Goal: Task Accomplishment & Management: Use online tool/utility

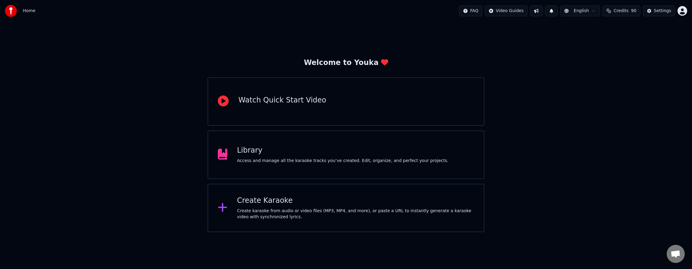
click at [266, 155] on div "Library Access and manage all the karaoke tracks you’ve created. Edit, organize…" at bounding box center [343, 154] width 212 height 18
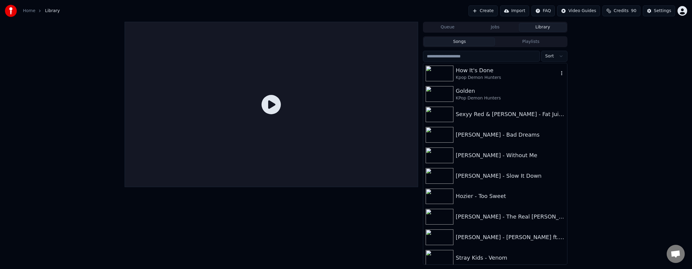
click at [488, 73] on div "How It's Done" at bounding box center [507, 70] width 103 height 8
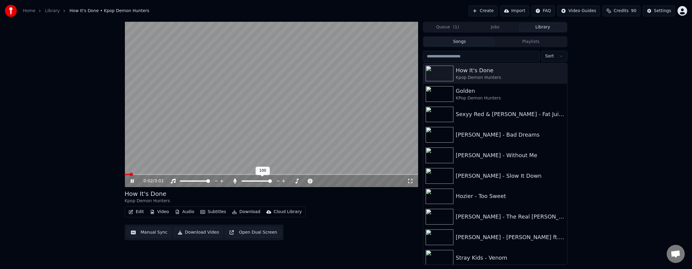
click at [272, 183] on span at bounding box center [270, 181] width 4 height 4
click at [125, 176] on span at bounding box center [127, 174] width 4 height 4
click at [135, 183] on div "1:51 / 3:01" at bounding box center [271, 181] width 289 height 6
click at [133, 181] on icon at bounding box center [132, 181] width 3 height 4
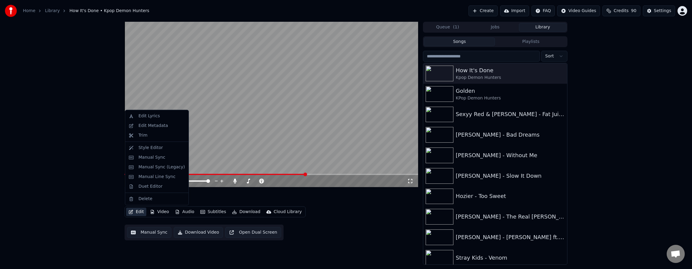
click at [141, 213] on button "Edit" at bounding box center [136, 211] width 20 height 8
click at [161, 168] on div "Manual Sync (Legacy)" at bounding box center [162, 167] width 46 height 6
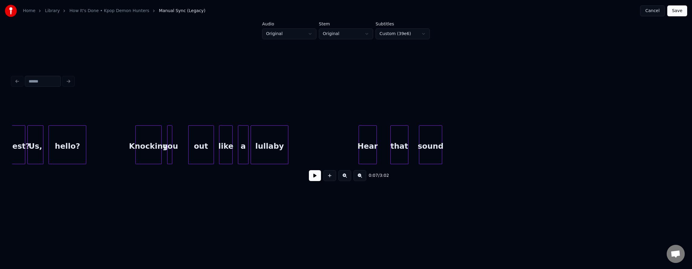
scroll to position [0, 7948]
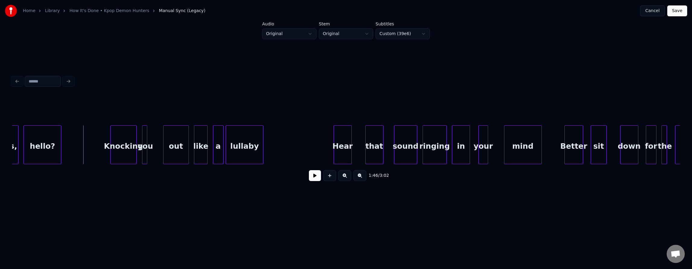
click at [310, 178] on button at bounding box center [315, 175] width 12 height 11
click at [313, 177] on button at bounding box center [315, 175] width 12 height 11
click at [158, 138] on div at bounding box center [158, 145] width 2 height 38
click at [111, 141] on div "Knocking" at bounding box center [124, 146] width 26 height 41
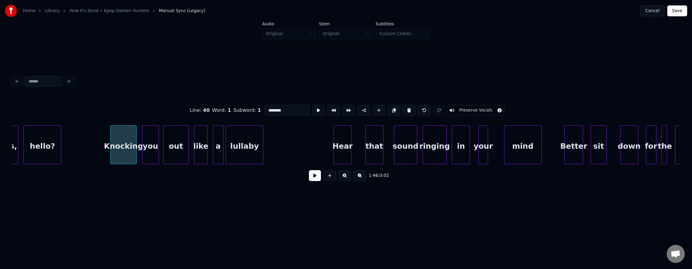
drag, startPoint x: 319, startPoint y: 177, endPoint x: 311, endPoint y: 180, distance: 9.1
click at [319, 178] on div "1:46 / 3:02" at bounding box center [346, 175] width 658 height 13
click at [311, 180] on button at bounding box center [315, 175] width 12 height 11
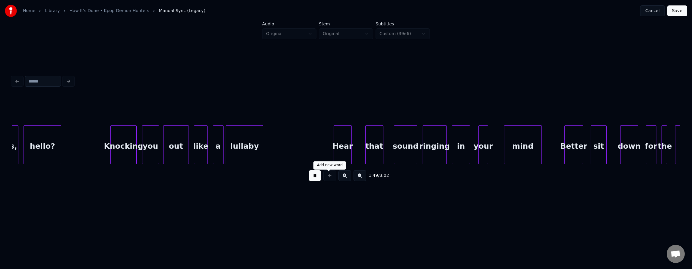
click at [323, 177] on div at bounding box center [329, 175] width 15 height 11
drag, startPoint x: 315, startPoint y: 177, endPoint x: 285, endPoint y: 170, distance: 30.7
click at [315, 177] on button at bounding box center [315, 175] width 12 height 11
click at [254, 150] on div "lullaby" at bounding box center [244, 146] width 37 height 41
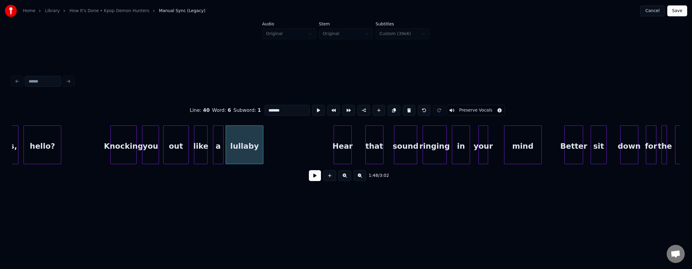
click at [309, 175] on button at bounding box center [315, 175] width 12 height 11
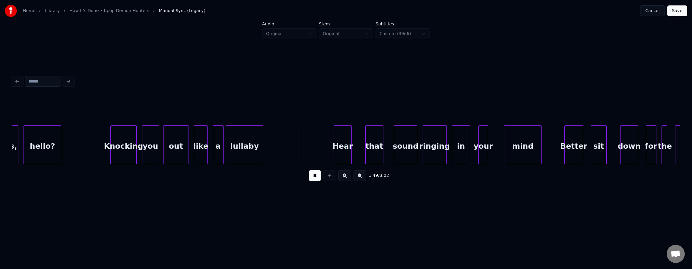
click at [309, 176] on button at bounding box center [315, 175] width 12 height 11
click at [255, 151] on div "lullaby" at bounding box center [244, 146] width 37 height 41
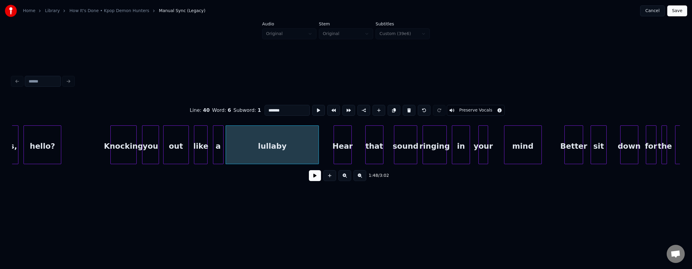
click at [318, 149] on div at bounding box center [318, 145] width 2 height 38
click at [312, 107] on button at bounding box center [318, 110] width 13 height 11
click at [285, 148] on div "lullaby" at bounding box center [272, 146] width 93 height 41
click at [310, 178] on button at bounding box center [315, 175] width 12 height 11
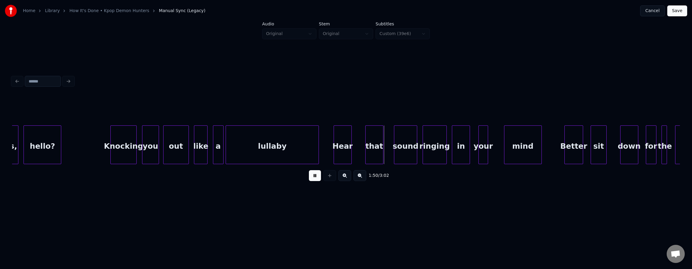
drag, startPoint x: 311, startPoint y: 177, endPoint x: 316, endPoint y: 175, distance: 4.8
click at [312, 177] on button at bounding box center [315, 175] width 12 height 11
click at [346, 147] on div "Hear" at bounding box center [343, 146] width 18 height 41
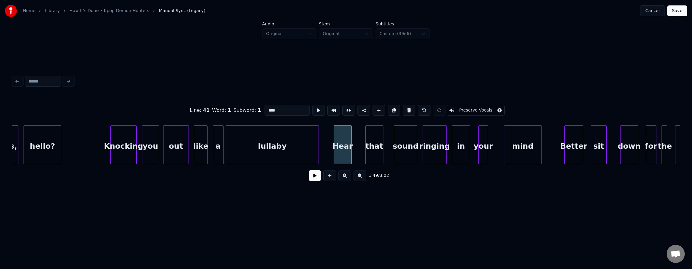
click at [351, 146] on div at bounding box center [351, 145] width 2 height 38
click at [359, 146] on div at bounding box center [359, 145] width 2 height 38
click at [388, 147] on div at bounding box center [389, 145] width 2 height 38
click at [361, 148] on div at bounding box center [360, 145] width 2 height 38
click at [312, 109] on button at bounding box center [318, 110] width 13 height 11
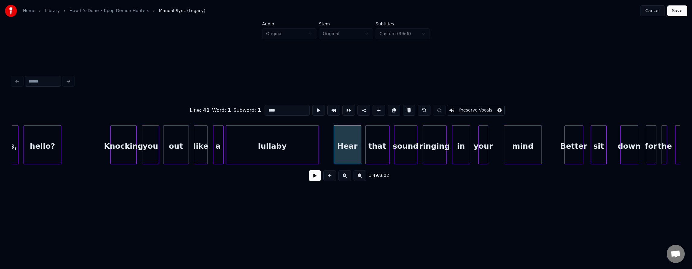
click at [310, 176] on button at bounding box center [315, 175] width 12 height 11
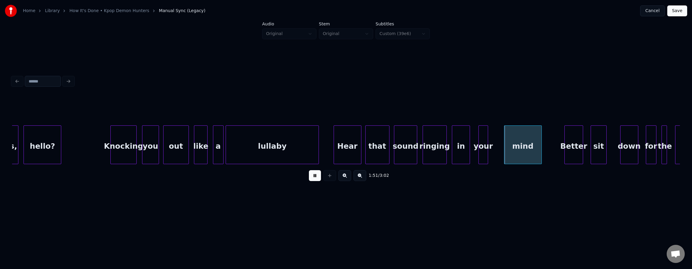
drag, startPoint x: 310, startPoint y: 176, endPoint x: 344, endPoint y: 175, distance: 33.8
click at [310, 176] on button at bounding box center [315, 175] width 12 height 11
click at [481, 136] on div "your" at bounding box center [481, 146] width 9 height 41
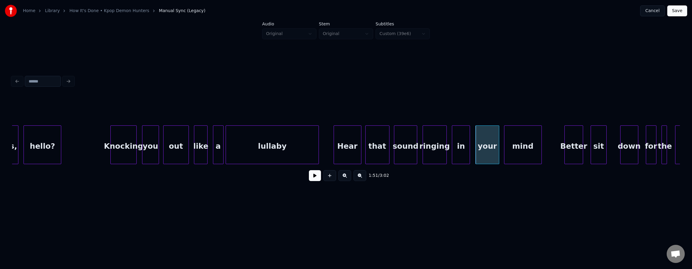
click at [499, 139] on div at bounding box center [498, 145] width 2 height 38
click at [309, 179] on button at bounding box center [315, 175] width 12 height 11
click at [310, 179] on button at bounding box center [315, 175] width 12 height 11
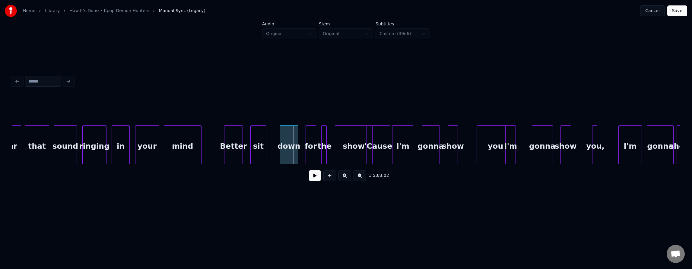
scroll to position [0, 8294]
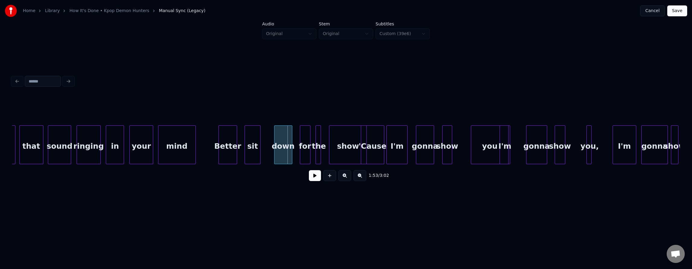
click at [226, 142] on div "Better" at bounding box center [228, 146] width 18 height 41
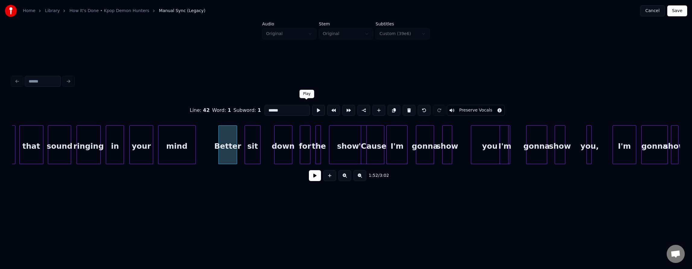
click at [312, 109] on button at bounding box center [318, 110] width 13 height 11
click at [258, 149] on div "sit" at bounding box center [252, 146] width 15 height 41
click at [312, 108] on button at bounding box center [318, 110] width 13 height 11
click at [265, 141] on div at bounding box center [265, 145] width 2 height 38
click at [312, 111] on button at bounding box center [318, 110] width 13 height 11
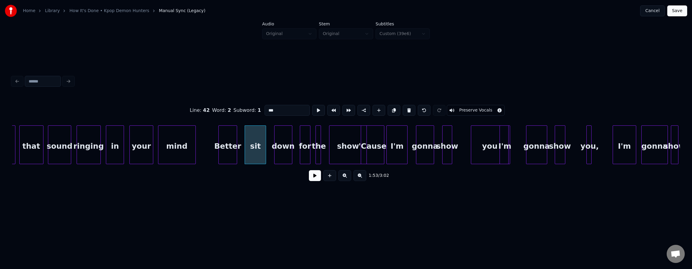
click at [287, 149] on div "down" at bounding box center [284, 146] width 18 height 41
click at [312, 107] on button at bounding box center [318, 110] width 13 height 11
click at [303, 135] on div "for" at bounding box center [305, 146] width 10 height 41
click at [312, 109] on button at bounding box center [318, 110] width 13 height 11
click at [343, 150] on div "show" at bounding box center [348, 146] width 37 height 41
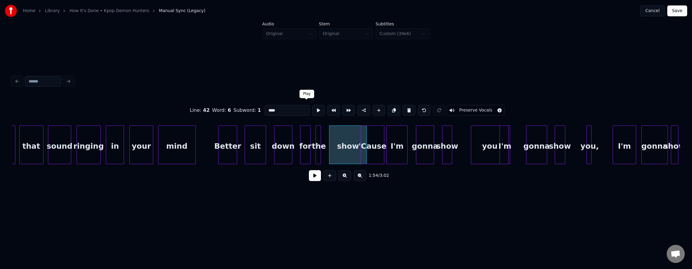
click at [312, 107] on button at bounding box center [318, 110] width 13 height 11
click at [356, 138] on div at bounding box center [357, 145] width 2 height 38
click at [301, 141] on div "for" at bounding box center [302, 146] width 10 height 41
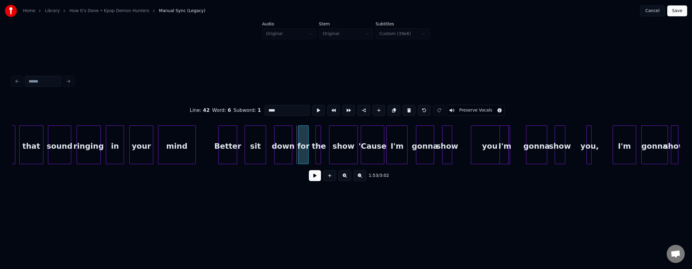
click at [304, 140] on div "for" at bounding box center [303, 146] width 10 height 41
click at [314, 141] on div at bounding box center [315, 145] width 2 height 38
click at [324, 142] on div at bounding box center [324, 145] width 2 height 38
click at [230, 148] on div "Better" at bounding box center [228, 146] width 18 height 41
type input "******"
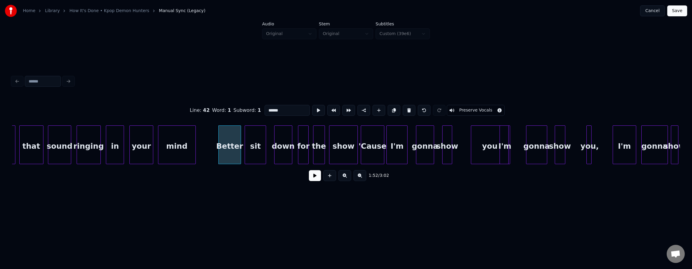
click at [240, 138] on div at bounding box center [240, 145] width 2 height 38
click at [312, 109] on button at bounding box center [318, 110] width 13 height 11
click at [311, 176] on button at bounding box center [315, 175] width 12 height 11
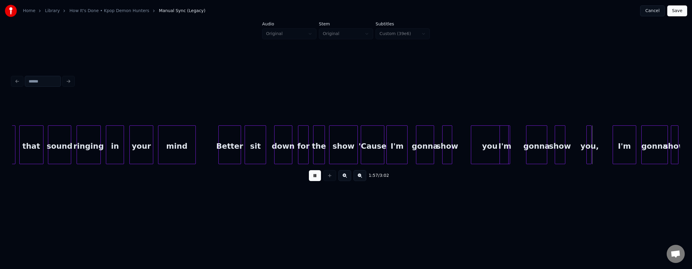
drag, startPoint x: 310, startPoint y: 182, endPoint x: 322, endPoint y: 173, distance: 14.7
click at [310, 181] on button at bounding box center [315, 175] width 12 height 11
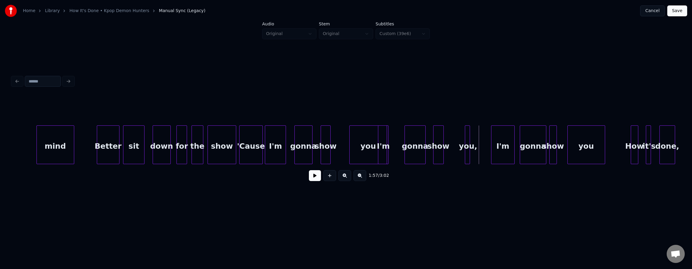
scroll to position [0, 8445]
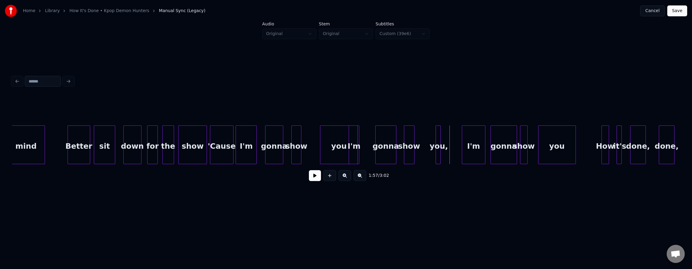
click at [247, 140] on div "I'm" at bounding box center [246, 146] width 21 height 41
click at [310, 176] on button at bounding box center [315, 175] width 12 height 11
drag, startPoint x: 311, startPoint y: 177, endPoint x: 292, endPoint y: 163, distance: 23.4
click at [310, 177] on button at bounding box center [315, 175] width 12 height 11
click at [273, 143] on div "gonna" at bounding box center [275, 146] width 18 height 41
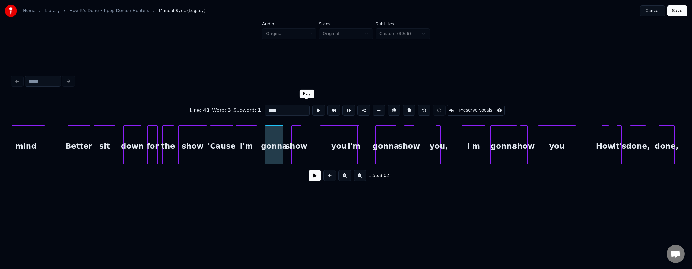
click at [312, 109] on button at bounding box center [318, 110] width 13 height 11
click at [248, 142] on div "I'm" at bounding box center [246, 146] width 21 height 41
type input "***"
click at [312, 110] on button at bounding box center [318, 110] width 13 height 11
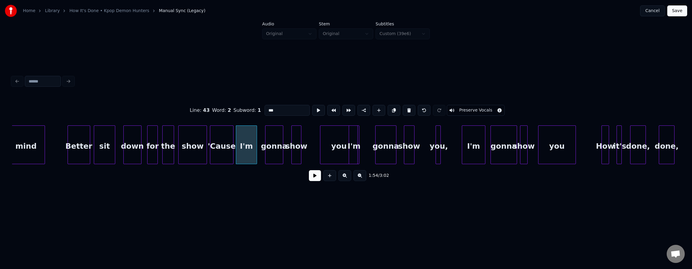
click at [247, 145] on div "I'm" at bounding box center [246, 146] width 21 height 41
click at [310, 178] on button at bounding box center [315, 175] width 12 height 11
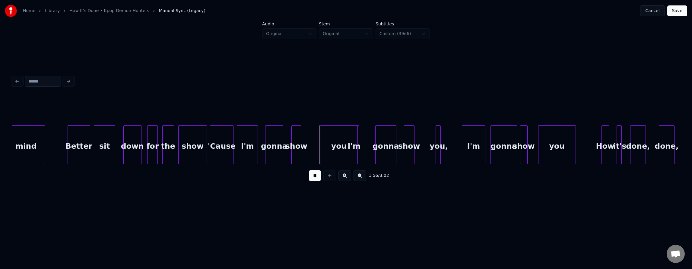
drag, startPoint x: 310, startPoint y: 178, endPoint x: 311, endPoint y: 169, distance: 8.9
click at [310, 178] on button at bounding box center [315, 175] width 12 height 11
click at [331, 139] on div "you" at bounding box center [338, 146] width 37 height 41
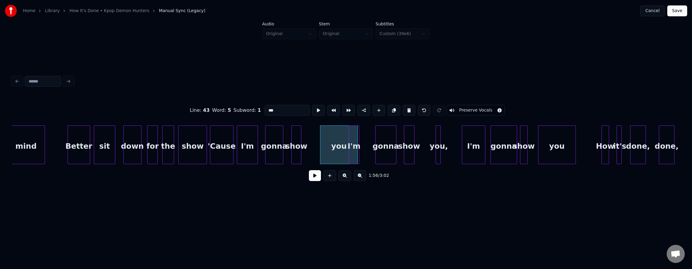
click at [296, 139] on div "show" at bounding box center [296, 146] width 9 height 41
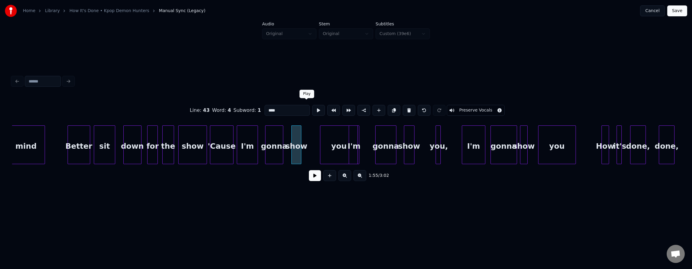
click at [312, 110] on button at bounding box center [318, 110] width 13 height 11
click at [314, 139] on div at bounding box center [315, 145] width 2 height 38
click at [312, 110] on button at bounding box center [318, 110] width 13 height 11
drag, startPoint x: 308, startPoint y: 110, endPoint x: 308, endPoint y: 114, distance: 3.3
click at [312, 111] on button at bounding box center [318, 110] width 13 height 11
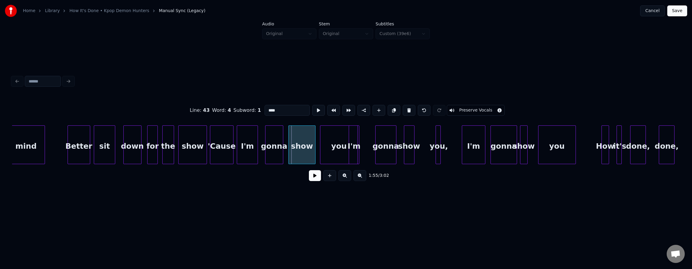
click at [289, 141] on div at bounding box center [290, 145] width 2 height 38
click at [325, 138] on div "you" at bounding box center [338, 146] width 37 height 41
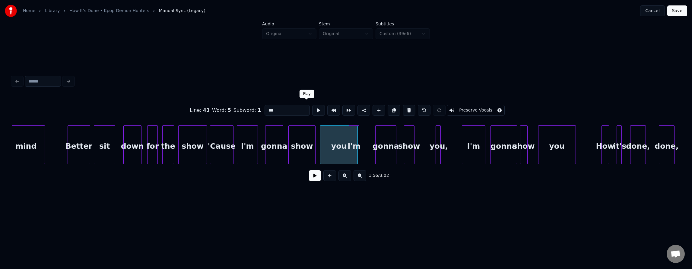
click at [312, 106] on button at bounding box center [318, 110] width 13 height 11
click at [358, 139] on div "I'm" at bounding box center [360, 146] width 10 height 41
click at [327, 139] on div "you" at bounding box center [338, 146] width 37 height 41
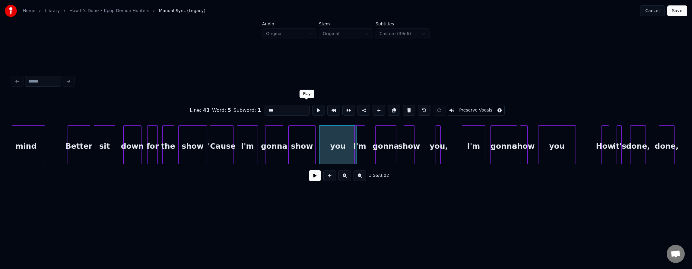
click at [312, 107] on button at bounding box center [318, 110] width 13 height 11
click at [362, 135] on div "I'm" at bounding box center [360, 146] width 10 height 41
type input "***"
click at [312, 107] on button at bounding box center [318, 110] width 13 height 11
drag, startPoint x: 307, startPoint y: 107, endPoint x: 311, endPoint y: 112, distance: 6.4
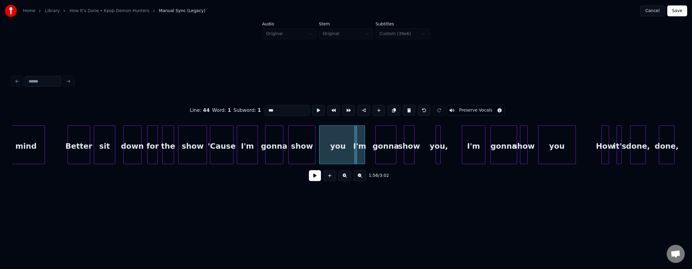
click at [312, 108] on button at bounding box center [318, 110] width 13 height 11
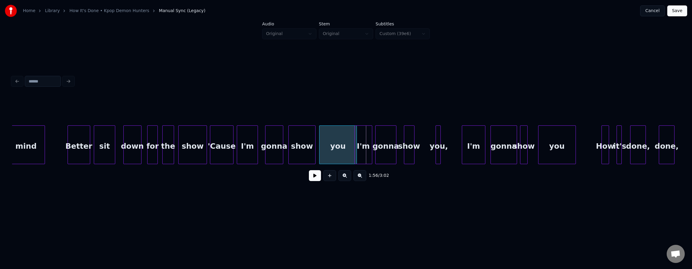
click at [370, 136] on div at bounding box center [371, 145] width 2 height 38
click at [399, 139] on div at bounding box center [400, 145] width 2 height 38
click at [391, 139] on div "gonna" at bounding box center [388, 146] width 25 height 41
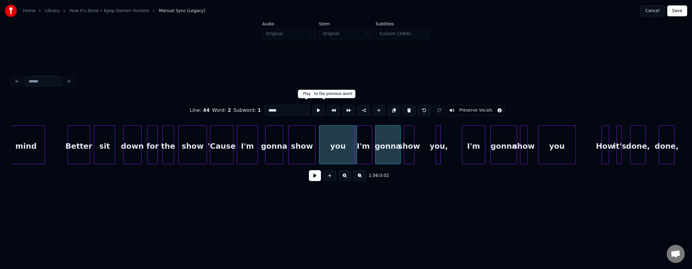
click at [312, 108] on button at bounding box center [318, 110] width 13 height 11
click at [338, 149] on div "you" at bounding box center [338, 146] width 37 height 41
type input "***"
click at [314, 178] on button at bounding box center [315, 175] width 12 height 11
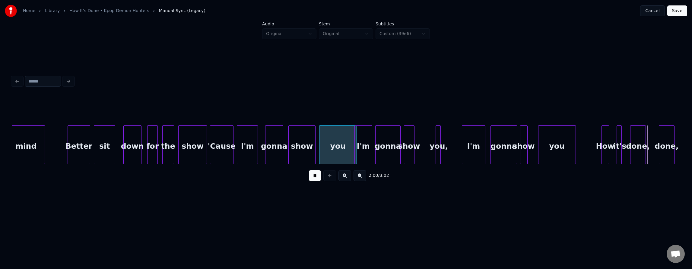
click at [314, 178] on button at bounding box center [315, 175] width 12 height 11
click at [331, 148] on div "you" at bounding box center [338, 146] width 37 height 41
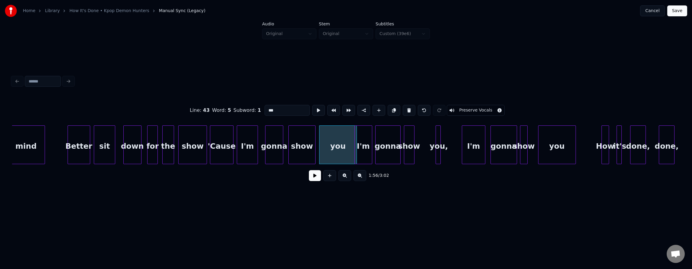
click at [313, 180] on button at bounding box center [315, 175] width 12 height 11
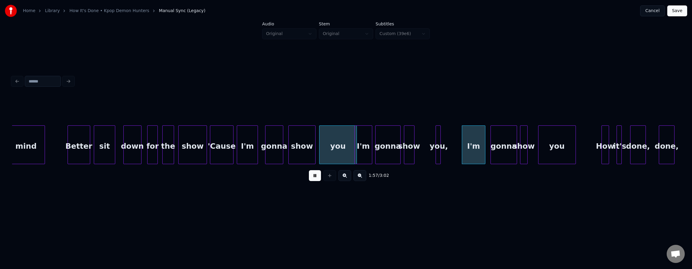
click at [309, 179] on button at bounding box center [315, 175] width 12 height 11
drag, startPoint x: 308, startPoint y: 179, endPoint x: 313, endPoint y: 176, distance: 6.4
click at [309, 179] on button at bounding box center [315, 175] width 12 height 11
click at [338, 150] on div "you" at bounding box center [338, 146] width 37 height 41
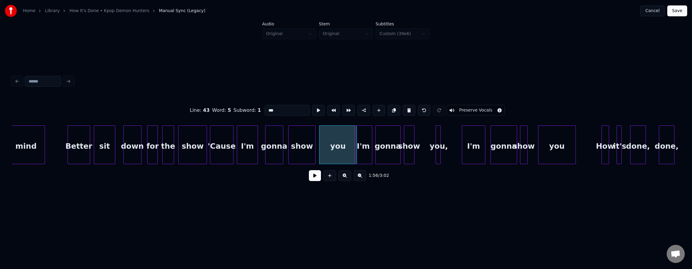
click at [314, 177] on button at bounding box center [315, 175] width 12 height 11
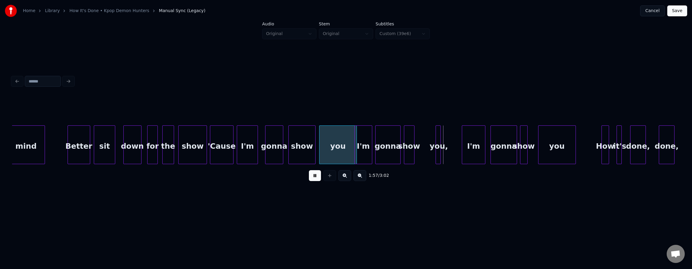
drag, startPoint x: 314, startPoint y: 177, endPoint x: 371, endPoint y: 170, distance: 57.8
click at [314, 177] on button at bounding box center [315, 175] width 12 height 11
click at [431, 142] on div at bounding box center [431, 145] width 2 height 38
click at [457, 139] on div at bounding box center [456, 145] width 2 height 38
click at [312, 178] on button at bounding box center [315, 175] width 12 height 11
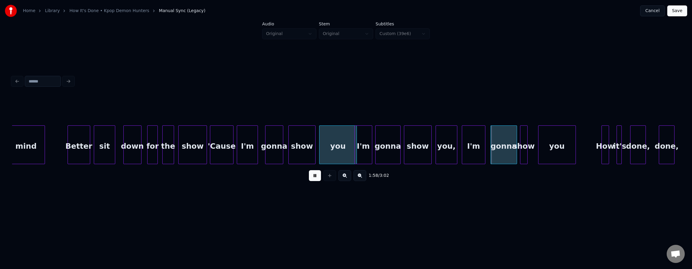
drag, startPoint x: 312, startPoint y: 178, endPoint x: 325, endPoint y: 172, distance: 14.5
click at [313, 179] on button at bounding box center [315, 175] width 12 height 11
click at [347, 144] on div "you" at bounding box center [338, 146] width 37 height 41
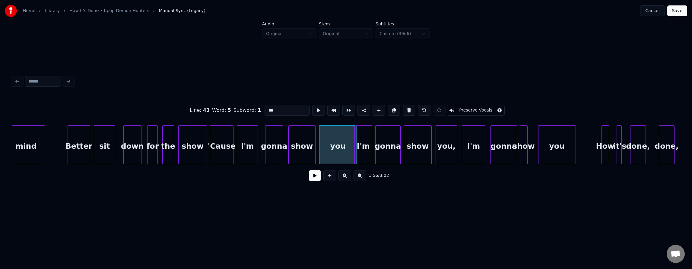
click at [314, 177] on button at bounding box center [315, 175] width 12 height 11
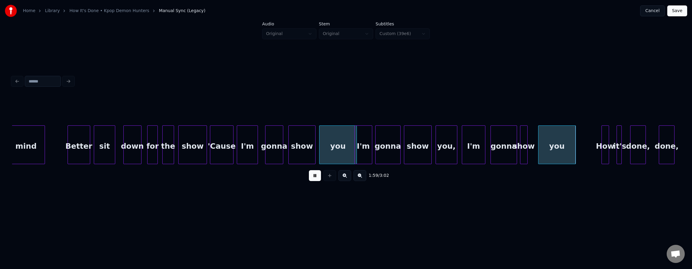
click at [314, 177] on button at bounding box center [315, 175] width 12 height 11
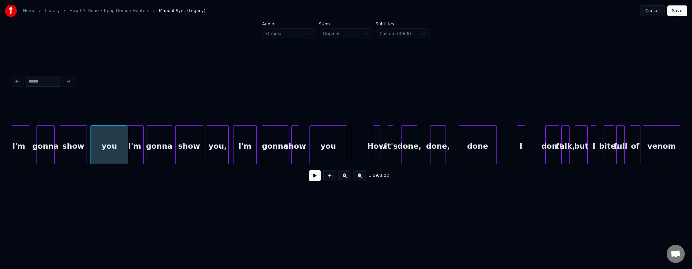
scroll to position [0, 8675]
click at [333, 146] on div "you" at bounding box center [326, 146] width 37 height 41
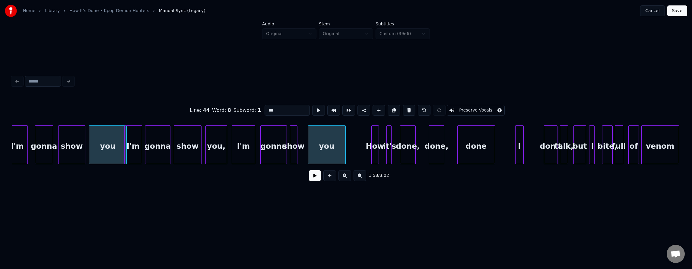
click at [316, 180] on button at bounding box center [315, 175] width 12 height 11
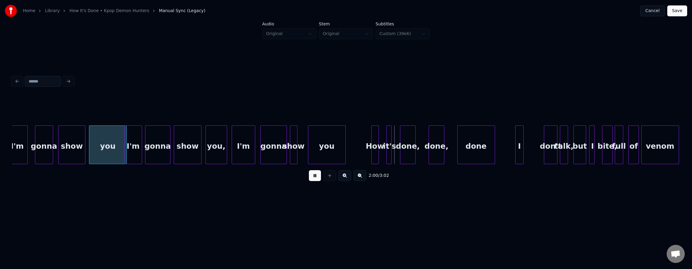
click at [325, 149] on div "you" at bounding box center [326, 146] width 37 height 41
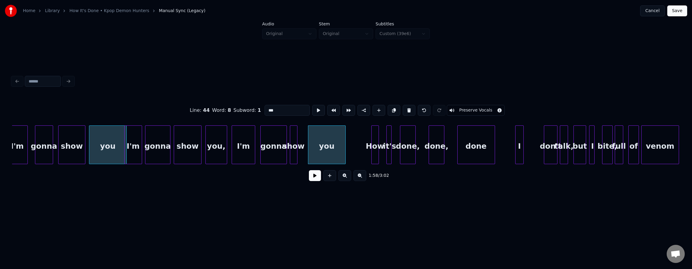
click at [279, 139] on div "gonna" at bounding box center [274, 146] width 26 height 41
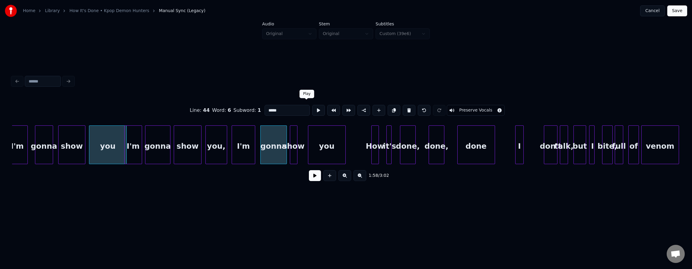
click at [312, 110] on button at bounding box center [318, 110] width 13 height 11
click at [331, 144] on div at bounding box center [332, 145] width 2 height 38
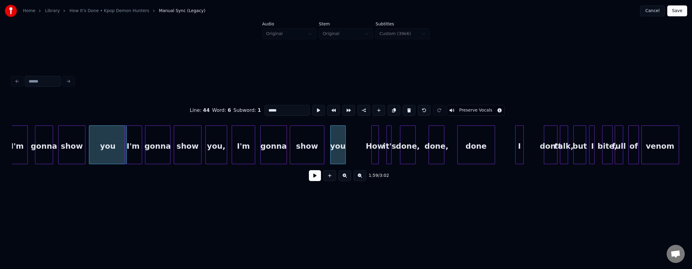
click at [322, 138] on div at bounding box center [323, 145] width 2 height 38
click at [308, 131] on div "show" at bounding box center [306, 146] width 33 height 41
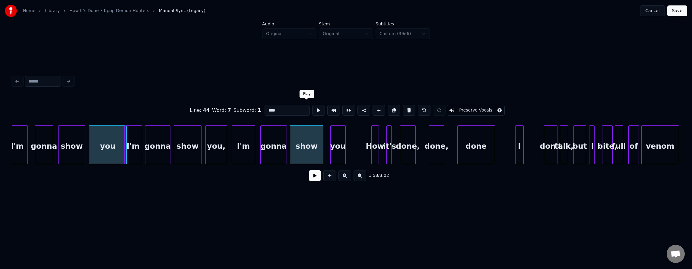
click at [312, 108] on button at bounding box center [318, 110] width 13 height 11
drag, startPoint x: 304, startPoint y: 108, endPoint x: 309, endPoint y: 111, distance: 5.3
click at [312, 108] on button at bounding box center [318, 110] width 13 height 11
click at [322, 135] on div "show" at bounding box center [306, 144] width 34 height 39
click at [314, 133] on div "show" at bounding box center [306, 146] width 33 height 41
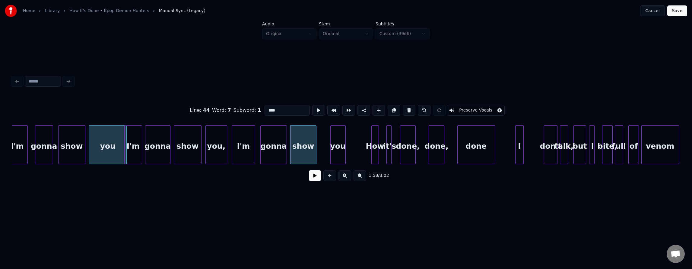
click at [315, 136] on div at bounding box center [315, 145] width 2 height 38
click at [327, 138] on div "you" at bounding box center [327, 146] width 15 height 41
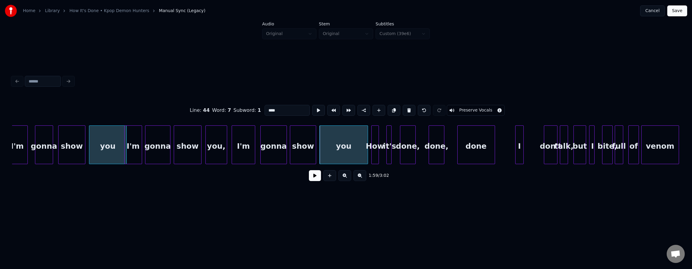
click at [367, 144] on div at bounding box center [367, 145] width 2 height 38
click at [347, 141] on div "you" at bounding box center [344, 146] width 48 height 41
type input "***"
click at [312, 109] on button at bounding box center [318, 110] width 13 height 11
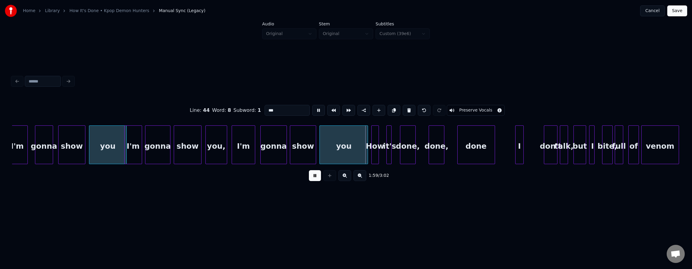
click at [313, 180] on button at bounding box center [315, 175] width 12 height 11
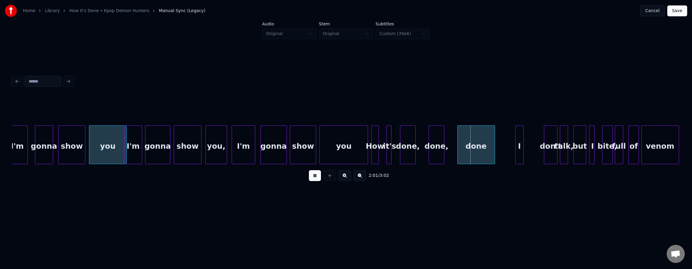
click at [313, 180] on button at bounding box center [315, 175] width 12 height 11
click at [375, 139] on div "How" at bounding box center [375, 146] width 7 height 41
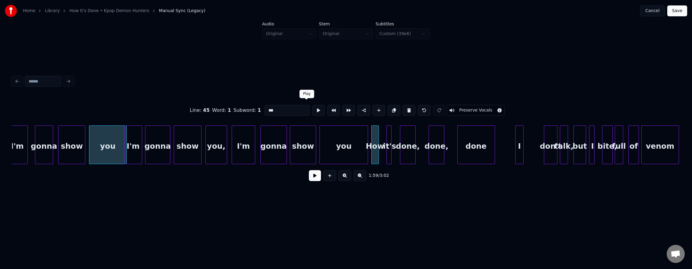
click at [312, 105] on button at bounding box center [318, 110] width 13 height 11
drag, startPoint x: 303, startPoint y: 106, endPoint x: 319, endPoint y: 113, distance: 17.8
click at [312, 106] on button at bounding box center [318, 110] width 13 height 11
click at [468, 145] on div "done" at bounding box center [476, 146] width 37 height 41
click at [312, 105] on button at bounding box center [318, 110] width 13 height 11
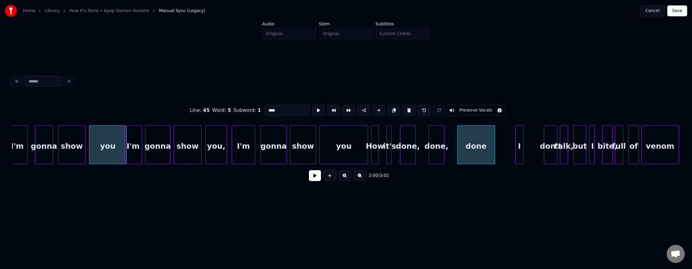
click at [312, 105] on button at bounding box center [318, 110] width 13 height 11
click at [436, 143] on div "done," at bounding box center [436, 146] width 15 height 41
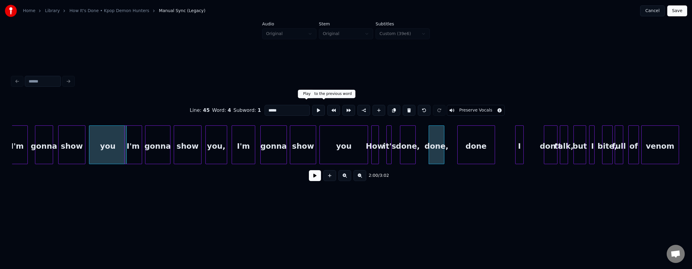
click at [312, 108] on button at bounding box center [318, 110] width 13 height 11
click at [454, 142] on div at bounding box center [453, 145] width 2 height 38
click at [416, 140] on div "done," at bounding box center [418, 146] width 15 height 41
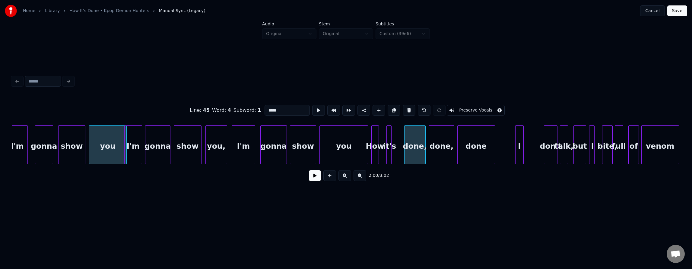
click at [406, 140] on div at bounding box center [406, 145] width 2 height 38
click at [397, 138] on div "it's" at bounding box center [398, 146] width 6 height 41
click at [389, 139] on div at bounding box center [390, 145] width 2 height 38
click at [383, 140] on div at bounding box center [383, 145] width 2 height 38
click at [382, 142] on div "How" at bounding box center [380, 146] width 12 height 41
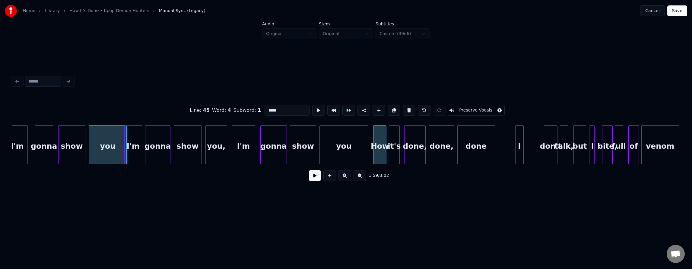
click at [344, 139] on div "you" at bounding box center [344, 146] width 48 height 41
type input "***"
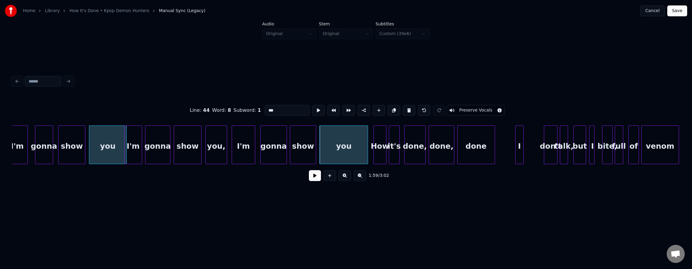
click at [311, 178] on button at bounding box center [315, 175] width 12 height 11
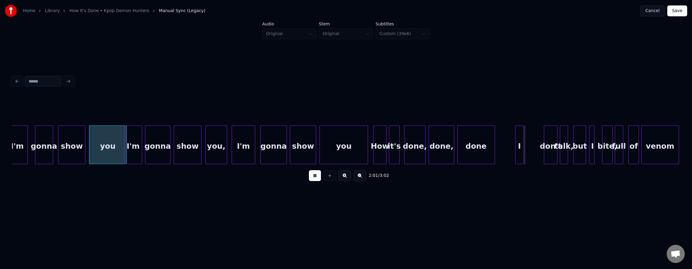
click at [311, 178] on button at bounding box center [315, 175] width 12 height 11
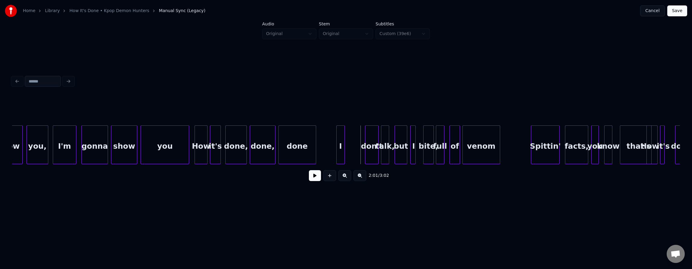
scroll to position [0, 8878]
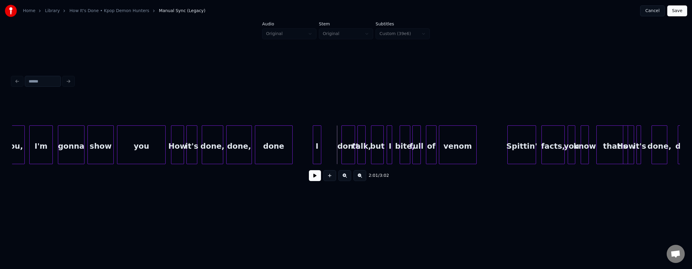
click at [273, 144] on div "done" at bounding box center [273, 146] width 37 height 41
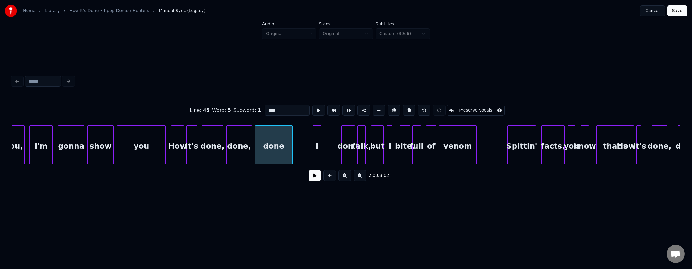
click at [313, 179] on button at bounding box center [315, 175] width 12 height 11
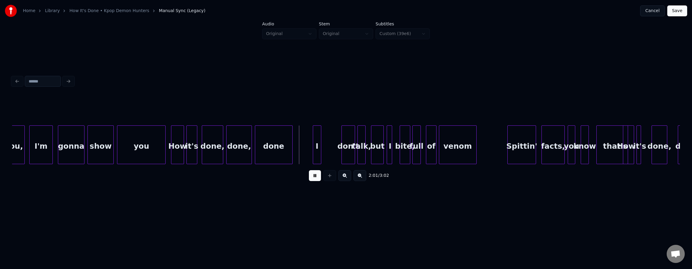
drag, startPoint x: 313, startPoint y: 179, endPoint x: 316, endPoint y: 166, distance: 14.1
click at [313, 179] on button at bounding box center [315, 175] width 12 height 11
click at [292, 142] on div "I" at bounding box center [292, 146] width 8 height 41
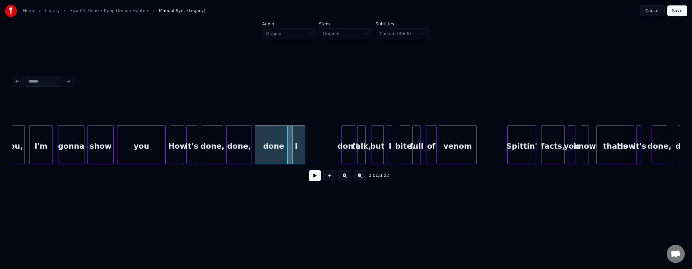
click at [304, 145] on div at bounding box center [304, 145] width 2 height 38
click at [300, 144] on div "I" at bounding box center [296, 146] width 17 height 41
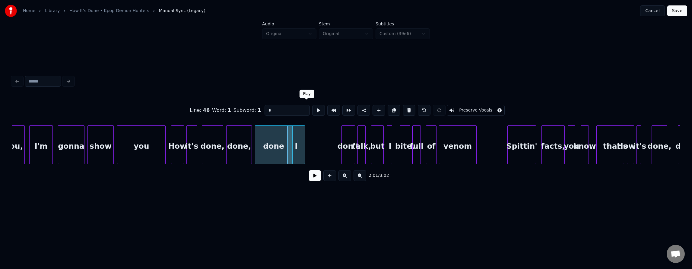
click at [312, 106] on button at bounding box center [318, 110] width 13 height 11
click at [316, 144] on div "don't" at bounding box center [317, 146] width 13 height 41
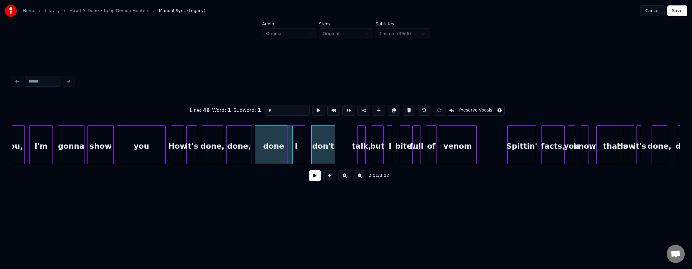
click at [334, 148] on div at bounding box center [334, 145] width 2 height 38
click at [325, 142] on div "don't" at bounding box center [322, 146] width 23 height 41
click at [312, 107] on button at bounding box center [318, 110] width 13 height 11
click at [296, 142] on div "I" at bounding box center [296, 146] width 17 height 41
type input "*"
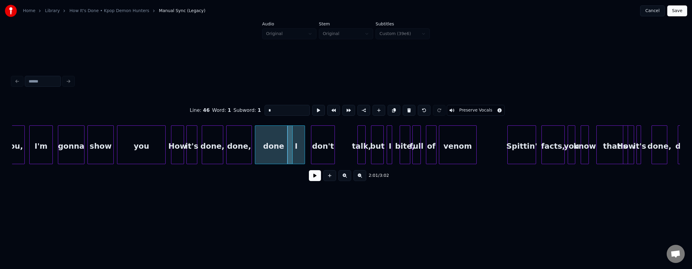
click at [310, 179] on button at bounding box center [315, 175] width 12 height 11
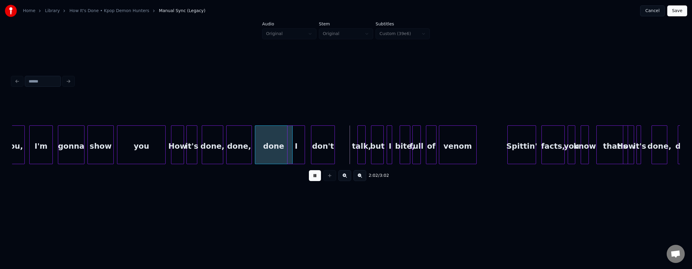
click at [300, 150] on div "I" at bounding box center [296, 146] width 17 height 41
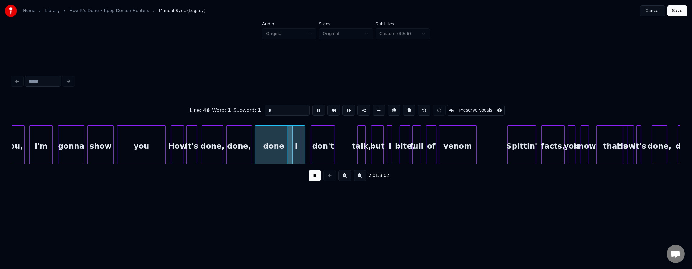
click at [271, 141] on div "done" at bounding box center [273, 146] width 37 height 41
click at [312, 110] on button at bounding box center [318, 110] width 13 height 11
drag, startPoint x: 305, startPoint y: 110, endPoint x: 304, endPoint y: 114, distance: 4.0
click at [312, 110] on button at bounding box center [318, 110] width 13 height 11
click at [295, 138] on div at bounding box center [295, 145] width 2 height 38
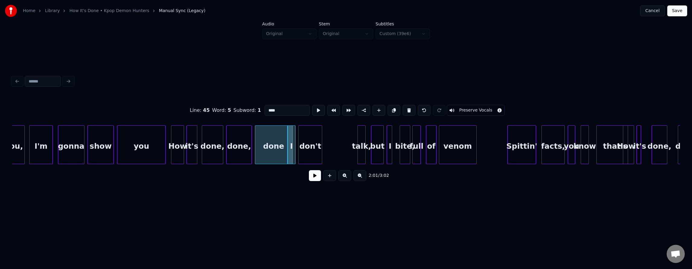
click at [304, 144] on div "don't" at bounding box center [310, 146] width 23 height 41
click at [312, 109] on button at bounding box center [318, 110] width 13 height 11
drag, startPoint x: 302, startPoint y: 109, endPoint x: 303, endPoint y: 112, distance: 3.3
click at [312, 109] on button at bounding box center [318, 110] width 13 height 11
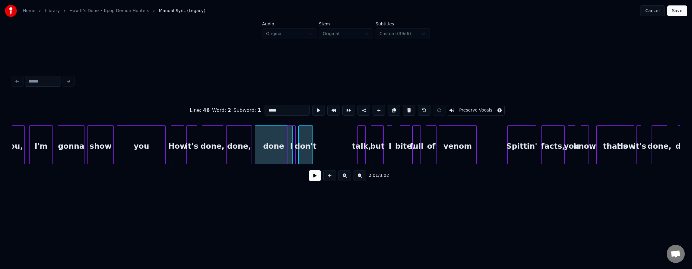
click at [312, 145] on div at bounding box center [312, 145] width 2 height 38
click at [312, 107] on button at bounding box center [318, 110] width 13 height 11
click at [305, 142] on div at bounding box center [305, 145] width 2 height 38
click at [312, 110] on button at bounding box center [318, 110] width 13 height 11
click at [282, 142] on div "done" at bounding box center [273, 146] width 37 height 41
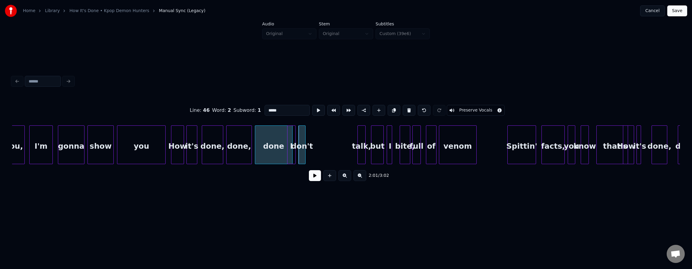
type input "****"
click at [312, 108] on button at bounding box center [318, 110] width 13 height 11
click at [312, 109] on button at bounding box center [318, 110] width 13 height 11
click at [312, 106] on button at bounding box center [318, 110] width 13 height 11
click at [281, 133] on div "done" at bounding box center [273, 146] width 37 height 41
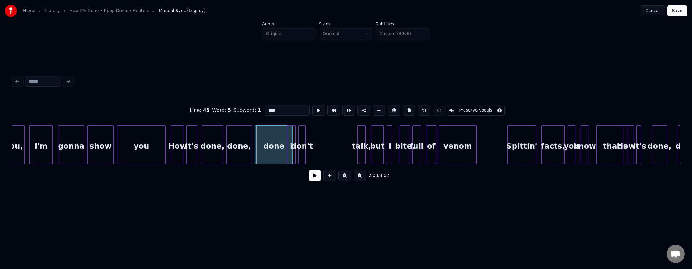
click at [275, 152] on div "done" at bounding box center [273, 146] width 37 height 41
click at [310, 178] on button at bounding box center [315, 175] width 12 height 11
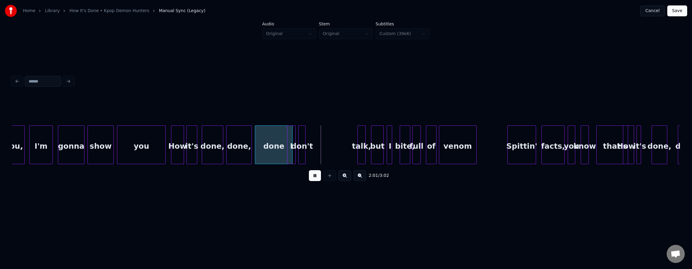
click at [310, 178] on button at bounding box center [315, 175] width 12 height 11
click at [315, 151] on div "talk," at bounding box center [315, 146] width 8 height 41
click at [333, 151] on div at bounding box center [333, 145] width 2 height 38
click at [328, 151] on div "talk," at bounding box center [323, 146] width 24 height 41
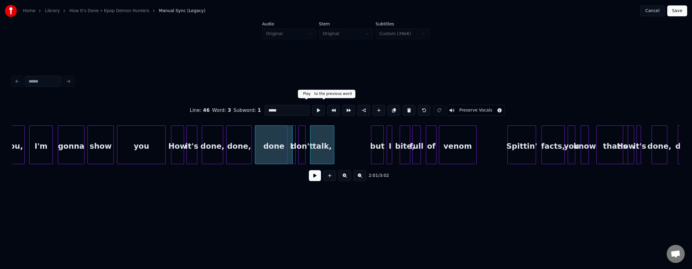
click at [312, 107] on button at bounding box center [318, 110] width 13 height 11
click at [351, 147] on div "but" at bounding box center [349, 146] width 12 height 41
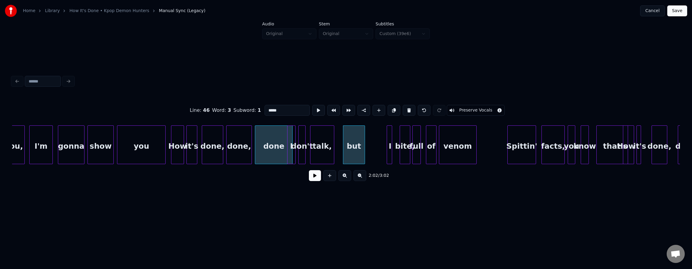
click at [364, 150] on div at bounding box center [364, 145] width 2 height 38
click at [312, 109] on button at bounding box center [318, 110] width 13 height 11
drag, startPoint x: 306, startPoint y: 109, endPoint x: 308, endPoint y: 113, distance: 4.4
click at [312, 109] on button at bounding box center [318, 110] width 13 height 11
click at [351, 148] on div "but" at bounding box center [353, 146] width 21 height 41
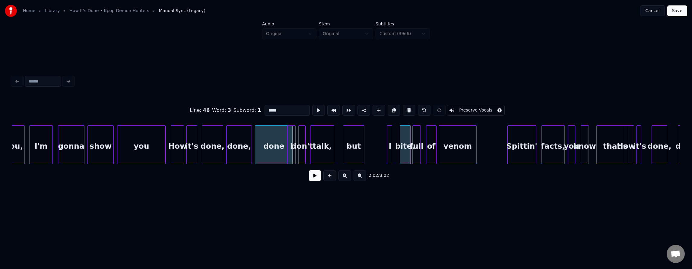
type input "***"
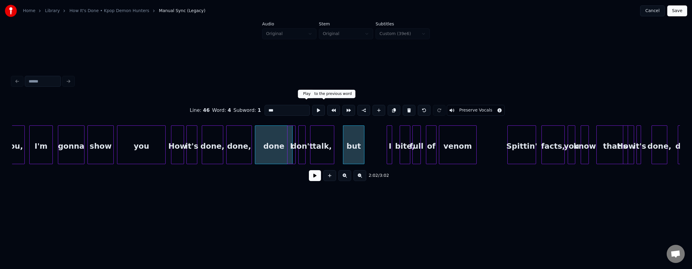
click at [312, 109] on button at bounding box center [318, 110] width 13 height 11
drag, startPoint x: 308, startPoint y: 109, endPoint x: 312, endPoint y: 113, distance: 5.8
click at [312, 109] on button at bounding box center [318, 110] width 13 height 11
click at [346, 150] on div "but" at bounding box center [348, 146] width 21 height 41
click at [312, 105] on button at bounding box center [318, 110] width 13 height 11
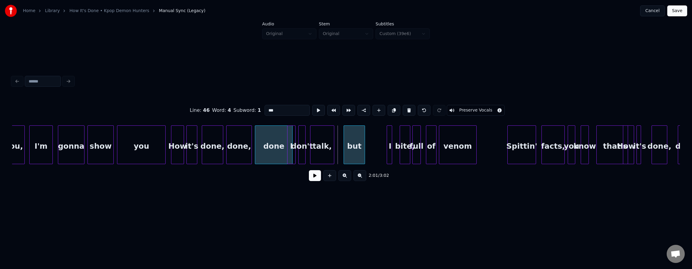
click at [358, 151] on div "but" at bounding box center [354, 146] width 21 height 41
click at [358, 151] on div at bounding box center [359, 145] width 2 height 38
click at [363, 153] on div "I" at bounding box center [365, 144] width 5 height 39
click at [376, 149] on div "bite," at bounding box center [379, 146] width 10 height 41
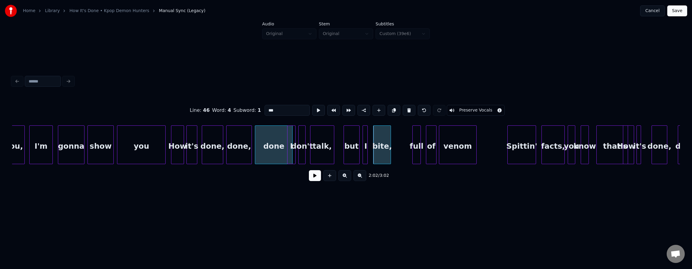
click at [390, 153] on div at bounding box center [390, 145] width 2 height 38
click at [369, 149] on div at bounding box center [369, 145] width 2 height 38
click at [348, 148] on div "but" at bounding box center [351, 146] width 15 height 41
click at [312, 107] on button at bounding box center [318, 110] width 13 height 11
click at [314, 179] on button at bounding box center [315, 175] width 12 height 11
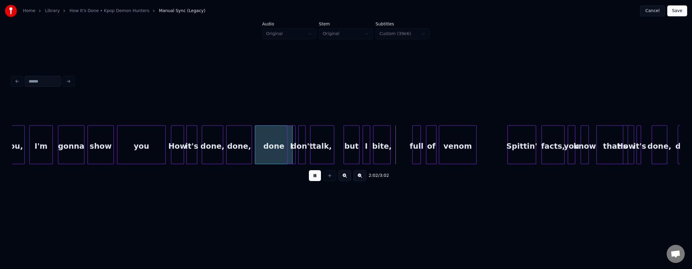
click at [313, 179] on button at bounding box center [315, 175] width 12 height 11
click at [407, 147] on div "full" at bounding box center [406, 146] width 8 height 41
click at [405, 150] on div "full" at bounding box center [406, 146] width 8 height 41
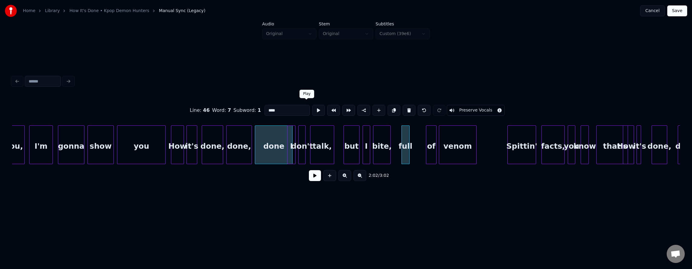
click at [312, 108] on button at bounding box center [318, 110] width 13 height 11
click at [417, 148] on div "of" at bounding box center [418, 146] width 10 height 41
click at [312, 107] on button at bounding box center [318, 110] width 13 height 11
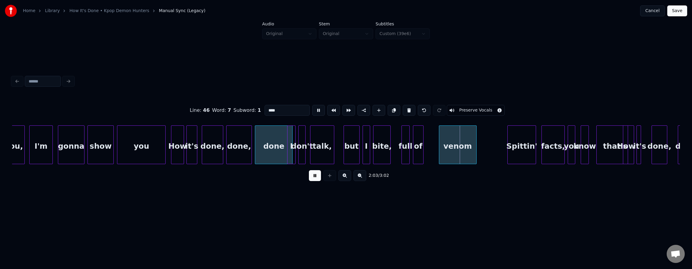
click at [312, 108] on button at bounding box center [318, 110] width 13 height 11
click at [438, 145] on div "venom" at bounding box center [445, 146] width 37 height 41
type input "*****"
click at [312, 113] on button at bounding box center [318, 110] width 13 height 11
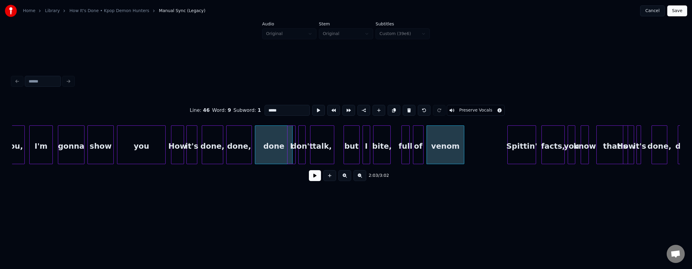
drag, startPoint x: 314, startPoint y: 183, endPoint x: 309, endPoint y: 180, distance: 6.2
click at [312, 181] on button at bounding box center [315, 175] width 12 height 11
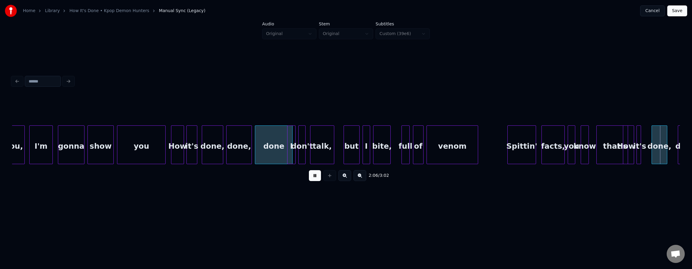
click at [478, 151] on div at bounding box center [477, 145] width 2 height 38
click at [508, 148] on div "Spittin'" at bounding box center [511, 146] width 28 height 41
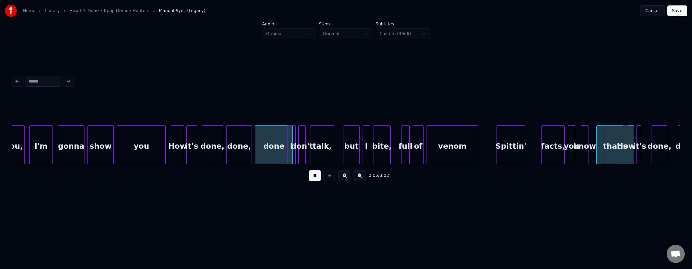
click at [314, 177] on button at bounding box center [315, 175] width 12 height 11
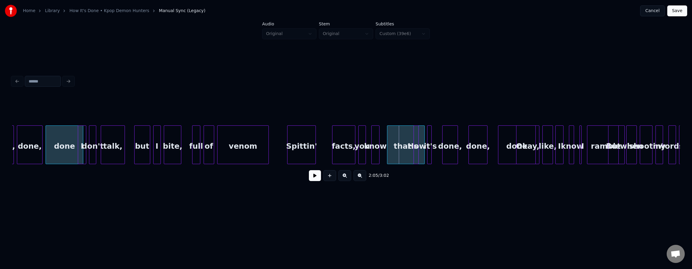
scroll to position [0, 9113]
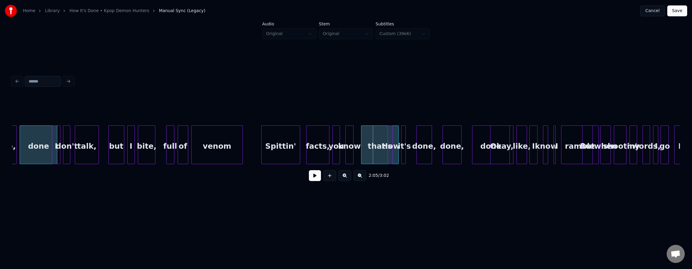
click at [298, 148] on div at bounding box center [299, 145] width 2 height 38
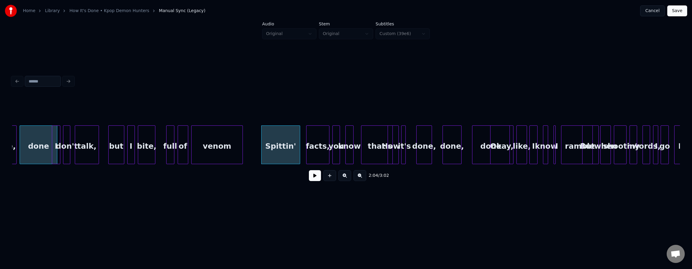
click at [284, 153] on div "Spittin'" at bounding box center [281, 146] width 38 height 41
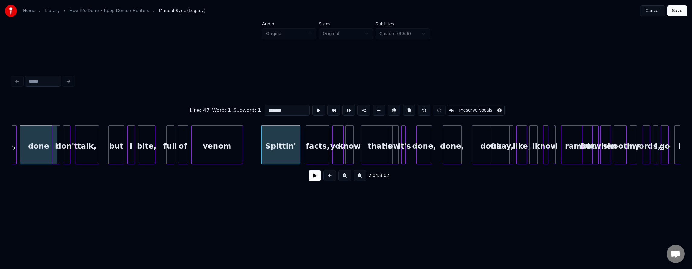
click at [342, 150] on div at bounding box center [343, 145] width 2 height 38
click at [358, 151] on div at bounding box center [358, 145] width 2 height 38
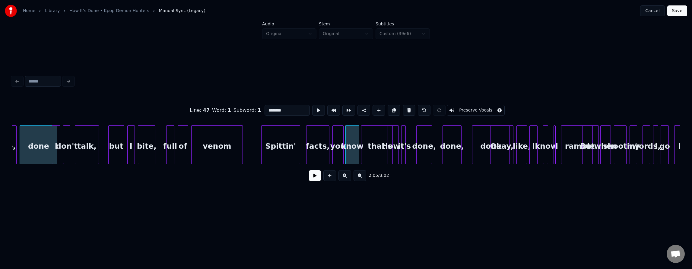
click at [376, 155] on div "that's" at bounding box center [380, 146] width 37 height 41
click at [285, 143] on div "Spittin'" at bounding box center [281, 146] width 38 height 41
type input "********"
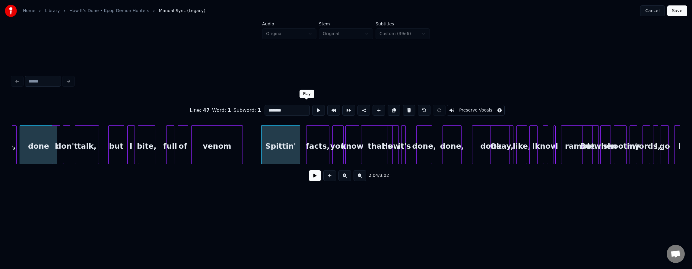
click at [312, 107] on button at bounding box center [318, 110] width 13 height 11
click at [311, 177] on button at bounding box center [315, 175] width 12 height 11
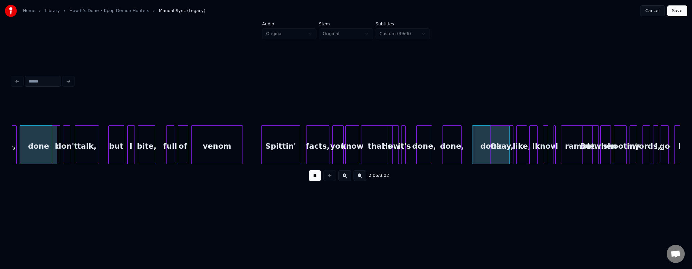
click at [312, 177] on button at bounding box center [315, 175] width 12 height 11
click at [378, 143] on div "that's" at bounding box center [380, 146] width 37 height 41
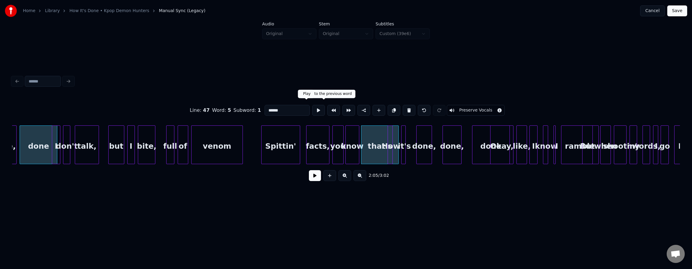
click at [312, 106] on button at bounding box center [318, 110] width 13 height 11
click at [369, 148] on div "that's" at bounding box center [380, 146] width 37 height 41
drag, startPoint x: 308, startPoint y: 105, endPoint x: 327, endPoint y: 120, distance: 23.5
click at [312, 106] on button at bounding box center [318, 110] width 13 height 11
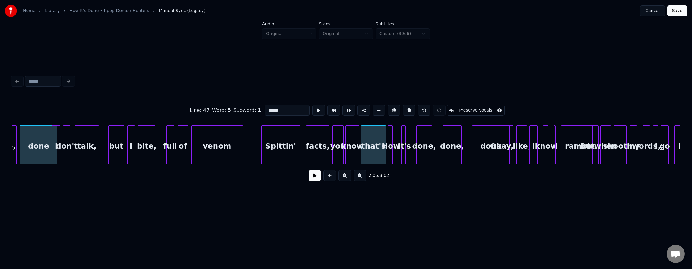
click at [384, 153] on div at bounding box center [385, 145] width 2 height 38
click at [398, 150] on div at bounding box center [398, 145] width 2 height 38
click at [413, 151] on div at bounding box center [413, 145] width 2 height 38
click at [439, 150] on div at bounding box center [440, 145] width 2 height 38
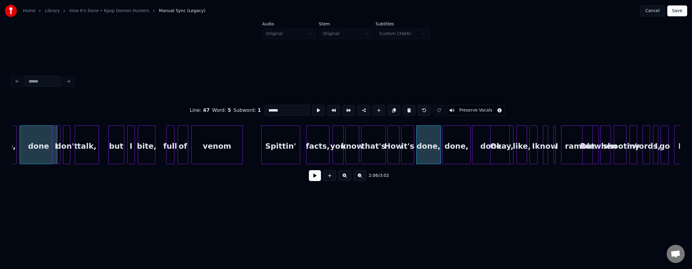
click at [469, 151] on div at bounding box center [470, 145] width 2 height 38
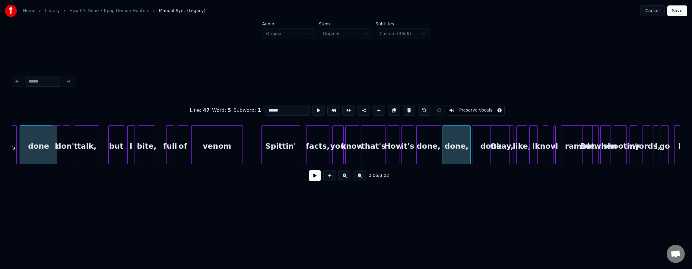
click at [477, 154] on div "done" at bounding box center [491, 146] width 37 height 41
type input "****"
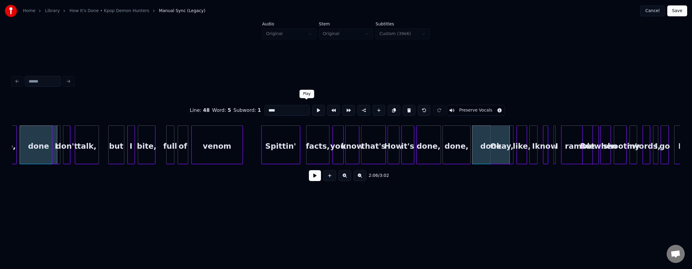
click at [312, 109] on button at bounding box center [318, 110] width 13 height 11
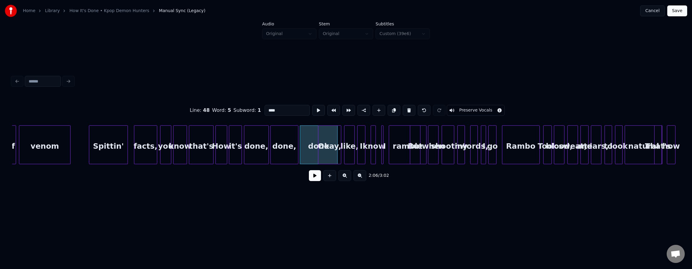
scroll to position [0, 9277]
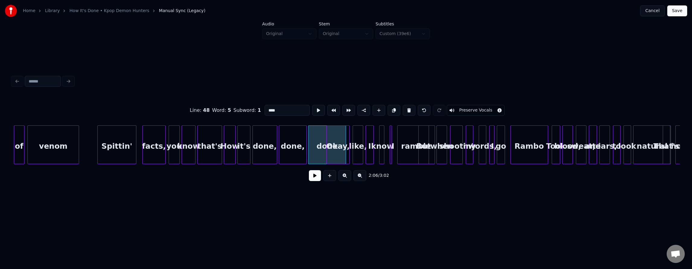
click at [347, 178] on button at bounding box center [345, 175] width 13 height 11
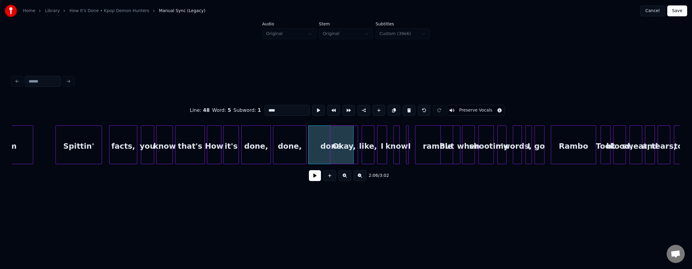
click at [347, 178] on button at bounding box center [345, 175] width 13 height 11
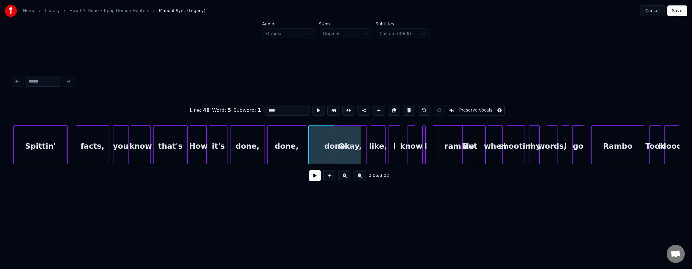
click at [347, 178] on button at bounding box center [345, 175] width 13 height 11
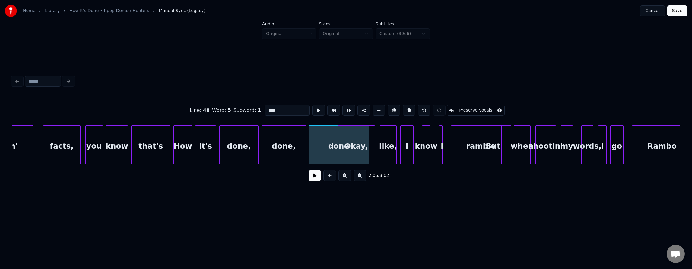
click at [347, 178] on button at bounding box center [345, 175] width 13 height 11
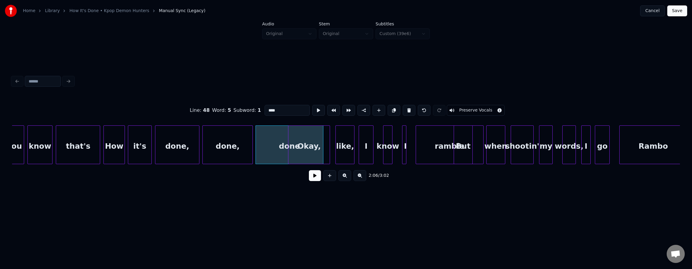
scroll to position [0, 17026]
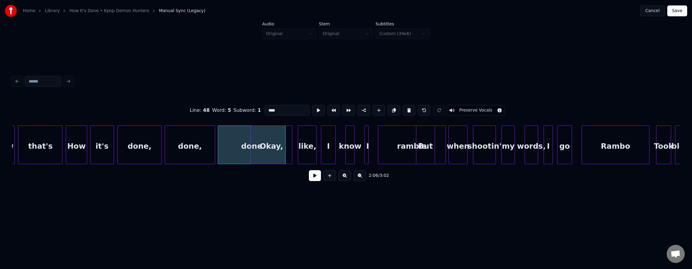
click at [312, 179] on button at bounding box center [315, 175] width 12 height 11
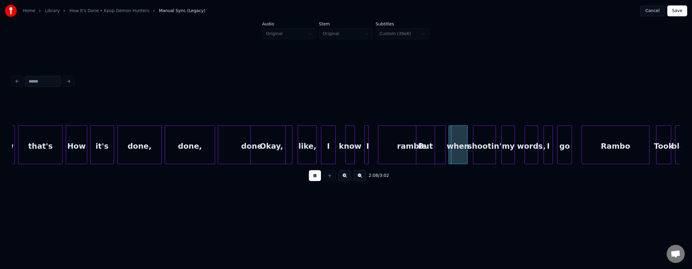
click at [312, 179] on button at bounding box center [315, 175] width 12 height 11
click at [385, 143] on div "ramble" at bounding box center [411, 146] width 67 height 41
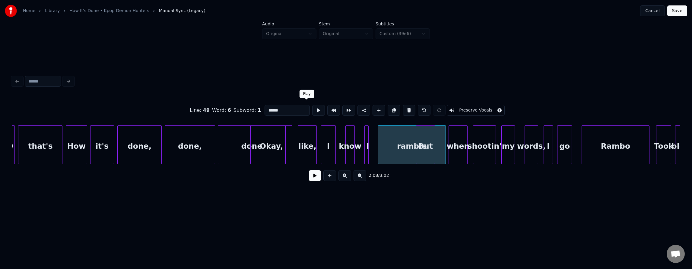
click at [312, 105] on button at bounding box center [318, 110] width 13 height 11
click at [430, 149] on div "But" at bounding box center [425, 146] width 18 height 41
click at [365, 150] on div at bounding box center [366, 145] width 2 height 38
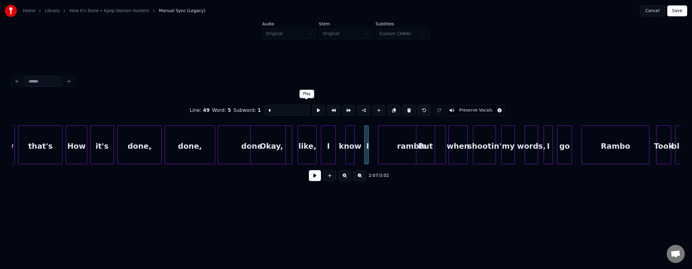
click at [312, 111] on button at bounding box center [318, 110] width 13 height 11
click at [385, 151] on div "ramble" at bounding box center [411, 146] width 67 height 41
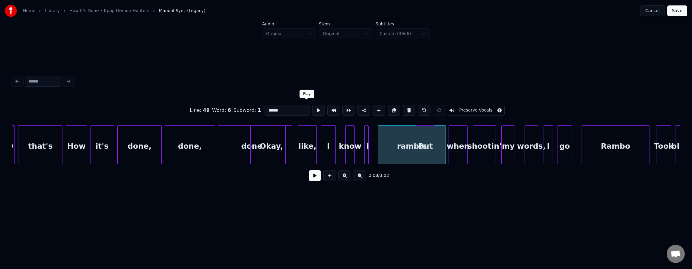
click at [312, 109] on button at bounding box center [318, 110] width 13 height 11
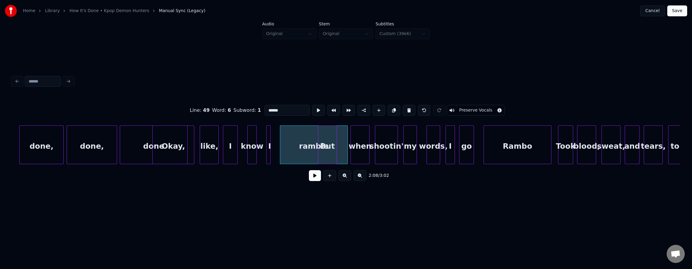
scroll to position [0, 17170]
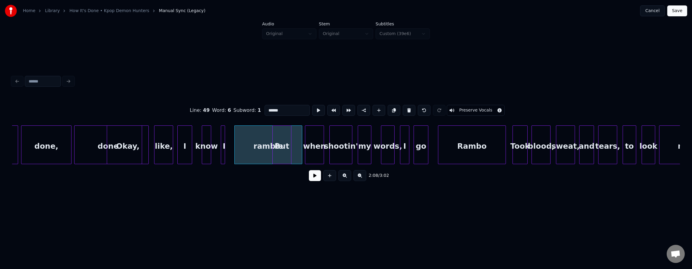
click at [453, 153] on div "Rambo" at bounding box center [471, 146] width 67 height 41
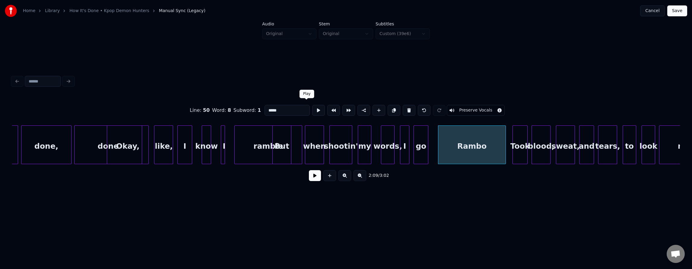
click at [312, 108] on button at bounding box center [318, 110] width 13 height 11
click at [423, 147] on div "go" at bounding box center [421, 146] width 14 height 41
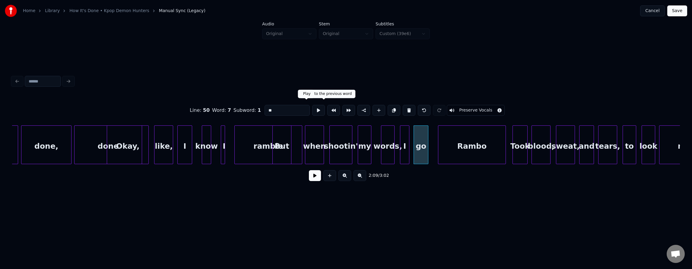
click at [312, 107] on button at bounding box center [318, 110] width 13 height 11
drag, startPoint x: 306, startPoint y: 108, endPoint x: 316, endPoint y: 114, distance: 11.3
click at [312, 108] on button at bounding box center [318, 110] width 13 height 11
click at [297, 147] on div "ramble" at bounding box center [268, 146] width 67 height 41
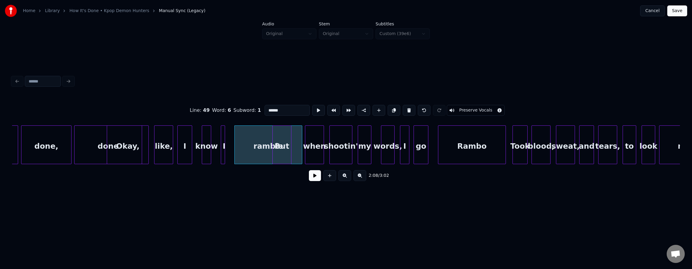
click at [279, 129] on div "But" at bounding box center [282, 146] width 18 height 41
click at [312, 110] on button at bounding box center [318, 110] width 13 height 11
click at [312, 111] on button at bounding box center [318, 110] width 13 height 11
click at [316, 133] on div "when" at bounding box center [314, 146] width 18 height 41
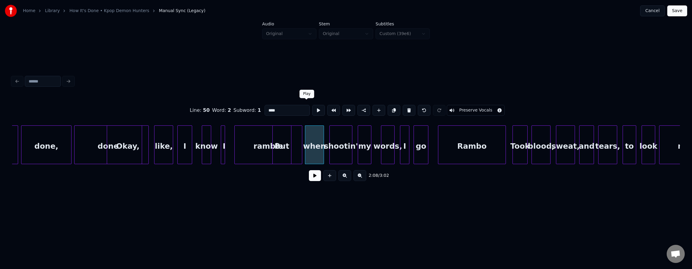
click at [312, 105] on button at bounding box center [318, 110] width 13 height 11
click at [341, 140] on div "shootin'" at bounding box center [341, 146] width 23 height 41
click at [312, 109] on button at bounding box center [318, 110] width 13 height 11
click at [365, 137] on div "my" at bounding box center [364, 146] width 13 height 41
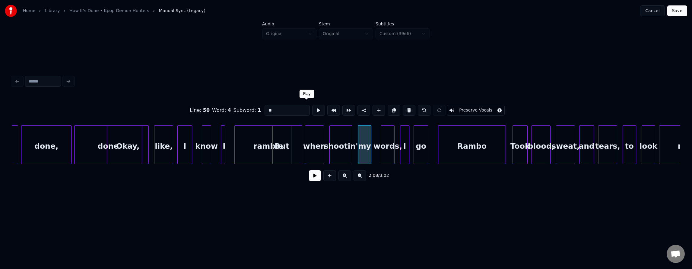
click at [312, 112] on button at bounding box center [318, 110] width 13 height 11
click at [387, 142] on div "words," at bounding box center [387, 146] width 13 height 41
click at [312, 111] on button at bounding box center [318, 110] width 13 height 11
click at [348, 141] on div "shootin'" at bounding box center [341, 146] width 23 height 41
click at [312, 109] on button at bounding box center [318, 110] width 13 height 11
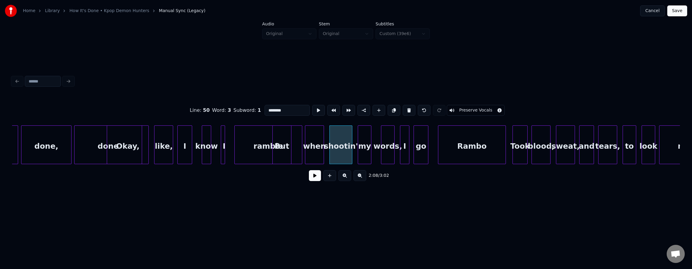
click at [318, 140] on div "when" at bounding box center [314, 146] width 18 height 41
click at [312, 106] on button at bounding box center [318, 110] width 13 height 11
click at [297, 148] on div "ramble" at bounding box center [268, 146] width 67 height 41
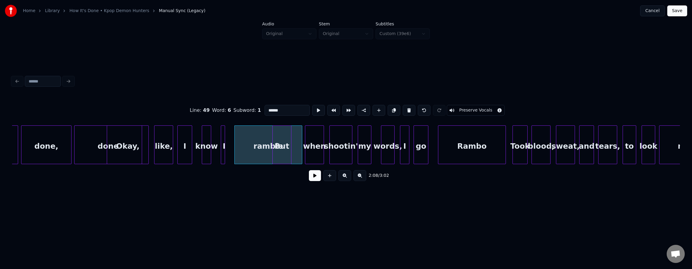
click at [284, 127] on div "But" at bounding box center [282, 146] width 18 height 41
click at [312, 105] on button at bounding box center [318, 110] width 13 height 11
click at [312, 110] on button at bounding box center [318, 110] width 13 height 11
click at [309, 140] on div "when" at bounding box center [314, 146] width 18 height 41
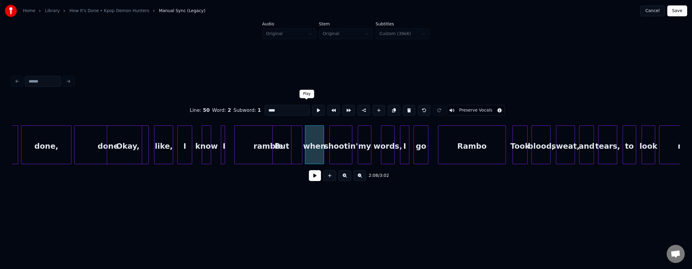
click at [312, 107] on button at bounding box center [318, 110] width 13 height 11
click at [312, 110] on button at bounding box center [318, 110] width 13 height 11
click at [314, 142] on div at bounding box center [314, 145] width 2 height 38
click at [297, 145] on div "ramble" at bounding box center [268, 146] width 67 height 41
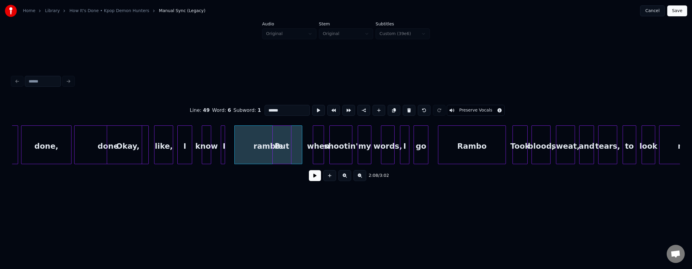
click at [283, 145] on div "But" at bounding box center [282, 146] width 18 height 41
click at [282, 141] on div "ramble" at bounding box center [268, 146] width 67 height 41
click at [289, 133] on div at bounding box center [288, 145] width 2 height 38
click at [273, 133] on div "ramble" at bounding box center [262, 146] width 54 height 41
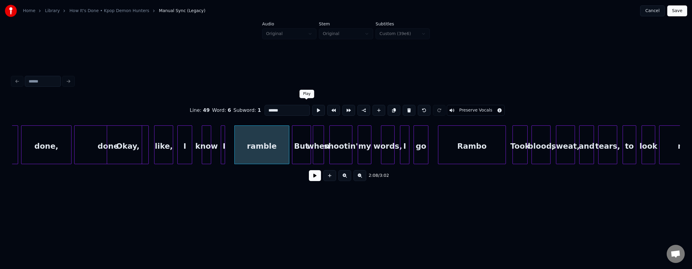
click at [312, 108] on button at bounding box center [318, 110] width 13 height 11
click at [308, 132] on div "But" at bounding box center [301, 146] width 18 height 41
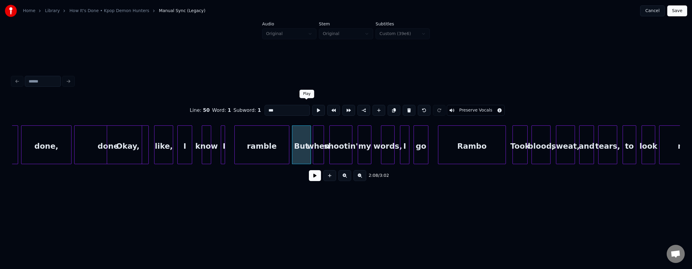
click at [312, 108] on button at bounding box center [318, 110] width 13 height 11
click at [299, 139] on div at bounding box center [299, 145] width 2 height 38
click at [319, 142] on div "when" at bounding box center [320, 146] width 11 height 41
click at [306, 141] on div "But" at bounding box center [306, 146] width 12 height 41
click at [297, 144] on div at bounding box center [297, 145] width 2 height 38
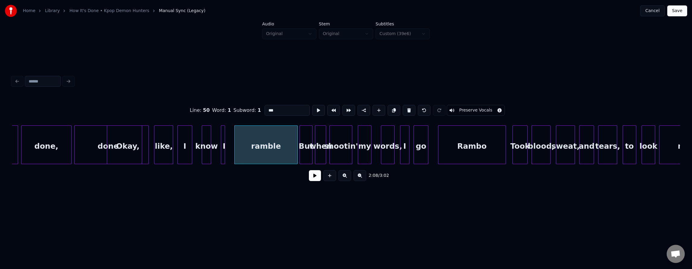
click at [290, 145] on div "ramble" at bounding box center [266, 146] width 63 height 41
click at [312, 110] on button at bounding box center [318, 110] width 13 height 11
click at [312, 131] on div at bounding box center [312, 145] width 2 height 38
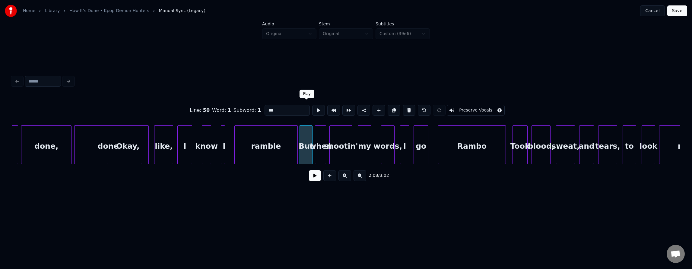
click at [312, 109] on button at bounding box center [318, 110] width 13 height 11
click at [269, 159] on div "ramble" at bounding box center [266, 146] width 63 height 41
type input "******"
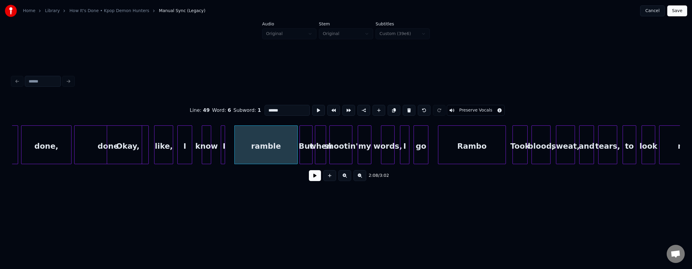
click at [311, 178] on button at bounding box center [315, 175] width 12 height 11
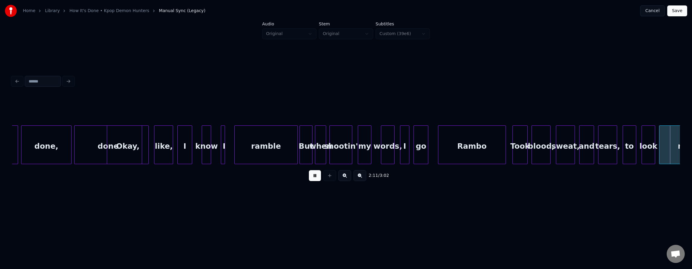
scroll to position [0, 17839]
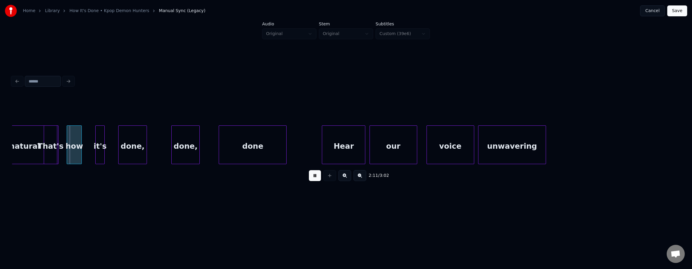
click at [311, 178] on button at bounding box center [315, 175] width 12 height 11
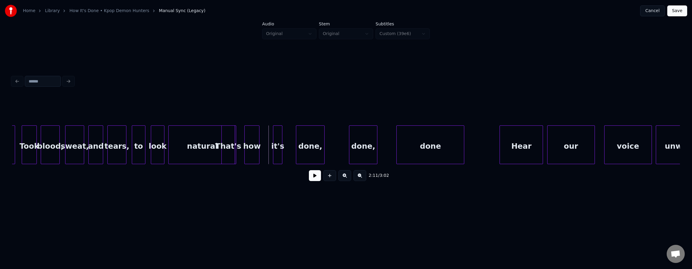
scroll to position [0, 17647]
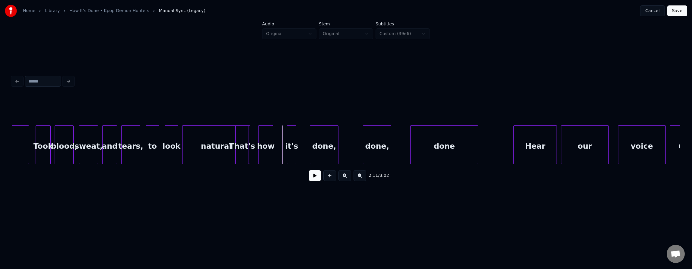
click at [200, 140] on div "natural" at bounding box center [216, 146] width 67 height 41
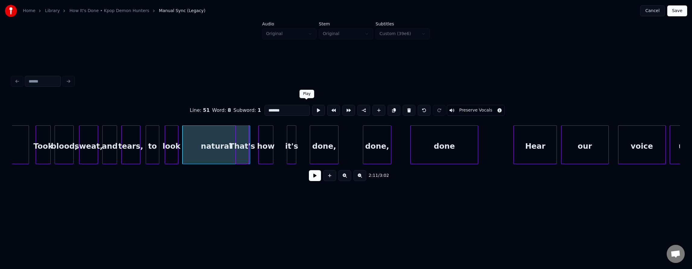
click at [312, 105] on button at bounding box center [318, 110] width 13 height 11
click at [217, 140] on div "natural" at bounding box center [216, 146] width 67 height 41
click at [231, 138] on div at bounding box center [231, 145] width 2 height 38
click at [254, 140] on div at bounding box center [255, 145] width 2 height 38
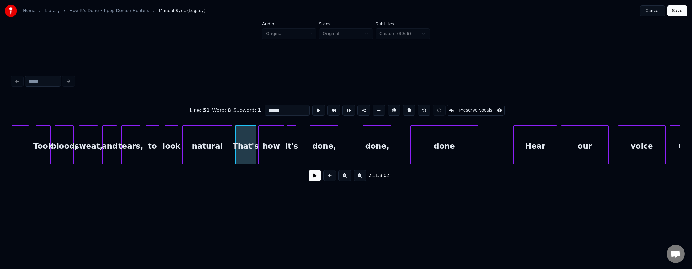
click at [282, 141] on div at bounding box center [283, 145] width 2 height 38
click at [247, 139] on div "That's" at bounding box center [246, 146] width 20 height 41
click at [312, 109] on button at bounding box center [318, 110] width 13 height 11
click at [273, 131] on div "how" at bounding box center [271, 146] width 25 height 41
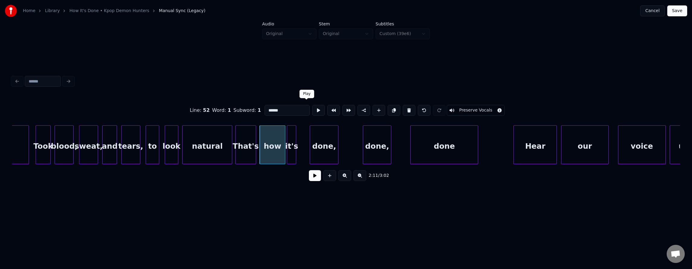
click at [312, 106] on button at bounding box center [318, 110] width 13 height 11
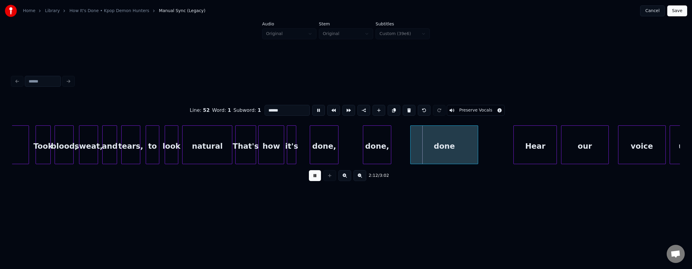
click at [272, 140] on div "how" at bounding box center [271, 146] width 25 height 41
drag, startPoint x: 301, startPoint y: 106, endPoint x: 305, endPoint y: 112, distance: 6.9
click at [312, 110] on button at bounding box center [318, 110] width 13 height 11
click at [307, 139] on div at bounding box center [306, 145] width 2 height 38
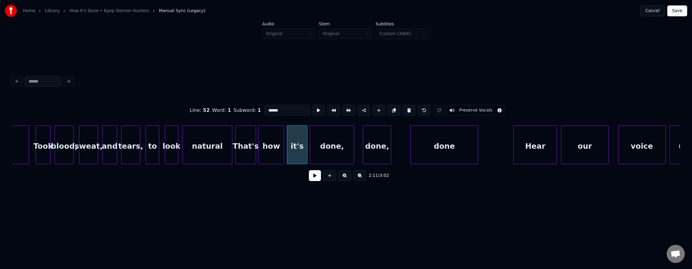
click at [354, 145] on div at bounding box center [353, 145] width 2 height 38
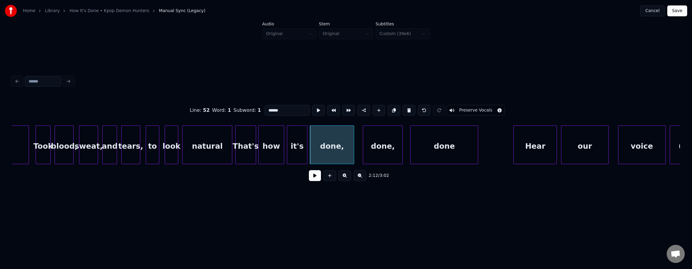
click at [402, 147] on div at bounding box center [402, 145] width 2 height 38
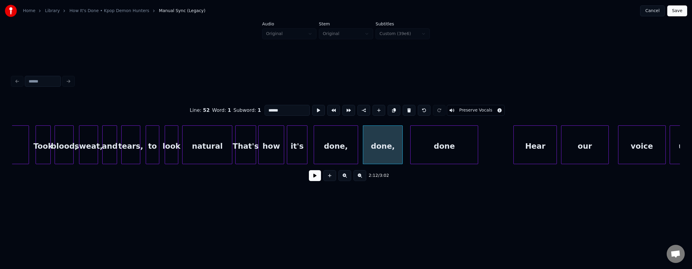
click at [335, 142] on div "done," at bounding box center [335, 146] width 43 height 41
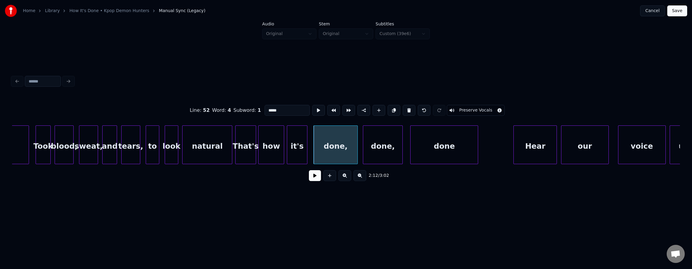
click at [331, 141] on div "done," at bounding box center [335, 146] width 43 height 41
click at [312, 108] on button at bounding box center [318, 110] width 13 height 11
click at [373, 147] on div "done," at bounding box center [382, 146] width 39 height 41
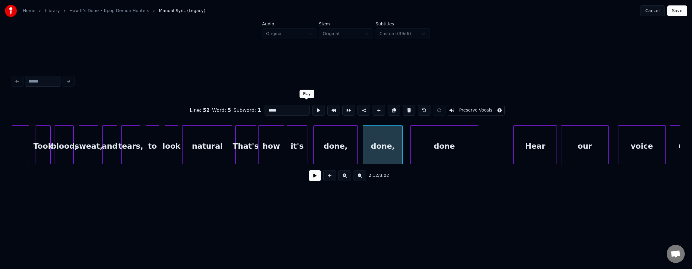
click at [312, 110] on button at bounding box center [318, 110] width 13 height 11
click at [447, 148] on div "done" at bounding box center [444, 146] width 67 height 41
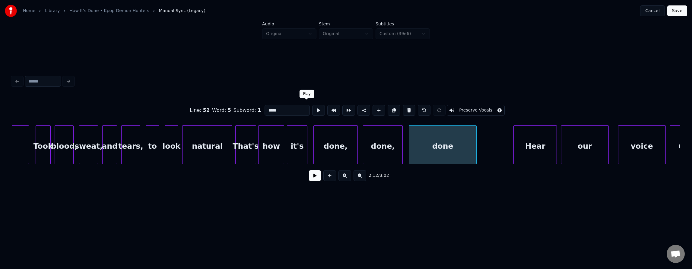
click at [312, 111] on button at bounding box center [318, 110] width 13 height 11
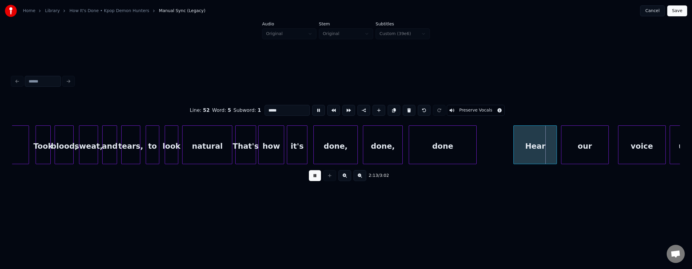
click at [312, 111] on button at bounding box center [318, 110] width 13 height 11
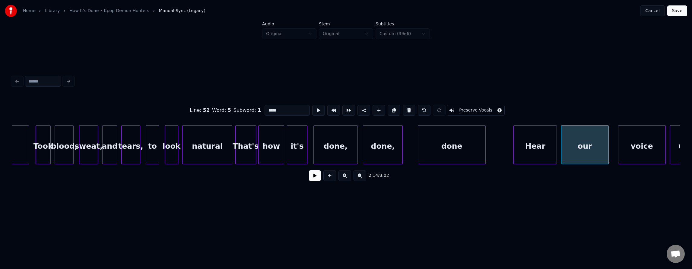
click at [433, 157] on div "done" at bounding box center [451, 146] width 67 height 41
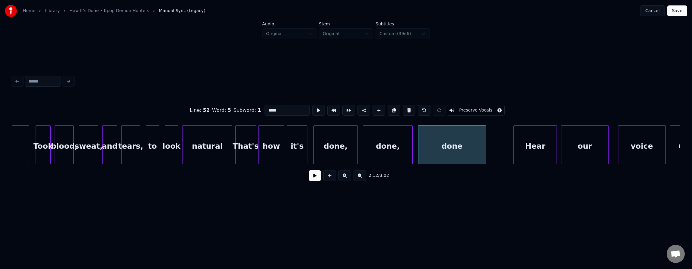
click at [412, 150] on div at bounding box center [412, 145] width 2 height 38
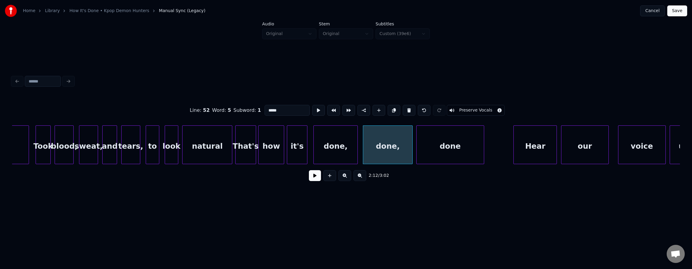
click at [425, 152] on div "done" at bounding box center [450, 146] width 67 height 41
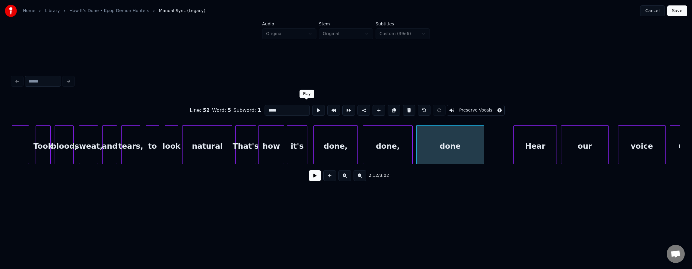
click at [312, 109] on button at bounding box center [318, 110] width 13 height 11
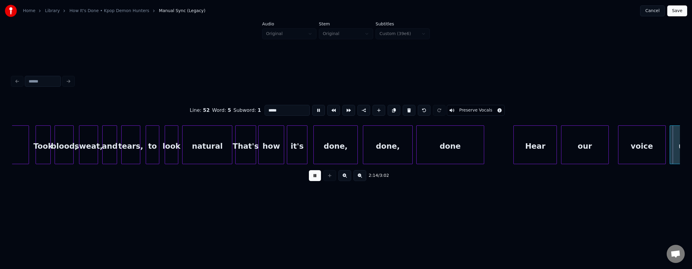
scroll to position [0, 18315]
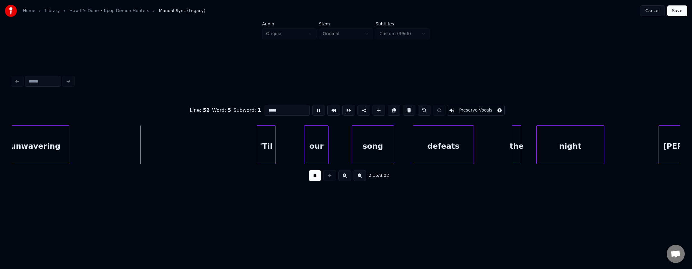
click at [312, 108] on button at bounding box center [318, 110] width 13 height 11
click at [188, 138] on div at bounding box center [188, 145] width 2 height 38
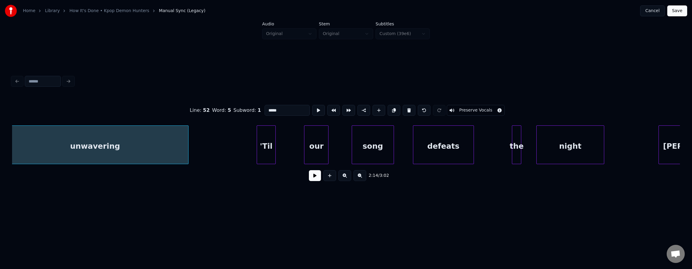
scroll to position [0, 18305]
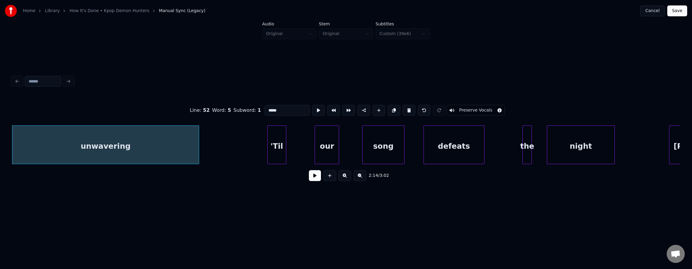
click at [312, 108] on button at bounding box center [318, 110] width 13 height 11
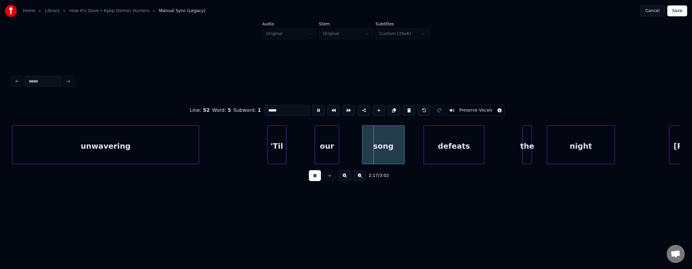
click at [312, 107] on button at bounding box center [318, 110] width 13 height 11
click at [280, 133] on div "'Til" at bounding box center [277, 146] width 18 height 41
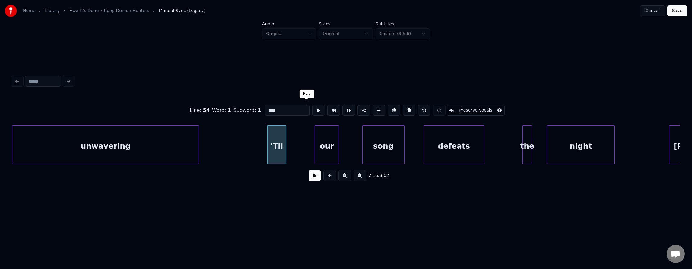
click at [312, 111] on button at bounding box center [318, 110] width 13 height 11
click at [304, 135] on div at bounding box center [304, 145] width 2 height 38
click at [312, 110] on button at bounding box center [318, 110] width 13 height 11
click at [321, 139] on div "our" at bounding box center [327, 146] width 24 height 41
click at [312, 111] on button at bounding box center [318, 110] width 13 height 11
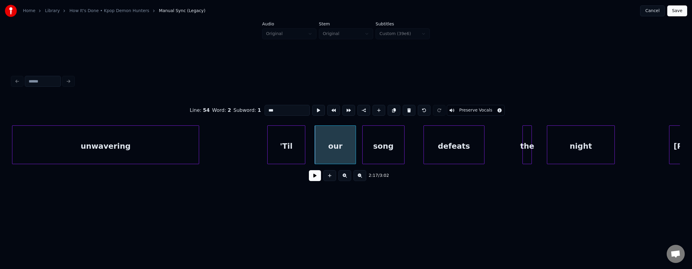
click at [355, 144] on div at bounding box center [355, 145] width 2 height 38
click at [332, 138] on div "our" at bounding box center [334, 146] width 40 height 41
click at [312, 110] on button at bounding box center [318, 110] width 13 height 11
click at [397, 150] on div "song" at bounding box center [384, 146] width 42 height 41
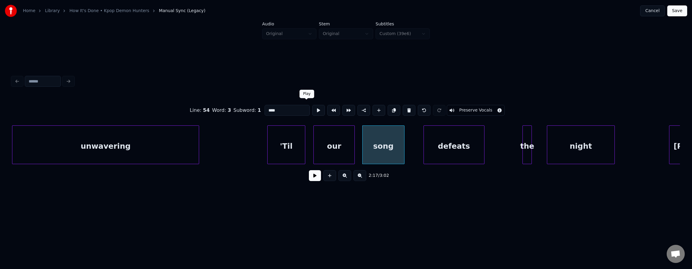
click at [312, 110] on button at bounding box center [318, 110] width 13 height 11
click at [449, 149] on div "defeats" at bounding box center [453, 146] width 61 height 41
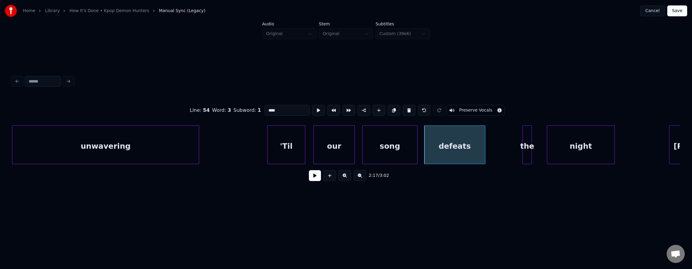
click at [417, 145] on div at bounding box center [417, 145] width 2 height 38
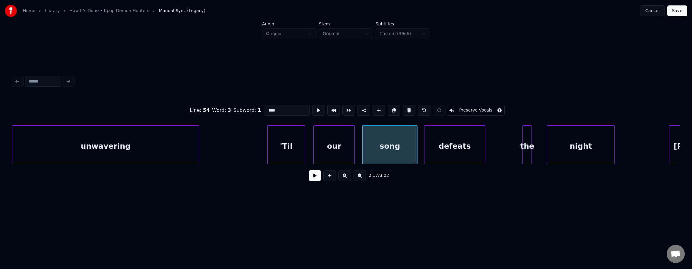
click at [403, 145] on div "song" at bounding box center [390, 146] width 55 height 41
click at [312, 108] on button at bounding box center [318, 110] width 13 height 11
click at [453, 148] on div "defeats" at bounding box center [455, 146] width 61 height 41
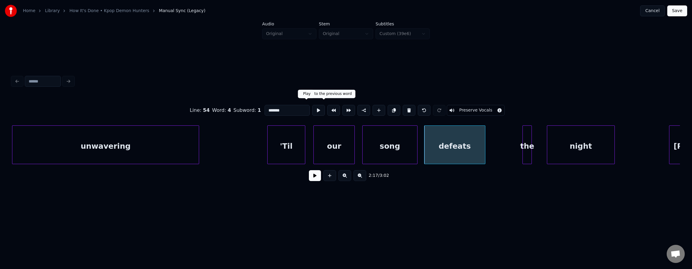
click at [312, 109] on button at bounding box center [318, 110] width 13 height 11
drag, startPoint x: 310, startPoint y: 109, endPoint x: 327, endPoint y: 117, distance: 18.4
click at [312, 109] on button at bounding box center [318, 110] width 13 height 11
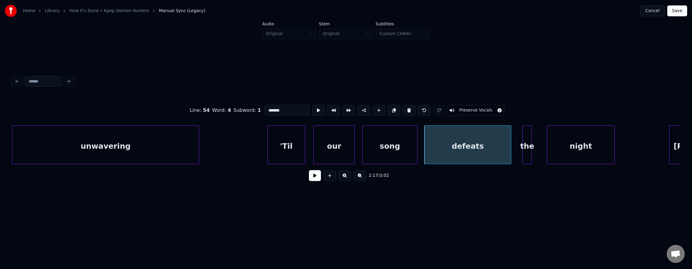
click at [511, 155] on div at bounding box center [510, 145] width 2 height 38
drag, startPoint x: 299, startPoint y: 104, endPoint x: 305, endPoint y: 106, distance: 5.8
click at [312, 105] on button at bounding box center [318, 110] width 13 height 11
click at [312, 106] on button at bounding box center [318, 110] width 13 height 11
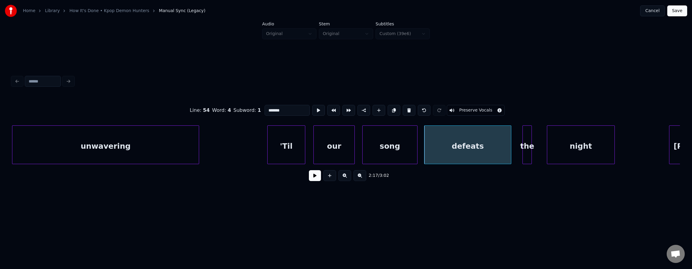
drag, startPoint x: 307, startPoint y: 106, endPoint x: 355, endPoint y: 120, distance: 49.8
click at [312, 106] on button at bounding box center [318, 110] width 13 height 11
click at [516, 153] on div at bounding box center [516, 145] width 2 height 38
click at [312, 109] on button at bounding box center [318, 110] width 13 height 11
click at [541, 154] on div at bounding box center [540, 145] width 2 height 38
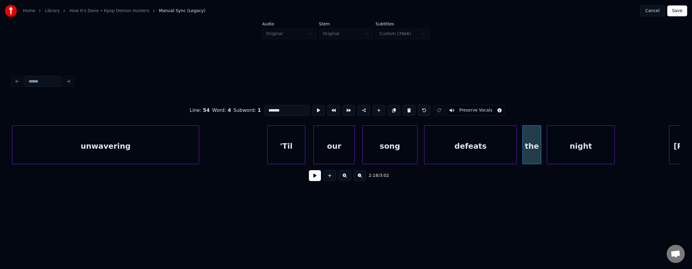
click at [534, 154] on div "the" at bounding box center [532, 146] width 18 height 41
click at [312, 110] on button at bounding box center [318, 110] width 13 height 11
click at [566, 159] on div "night" at bounding box center [580, 146] width 67 height 41
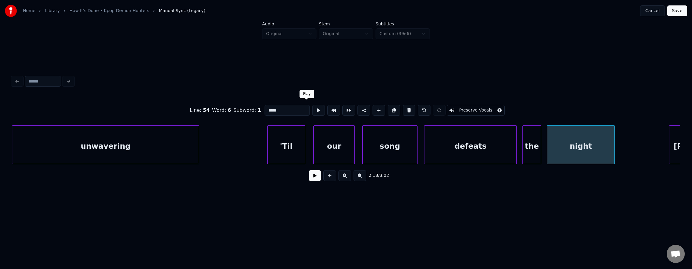
click at [312, 107] on button at bounding box center [318, 110] width 13 height 11
click at [296, 141] on div "'Til" at bounding box center [286, 146] width 37 height 41
click at [312, 111] on button at bounding box center [318, 110] width 13 height 11
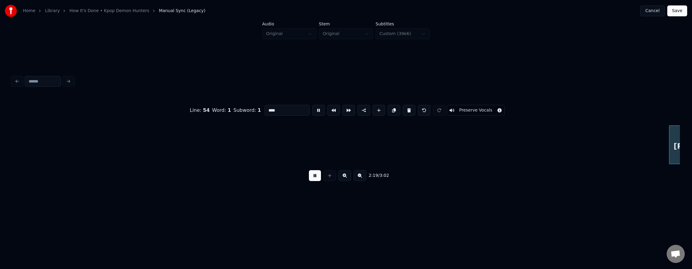
scroll to position [0, 18973]
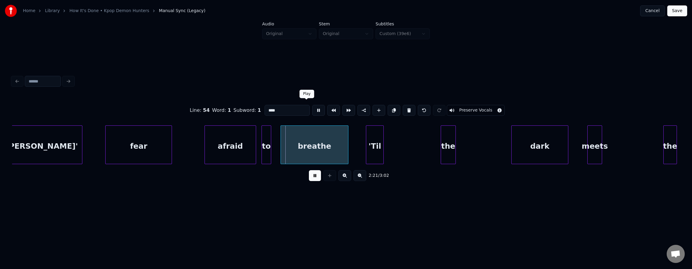
click at [312, 107] on button at bounding box center [318, 110] width 13 height 11
click at [65, 142] on div "Makin'" at bounding box center [41, 146] width 81 height 41
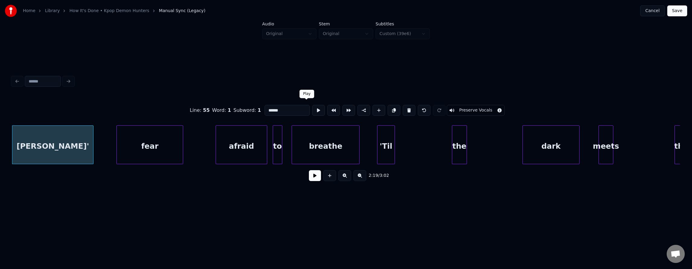
click at [312, 107] on button at bounding box center [318, 110] width 13 height 11
click at [129, 140] on div "fear" at bounding box center [150, 146] width 66 height 41
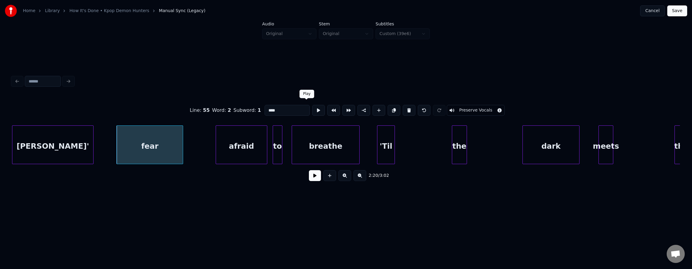
click at [312, 105] on button at bounding box center [318, 110] width 13 height 11
click at [177, 148] on div at bounding box center [176, 145] width 2 height 38
click at [155, 151] on div "fear" at bounding box center [138, 146] width 60 height 41
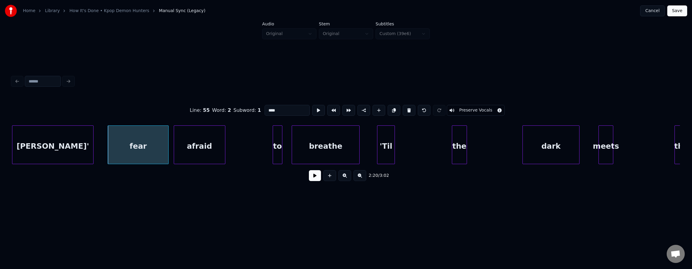
click at [202, 151] on div "afraid" at bounding box center [199, 146] width 51 height 41
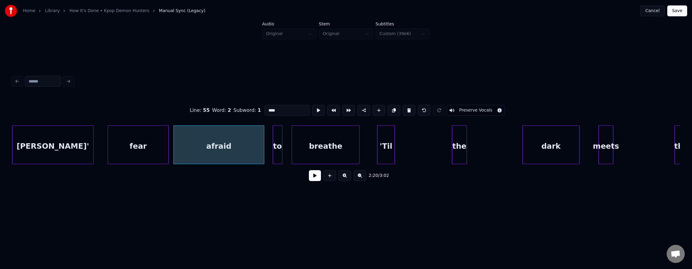
click at [264, 151] on div at bounding box center [263, 145] width 2 height 38
click at [249, 152] on div "afraid" at bounding box center [219, 146] width 90 height 41
click at [312, 110] on button at bounding box center [318, 110] width 13 height 11
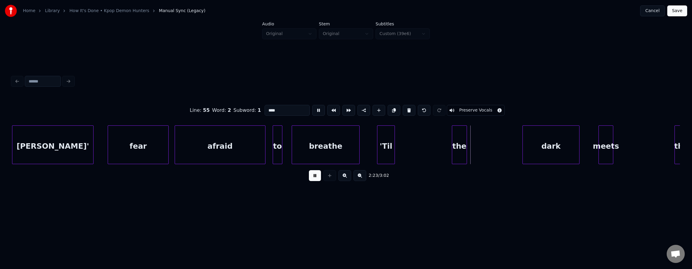
click at [312, 108] on button at bounding box center [318, 110] width 13 height 11
click at [445, 149] on div at bounding box center [446, 145] width 2 height 38
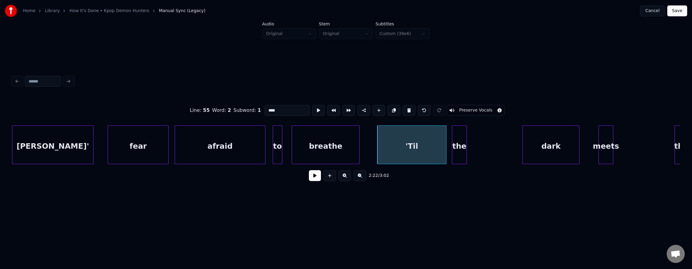
click at [434, 147] on div "'Til" at bounding box center [412, 146] width 69 height 41
click at [312, 107] on button at bounding box center [318, 110] width 13 height 11
drag, startPoint x: 305, startPoint y: 107, endPoint x: 317, endPoint y: 111, distance: 12.9
click at [312, 107] on button at bounding box center [318, 110] width 13 height 11
click at [514, 152] on div at bounding box center [514, 145] width 2 height 38
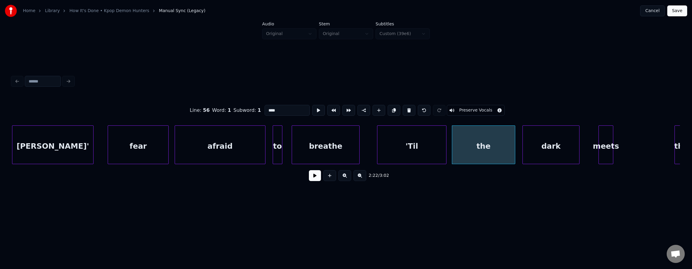
click at [492, 149] on div "the" at bounding box center [483, 146] width 62 height 41
click at [312, 109] on button at bounding box center [318, 110] width 13 height 11
click at [531, 153] on div "dark" at bounding box center [551, 146] width 56 height 41
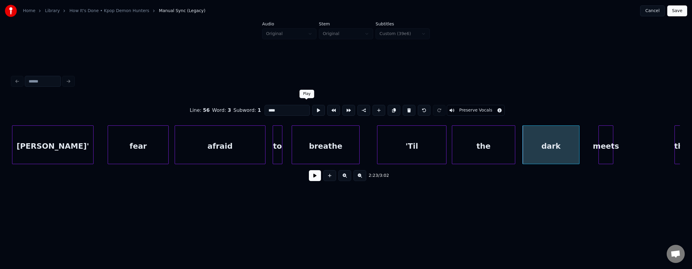
click at [312, 109] on button at bounding box center [318, 110] width 13 height 11
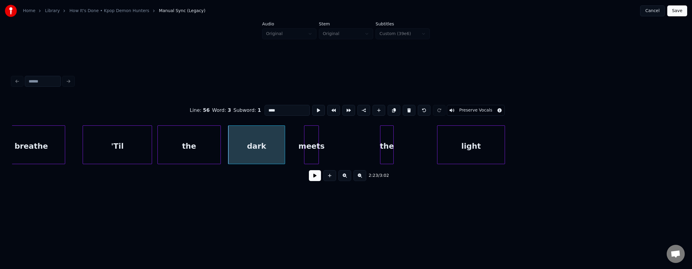
scroll to position [0, 19272]
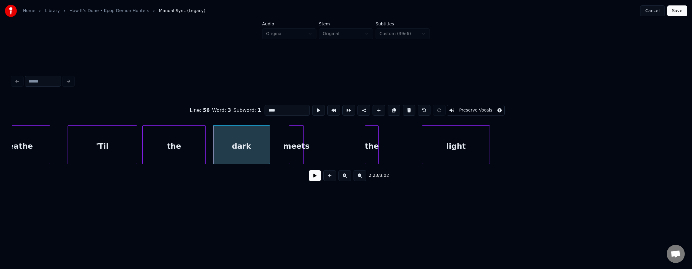
click at [256, 140] on div "dark" at bounding box center [241, 146] width 56 height 41
click at [308, 135] on div "meets" at bounding box center [310, 146] width 14 height 41
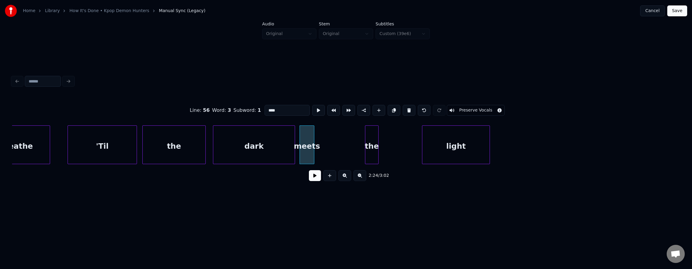
click at [293, 136] on div at bounding box center [294, 145] width 2 height 38
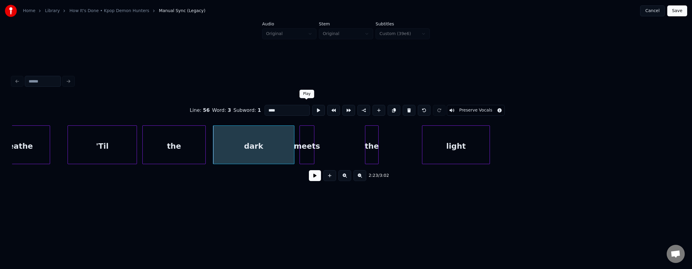
click at [312, 110] on button at bounding box center [318, 110] width 13 height 11
drag, startPoint x: 308, startPoint y: 110, endPoint x: 303, endPoint y: 116, distance: 7.9
click at [312, 110] on button at bounding box center [318, 110] width 13 height 11
click at [284, 135] on div at bounding box center [285, 145] width 2 height 38
click at [299, 137] on div "meets" at bounding box center [299, 146] width 14 height 41
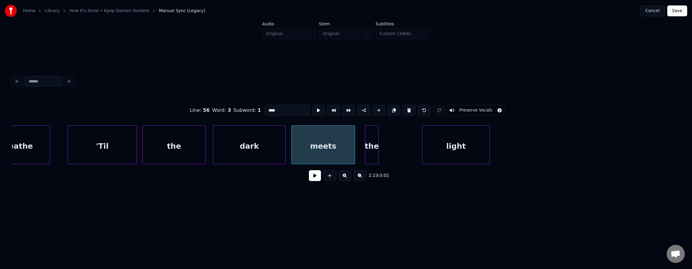
click at [354, 141] on div at bounding box center [354, 145] width 2 height 38
click at [312, 108] on button at bounding box center [318, 110] width 13 height 11
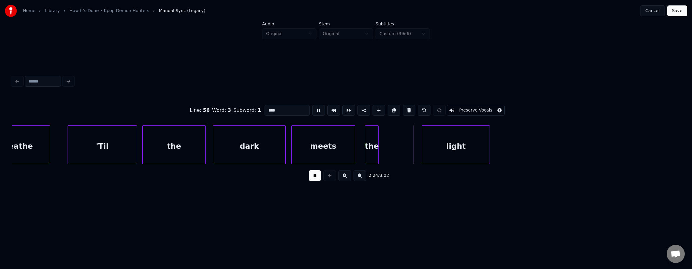
click at [312, 109] on button at bounding box center [318, 110] width 13 height 11
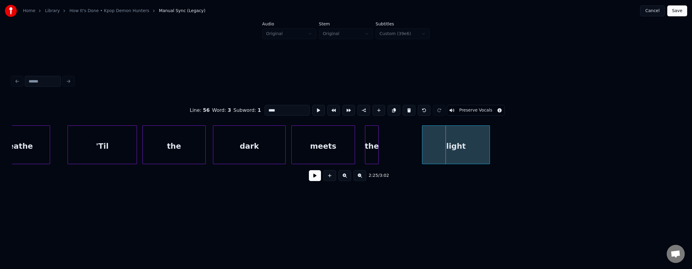
click at [327, 141] on div "meets" at bounding box center [323, 146] width 63 height 41
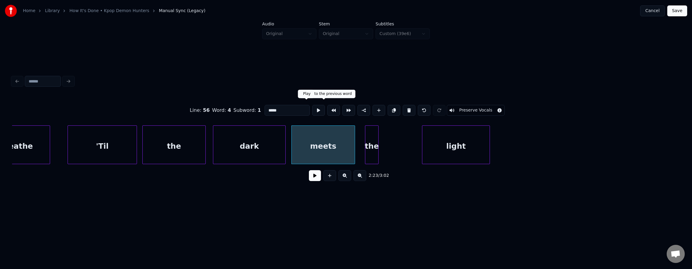
click at [312, 110] on button at bounding box center [318, 110] width 13 height 11
click at [413, 148] on div at bounding box center [414, 145] width 2 height 38
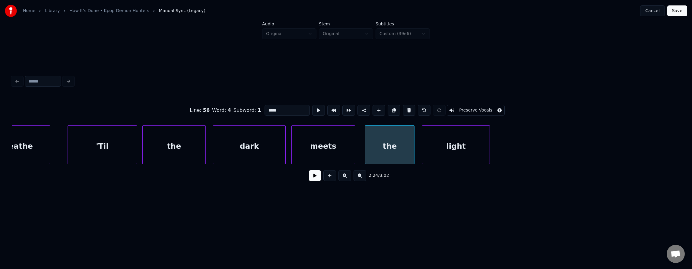
click at [394, 145] on div "the" at bounding box center [389, 146] width 49 height 41
click at [312, 108] on button at bounding box center [318, 110] width 13 height 11
click at [435, 140] on div "light" at bounding box center [455, 146] width 67 height 41
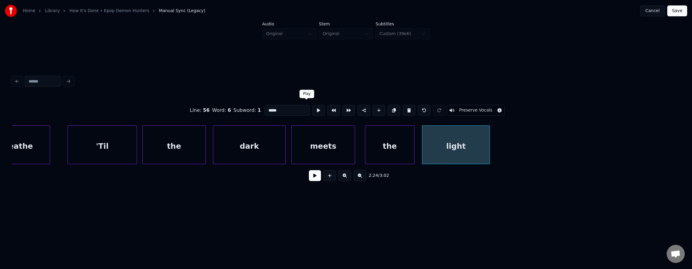
click at [312, 110] on button at bounding box center [318, 110] width 13 height 11
click at [467, 151] on div "light" at bounding box center [461, 146] width 67 height 41
click at [419, 145] on div at bounding box center [419, 145] width 2 height 38
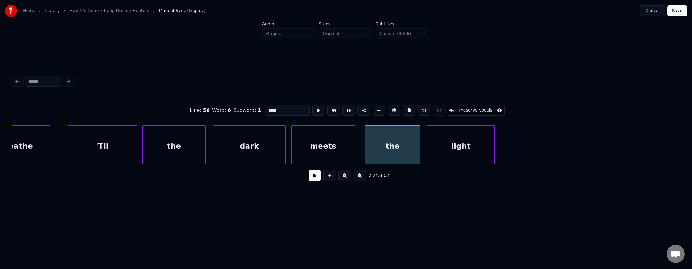
click at [469, 145] on div "light" at bounding box center [460, 146] width 67 height 41
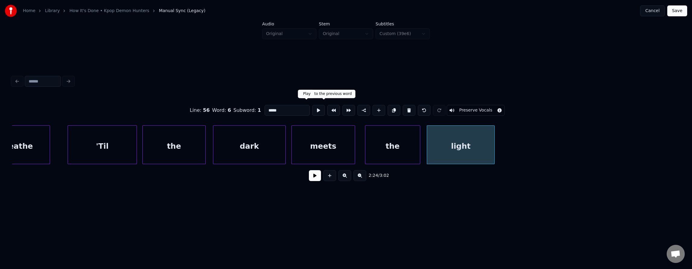
click at [312, 110] on button at bounding box center [318, 110] width 13 height 11
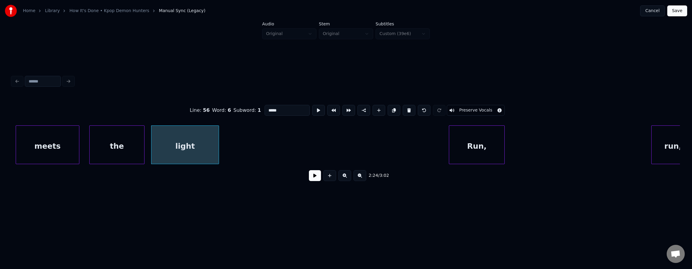
scroll to position [0, 19568]
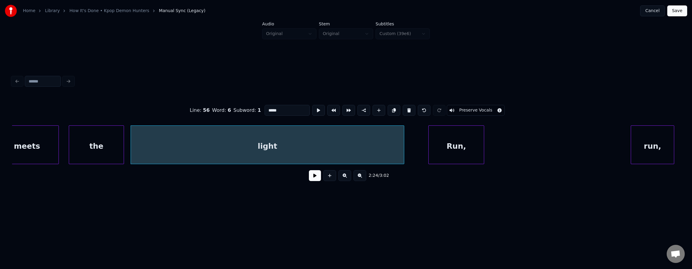
click at [403, 143] on div at bounding box center [403, 145] width 2 height 38
click at [312, 108] on button at bounding box center [318, 110] width 13 height 11
click at [312, 107] on button at bounding box center [318, 110] width 13 height 11
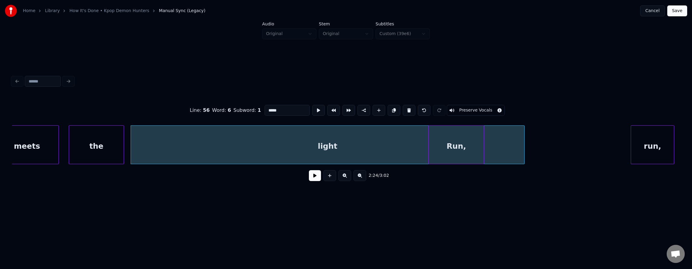
click at [524, 155] on div at bounding box center [524, 145] width 2 height 38
click at [312, 106] on button at bounding box center [318, 110] width 13 height 11
click at [524, 140] on div "light" at bounding box center [328, 144] width 394 height 39
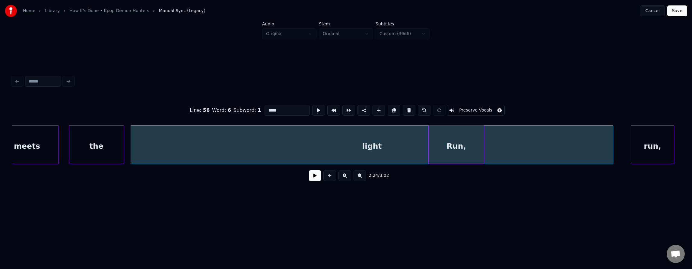
click at [612, 150] on div at bounding box center [612, 145] width 2 height 38
click at [312, 107] on button at bounding box center [318, 110] width 13 height 11
click at [312, 106] on button at bounding box center [318, 110] width 13 height 11
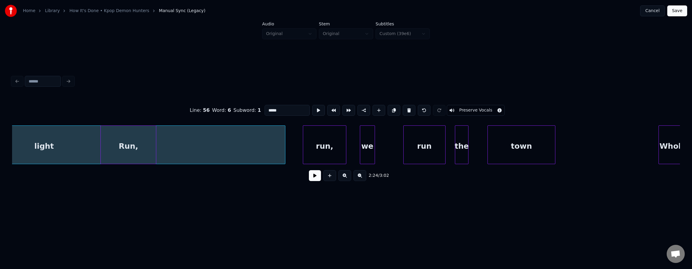
scroll to position [0, 19900]
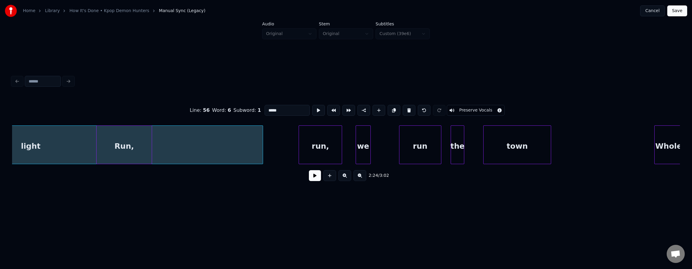
click at [262, 152] on div at bounding box center [262, 145] width 2 height 38
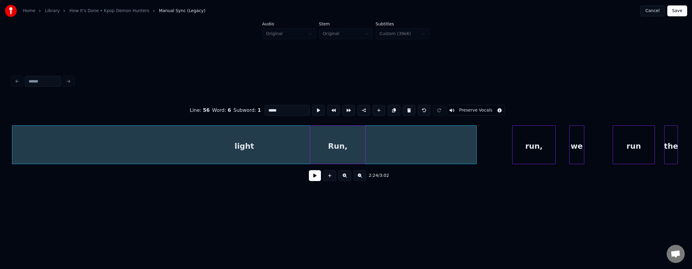
click at [251, 140] on div "light" at bounding box center [244, 146] width 464 height 41
click at [312, 105] on button at bounding box center [318, 110] width 13 height 11
drag, startPoint x: 308, startPoint y: 106, endPoint x: 306, endPoint y: 113, distance: 7.6
click at [312, 107] on button at bounding box center [318, 110] width 13 height 11
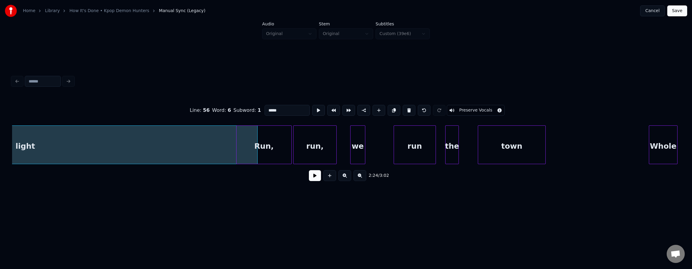
scroll to position [0, 19928]
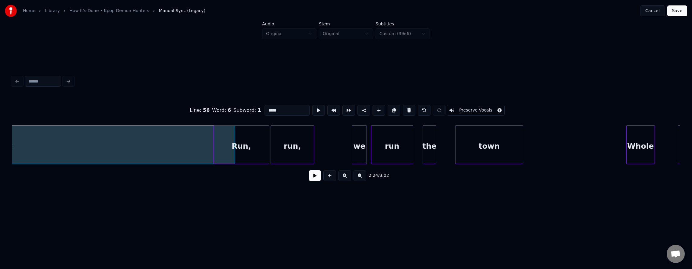
click at [366, 149] on div "we" at bounding box center [359, 146] width 14 height 41
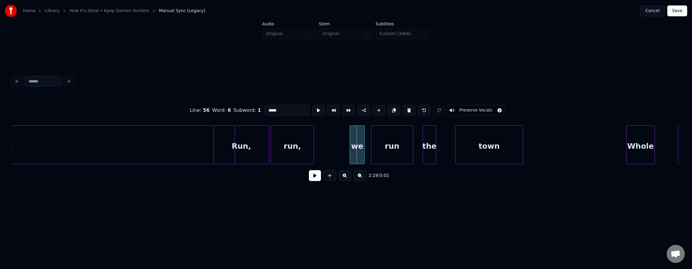
click at [355, 148] on div "we" at bounding box center [357, 146] width 14 height 41
click at [325, 146] on div "run," at bounding box center [321, 146] width 43 height 41
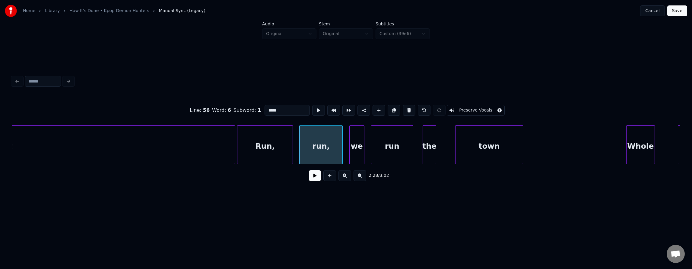
click at [282, 145] on div "Run," at bounding box center [265, 146] width 55 height 41
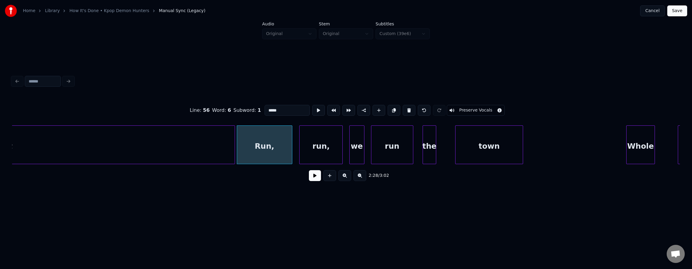
click at [282, 145] on div "Run," at bounding box center [264, 146] width 55 height 41
click at [312, 112] on button at bounding box center [318, 110] width 13 height 11
click at [270, 139] on div "Run," at bounding box center [264, 146] width 55 height 41
click at [249, 143] on div "Run," at bounding box center [244, 146] width 55 height 41
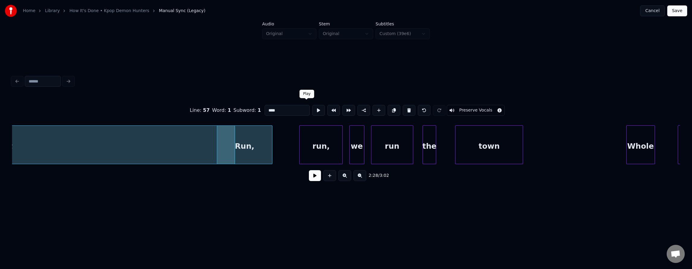
click at [312, 109] on button at bounding box center [318, 110] width 13 height 11
click at [246, 141] on div "Run," at bounding box center [232, 146] width 55 height 41
click at [312, 110] on button at bounding box center [318, 110] width 13 height 11
click at [247, 138] on div "Run," at bounding box center [240, 146] width 55 height 41
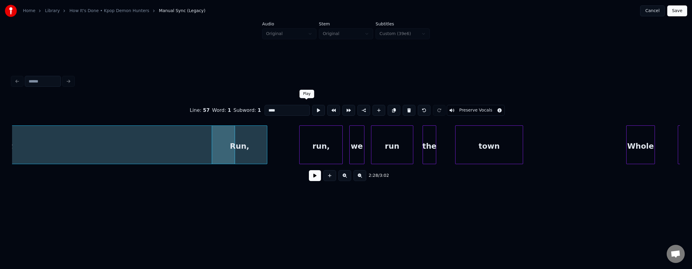
click at [312, 110] on button at bounding box center [318, 110] width 13 height 11
click at [299, 143] on div "run," at bounding box center [294, 146] width 43 height 41
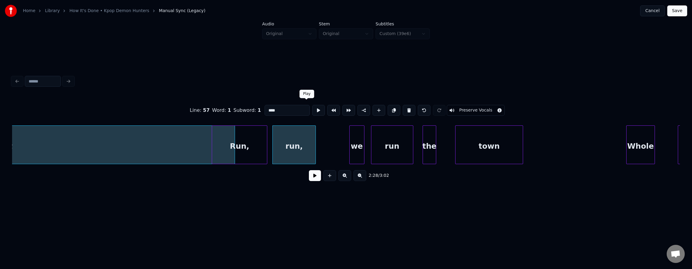
click at [312, 107] on button at bounding box center [318, 110] width 13 height 11
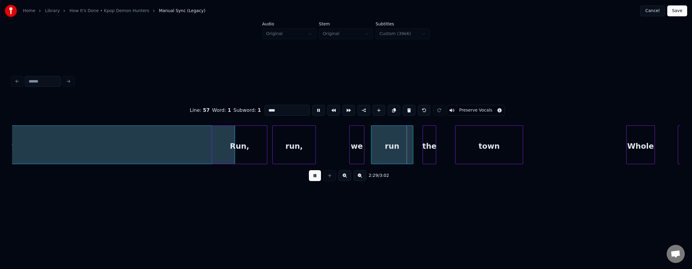
click at [294, 135] on div "run," at bounding box center [294, 146] width 43 height 41
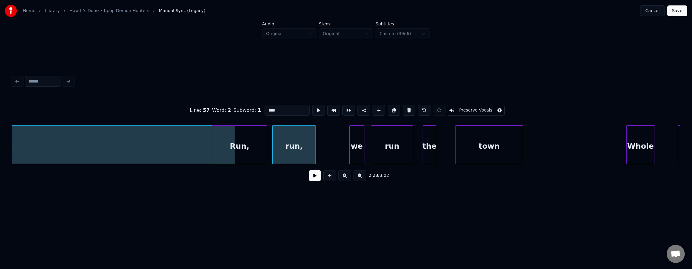
click at [251, 138] on div "Run," at bounding box center [239, 146] width 55 height 41
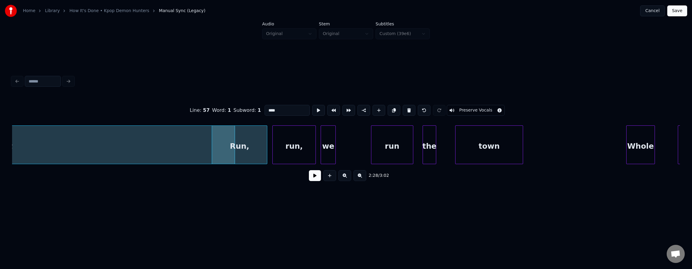
click at [327, 147] on div "we" at bounding box center [328, 146] width 14 height 41
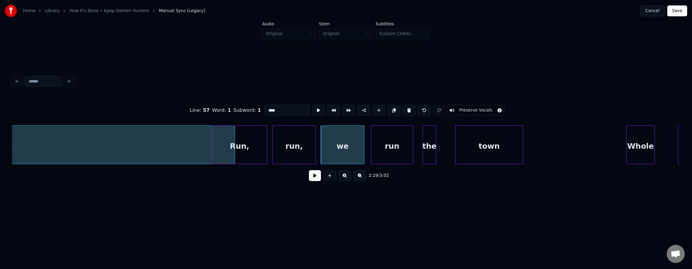
click at [363, 147] on div at bounding box center [363, 145] width 2 height 38
click at [312, 110] on button at bounding box center [318, 110] width 13 height 11
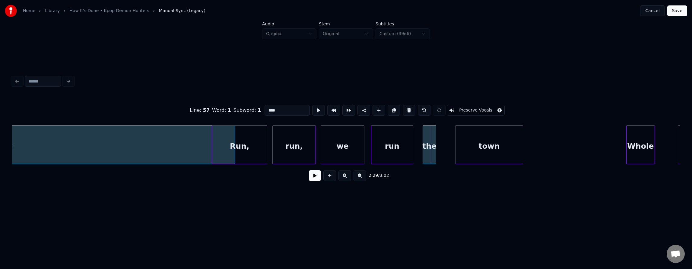
click at [333, 138] on div "we" at bounding box center [342, 146] width 43 height 41
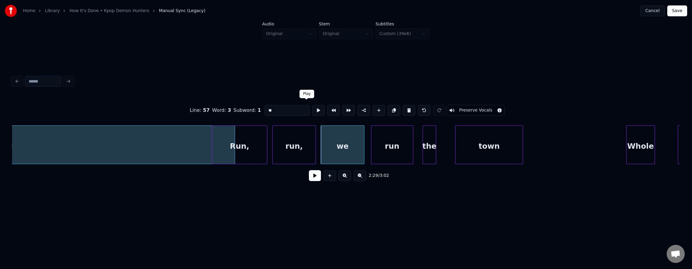
click at [312, 110] on button at bounding box center [318, 110] width 13 height 11
click at [255, 141] on div "Run," at bounding box center [239, 146] width 55 height 41
type input "****"
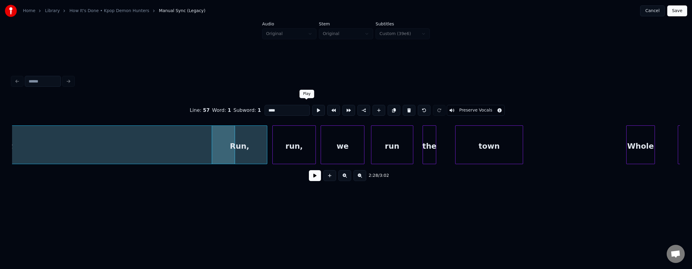
click at [312, 110] on button at bounding box center [318, 110] width 13 height 11
click at [261, 147] on div "Run," at bounding box center [239, 146] width 55 height 41
drag, startPoint x: 304, startPoint y: 177, endPoint x: 312, endPoint y: 179, distance: 7.6
click at [311, 179] on div "2:28 / 3:02" at bounding box center [346, 175] width 658 height 13
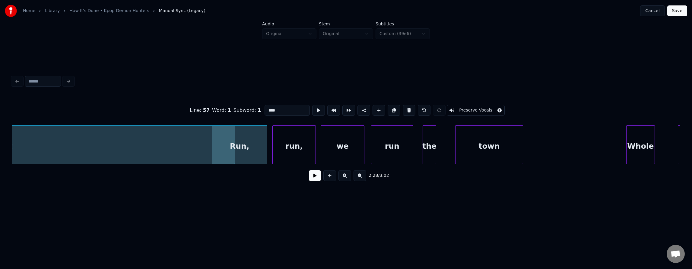
click at [313, 179] on button at bounding box center [315, 175] width 12 height 11
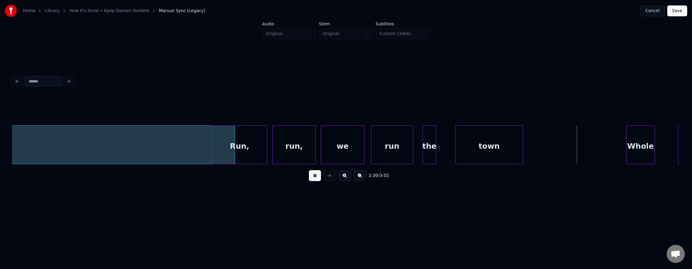
click at [313, 179] on button at bounding box center [315, 175] width 12 height 11
click at [426, 141] on div "the" at bounding box center [427, 146] width 13 height 41
click at [448, 142] on div at bounding box center [449, 145] width 2 height 38
click at [578, 155] on div at bounding box center [578, 145] width 2 height 38
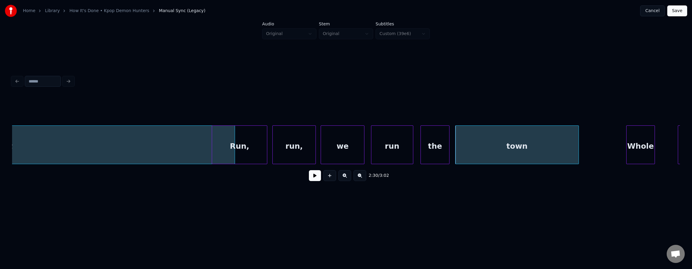
click at [547, 154] on div "town" at bounding box center [517, 146] width 123 height 41
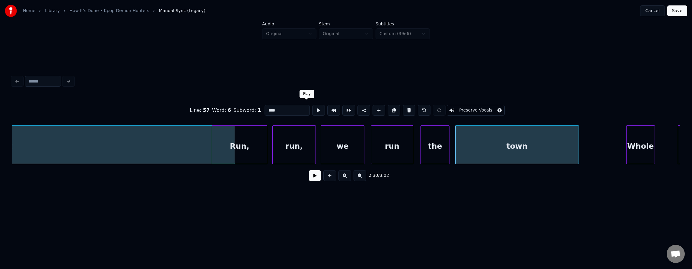
click at [312, 109] on button at bounding box center [318, 110] width 13 height 11
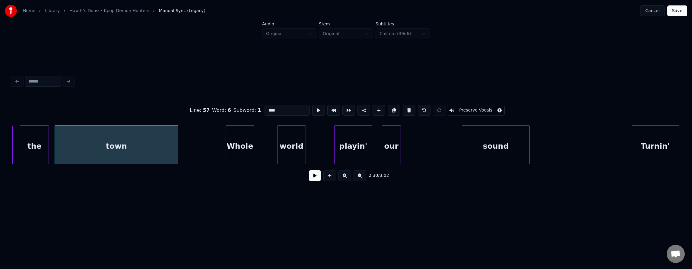
scroll to position [0, 20336]
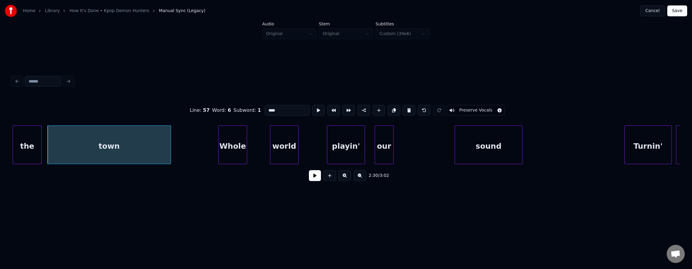
click at [235, 143] on div "Whole" at bounding box center [233, 146] width 28 height 41
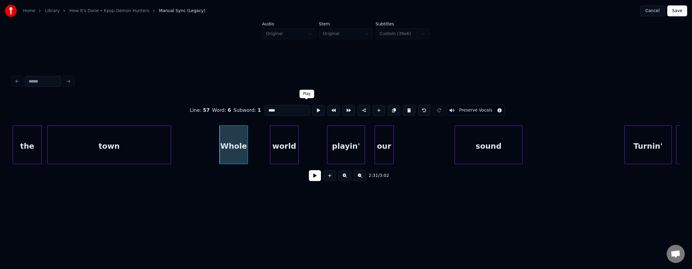
click at [312, 108] on button at bounding box center [318, 110] width 13 height 11
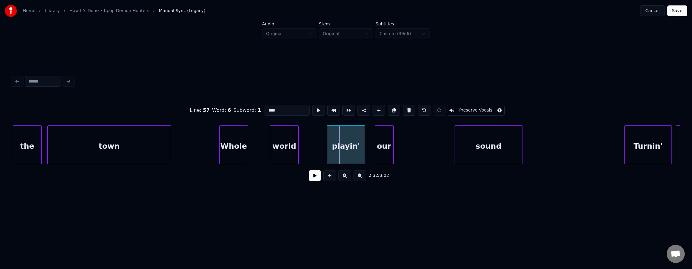
click at [237, 137] on div "Whole" at bounding box center [234, 146] width 28 height 41
type input "*****"
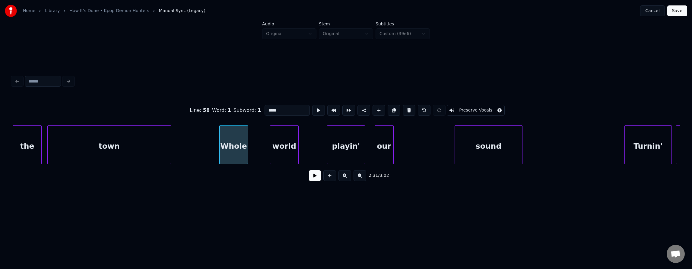
click at [312, 176] on button at bounding box center [315, 175] width 12 height 11
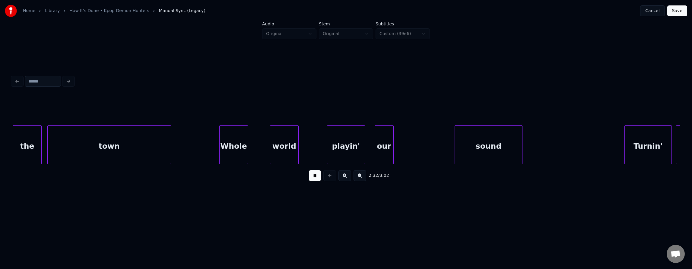
drag, startPoint x: 312, startPoint y: 176, endPoint x: 322, endPoint y: 172, distance: 11.1
click at [312, 176] on button at bounding box center [315, 175] width 12 height 11
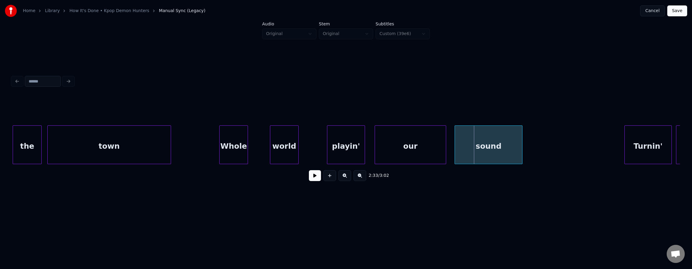
click at [445, 155] on div at bounding box center [445, 145] width 2 height 38
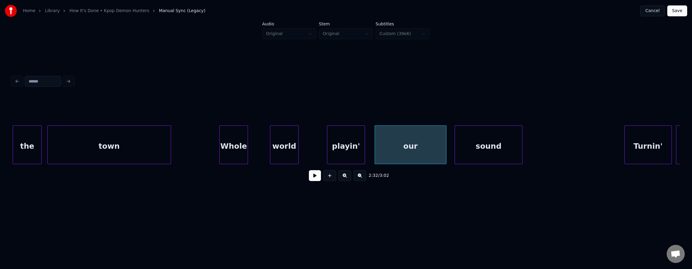
click at [282, 148] on div "world" at bounding box center [284, 146] width 28 height 41
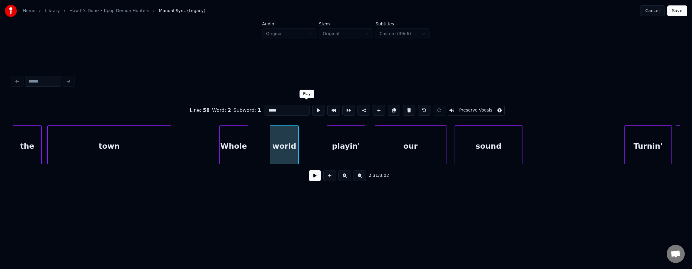
click at [312, 111] on button at bounding box center [318, 110] width 13 height 11
click at [314, 145] on div at bounding box center [315, 145] width 2 height 38
click at [259, 142] on div at bounding box center [260, 145] width 2 height 38
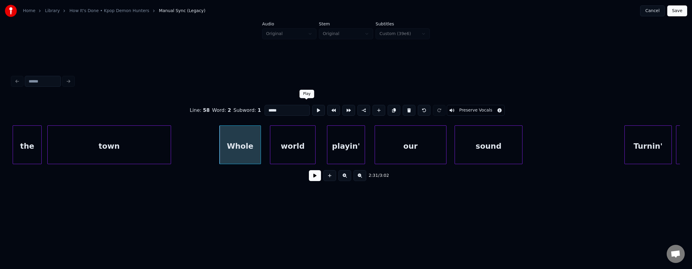
click at [312, 106] on button at bounding box center [318, 110] width 13 height 11
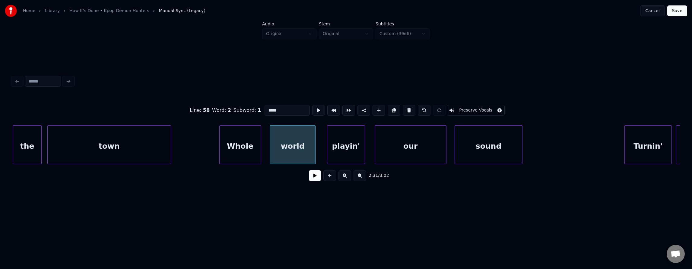
click at [335, 135] on div "playin'" at bounding box center [345, 146] width 37 height 41
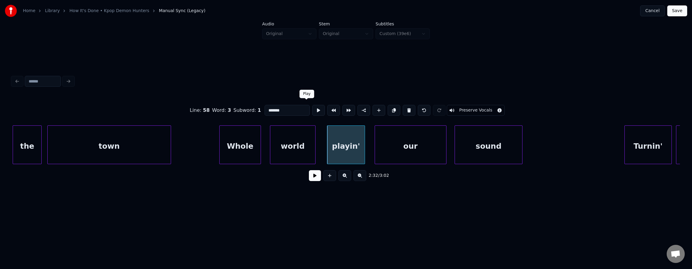
click at [312, 108] on button at bounding box center [318, 110] width 13 height 11
click at [337, 141] on div "playin'" at bounding box center [341, 146] width 37 height 41
click at [368, 145] on div at bounding box center [368, 145] width 2 height 38
click at [253, 141] on div "Whole" at bounding box center [240, 146] width 41 height 41
type input "*****"
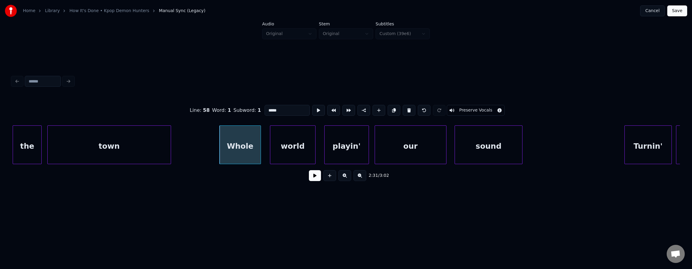
click at [314, 180] on button at bounding box center [315, 175] width 12 height 11
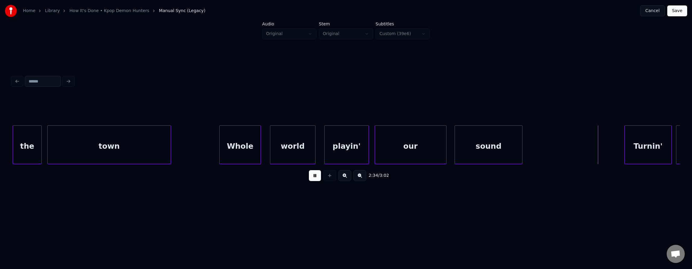
click at [314, 180] on button at bounding box center [315, 175] width 12 height 11
click at [584, 151] on div at bounding box center [584, 145] width 2 height 38
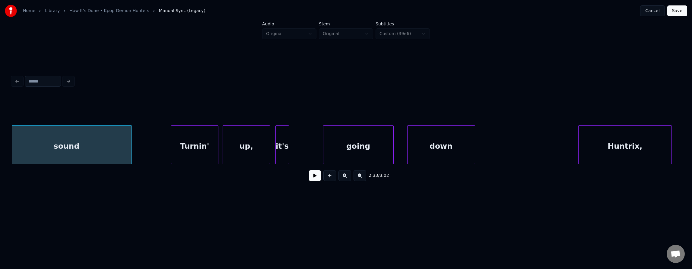
scroll to position [0, 20798]
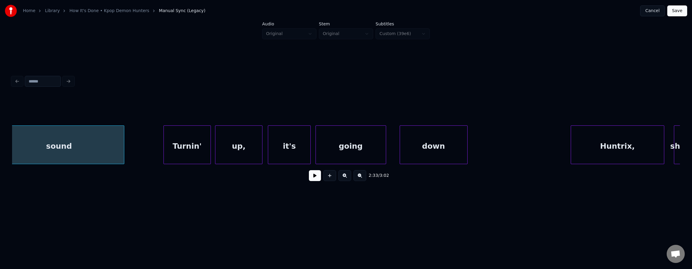
click at [310, 148] on div at bounding box center [310, 145] width 2 height 38
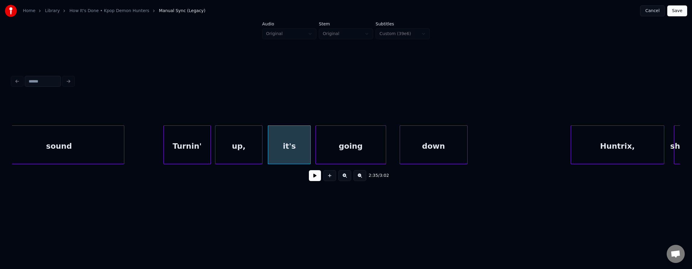
click at [195, 144] on div "Turnin'" at bounding box center [187, 146] width 47 height 41
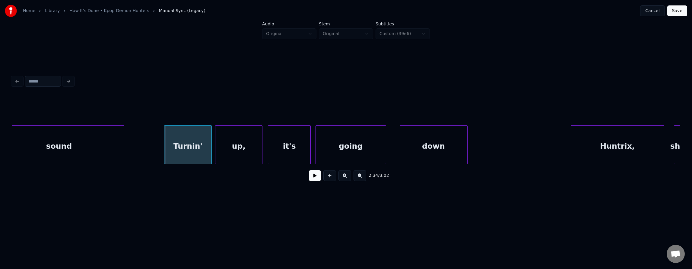
click at [197, 148] on div "Turnin'" at bounding box center [187, 146] width 47 height 41
click at [310, 174] on button at bounding box center [315, 175] width 12 height 11
drag, startPoint x: 310, startPoint y: 174, endPoint x: 367, endPoint y: 171, distance: 57.5
click at [310, 175] on button at bounding box center [315, 175] width 12 height 11
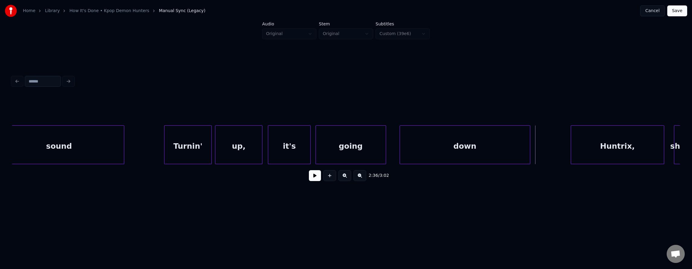
click at [528, 158] on div at bounding box center [529, 145] width 2 height 38
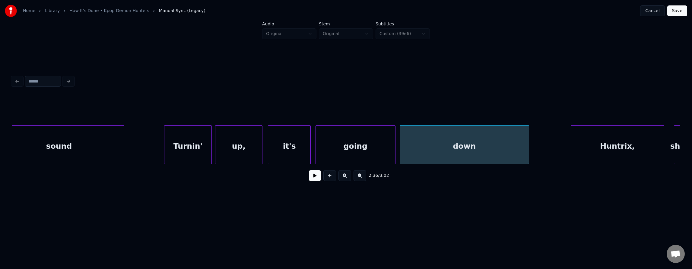
click at [394, 150] on div at bounding box center [395, 145] width 2 height 38
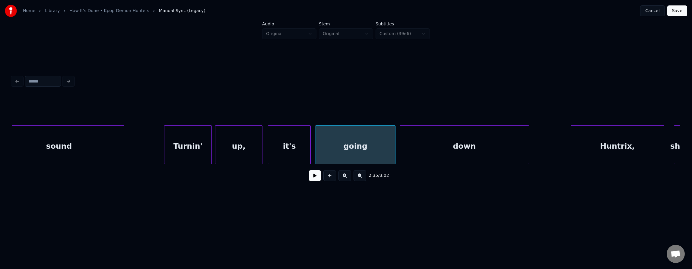
click at [310, 178] on button at bounding box center [315, 175] width 12 height 11
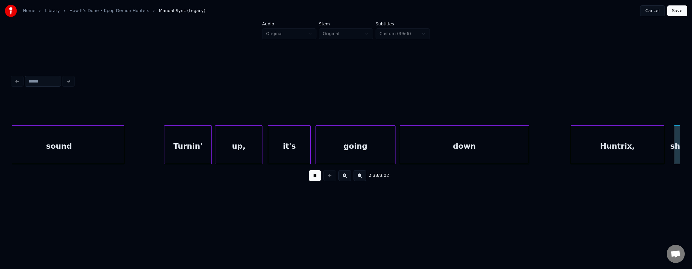
scroll to position [0, 21466]
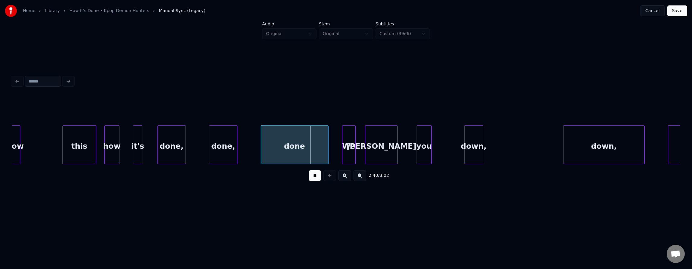
drag, startPoint x: 311, startPoint y: 178, endPoint x: 295, endPoint y: 184, distance: 17.5
click at [311, 179] on button at bounding box center [315, 175] width 12 height 11
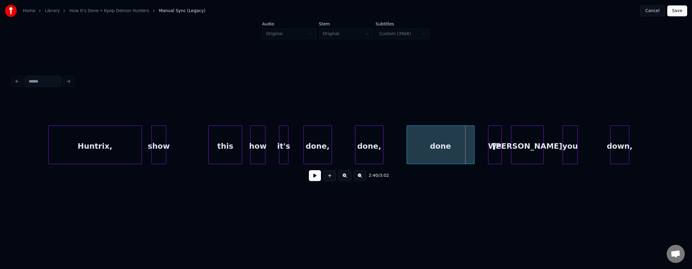
scroll to position [0, 21309]
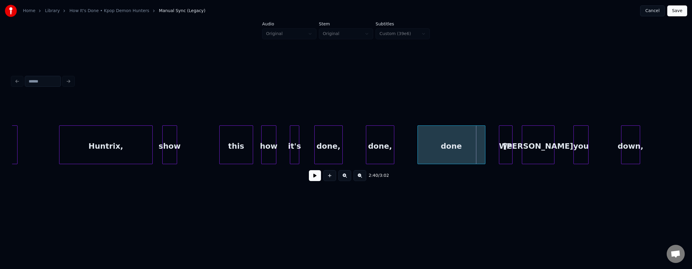
click at [101, 151] on div "Huntrix," at bounding box center [105, 146] width 93 height 41
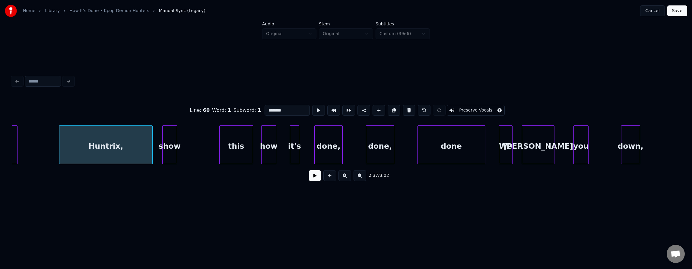
click at [315, 171] on div "2:37 / 3:02" at bounding box center [346, 175] width 658 height 13
click at [314, 175] on button at bounding box center [315, 175] width 12 height 11
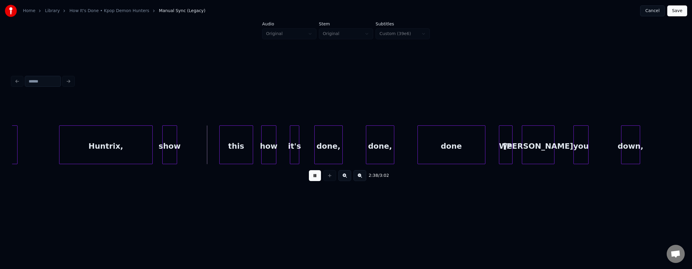
drag, startPoint x: 314, startPoint y: 176, endPoint x: 287, endPoint y: 175, distance: 26.3
click at [313, 177] on button at bounding box center [315, 175] width 12 height 11
click at [209, 154] on div at bounding box center [210, 145] width 2 height 38
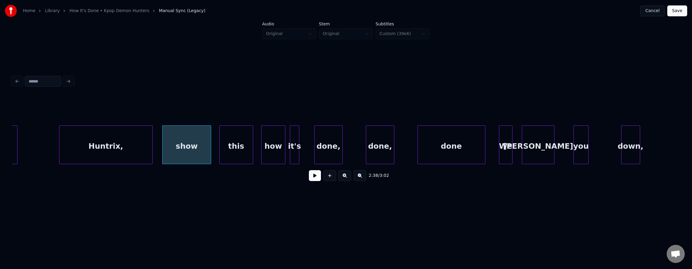
click at [284, 153] on div at bounding box center [284, 145] width 2 height 38
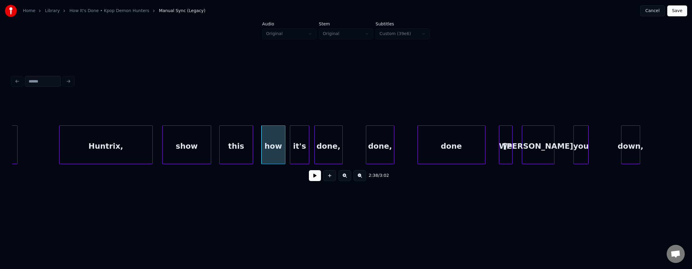
click at [309, 152] on div at bounding box center [308, 145] width 2 height 38
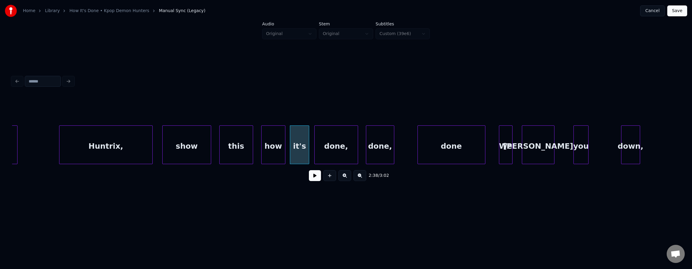
click at [357, 152] on div at bounding box center [357, 145] width 2 height 38
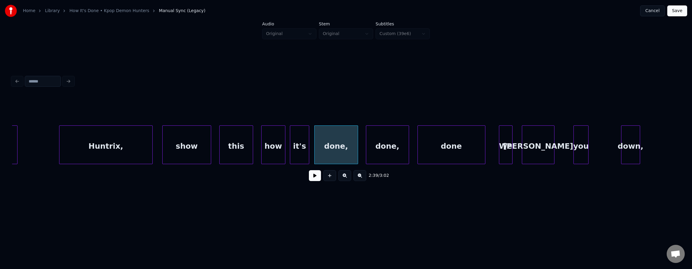
click at [408, 153] on div at bounding box center [408, 145] width 2 height 38
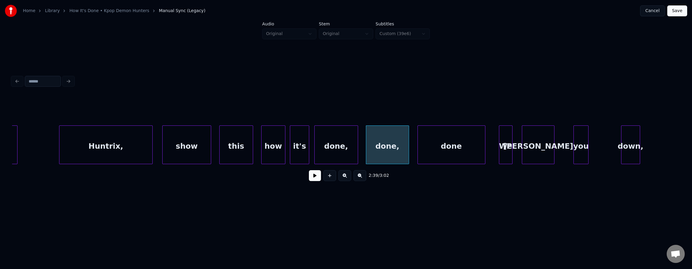
click at [311, 174] on button at bounding box center [315, 175] width 12 height 11
click at [312, 176] on button at bounding box center [315, 175] width 12 height 11
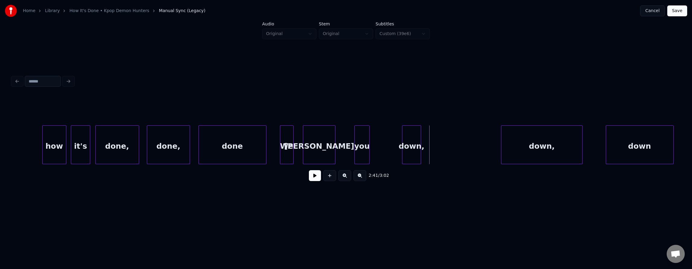
scroll to position [0, 21574]
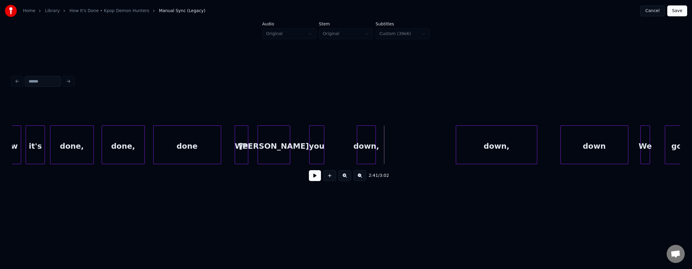
click at [269, 141] on div "hunt" at bounding box center [274, 146] width 32 height 41
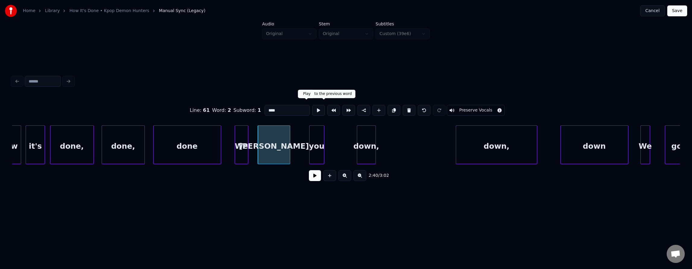
click at [312, 107] on button at bounding box center [318, 110] width 13 height 11
click at [310, 140] on div "you" at bounding box center [313, 146] width 14 height 41
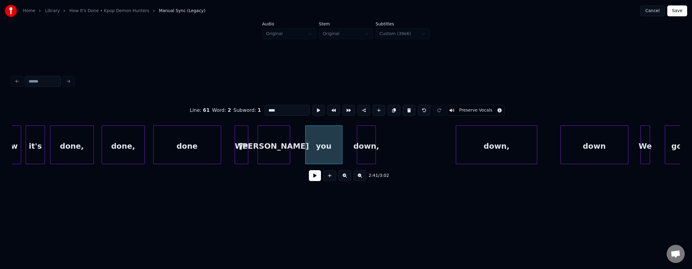
click at [342, 143] on div at bounding box center [341, 145] width 2 height 38
click at [312, 106] on button at bounding box center [318, 110] width 13 height 11
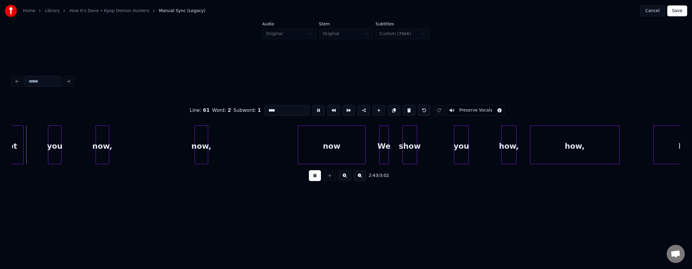
click at [312, 106] on button at bounding box center [318, 110] width 13 height 11
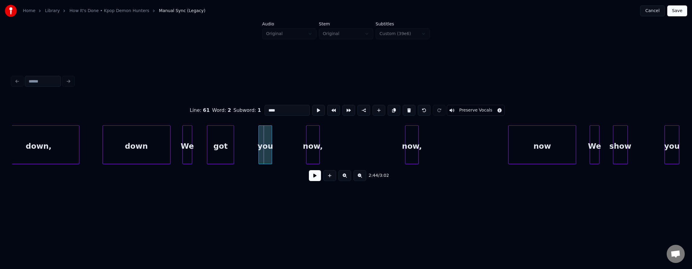
scroll to position [0, 22026]
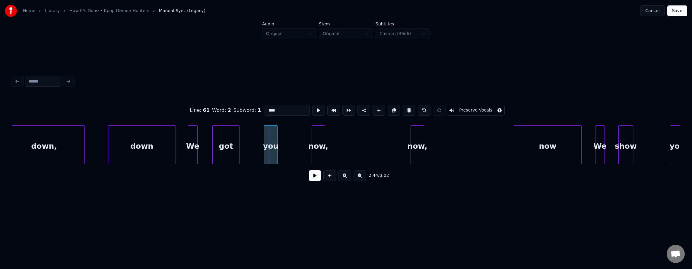
click at [194, 146] on div "We" at bounding box center [192, 146] width 9 height 41
click at [312, 108] on button at bounding box center [318, 110] width 13 height 11
click at [312, 109] on button at bounding box center [318, 110] width 13 height 11
click at [226, 144] on div "got" at bounding box center [226, 146] width 27 height 41
type input "***"
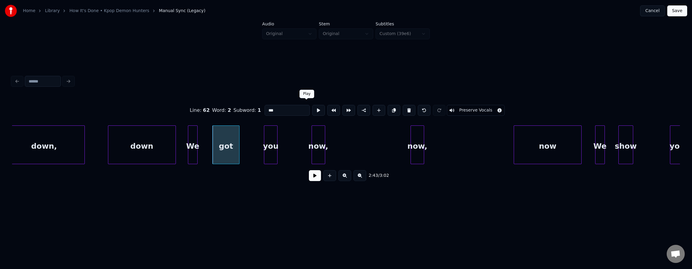
click at [312, 109] on button at bounding box center [318, 110] width 13 height 11
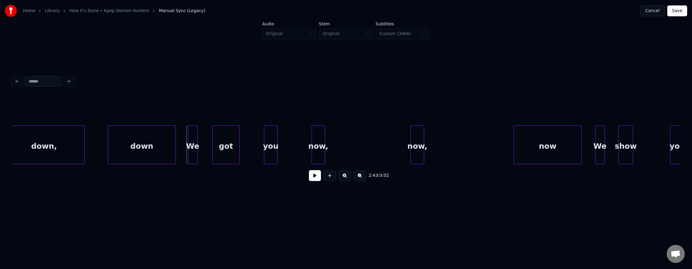
click at [309, 177] on button at bounding box center [315, 175] width 12 height 11
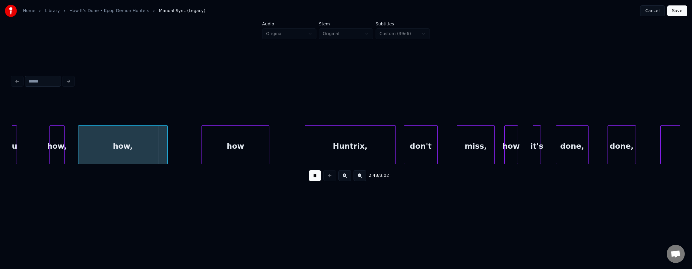
click at [310, 177] on button at bounding box center [315, 175] width 12 height 11
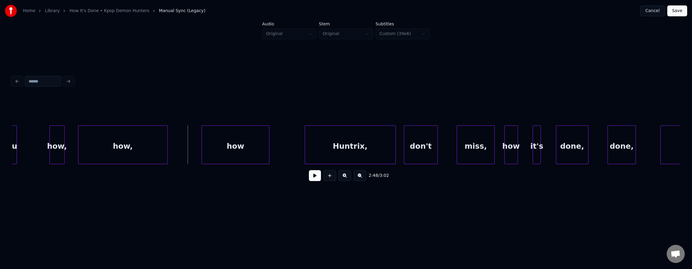
click at [309, 181] on button at bounding box center [315, 175] width 12 height 11
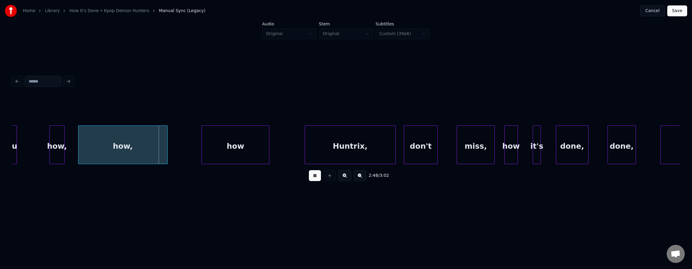
click at [309, 181] on button at bounding box center [315, 175] width 12 height 11
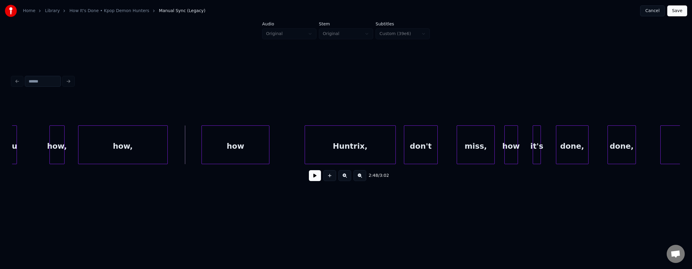
click at [309, 181] on button at bounding box center [315, 175] width 12 height 11
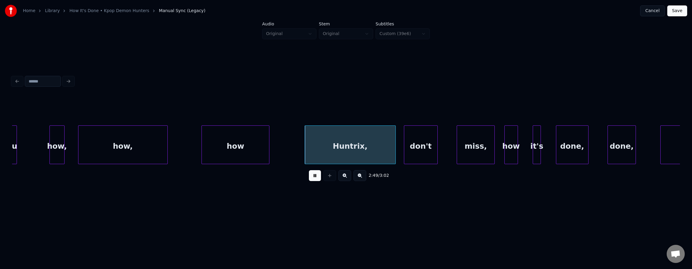
click at [309, 181] on button at bounding box center [315, 175] width 12 height 11
click at [255, 137] on div "how" at bounding box center [235, 146] width 67 height 41
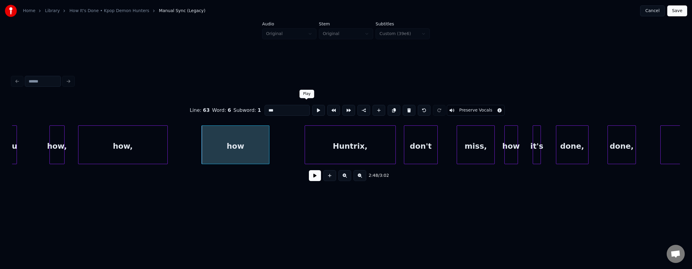
click at [312, 109] on button at bounding box center [318, 110] width 13 height 11
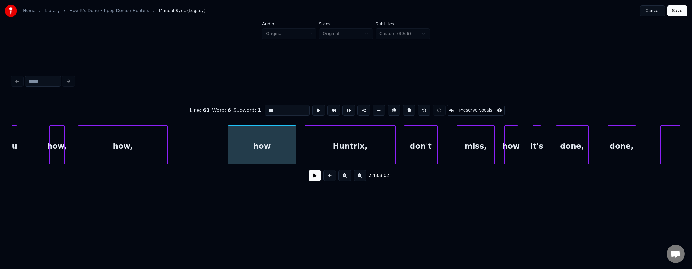
click at [278, 152] on div "how" at bounding box center [261, 146] width 67 height 41
click at [274, 150] on div "how" at bounding box center [262, 146] width 67 height 41
click at [312, 109] on button at bounding box center [318, 110] width 13 height 11
drag, startPoint x: 305, startPoint y: 109, endPoint x: 269, endPoint y: 130, distance: 41.9
click at [312, 110] on button at bounding box center [318, 110] width 13 height 11
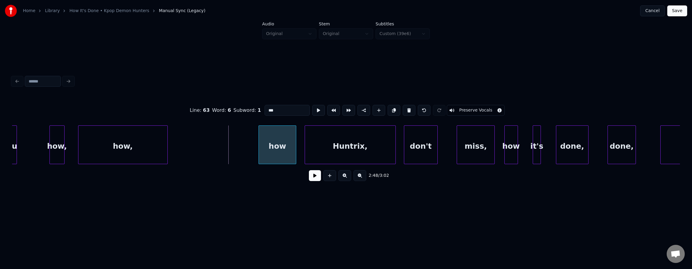
click at [260, 145] on div at bounding box center [260, 145] width 2 height 38
click at [178, 152] on div "how," at bounding box center [168, 146] width 89 height 41
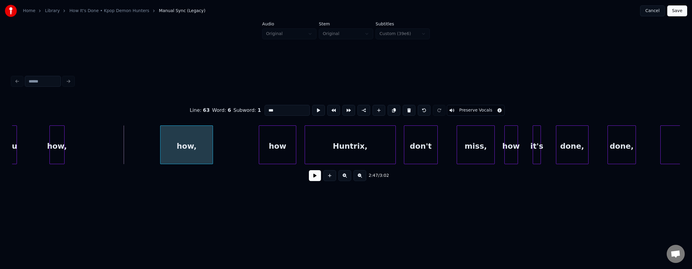
click at [161, 148] on div at bounding box center [162, 145] width 2 height 38
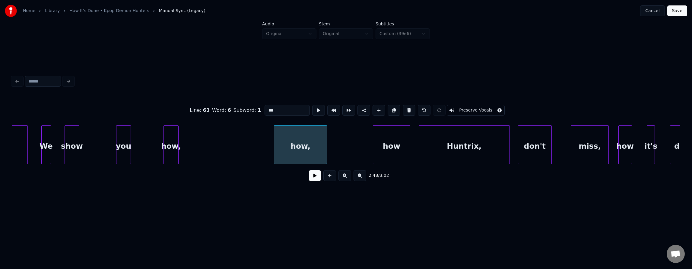
scroll to position [0, 22543]
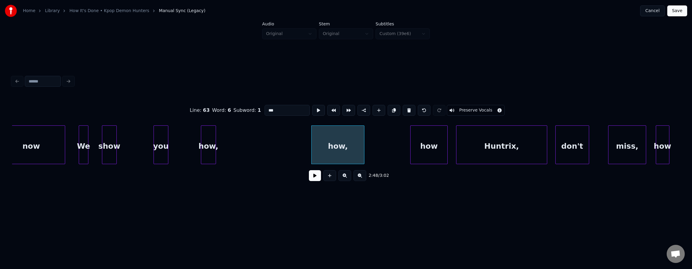
click at [86, 145] on div at bounding box center [87, 145] width 2 height 38
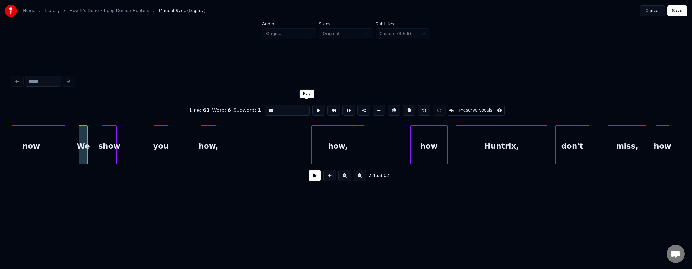
click at [312, 107] on button at bounding box center [318, 110] width 13 height 11
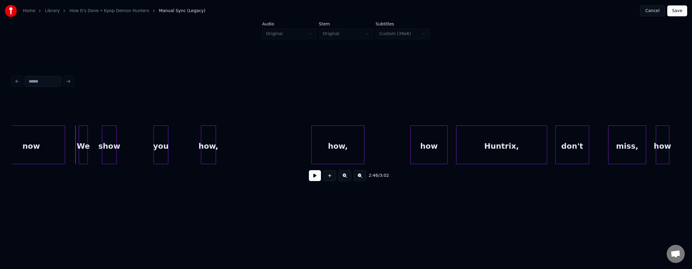
click at [84, 139] on div "We" at bounding box center [83, 146] width 8 height 41
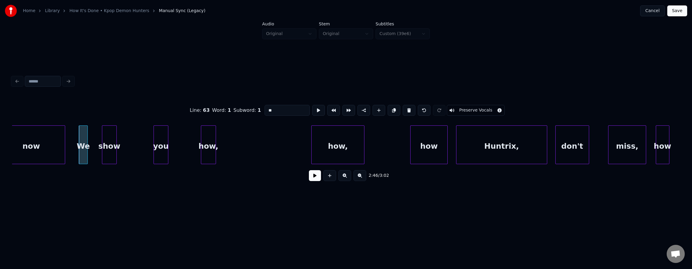
click at [314, 176] on button at bounding box center [315, 175] width 12 height 11
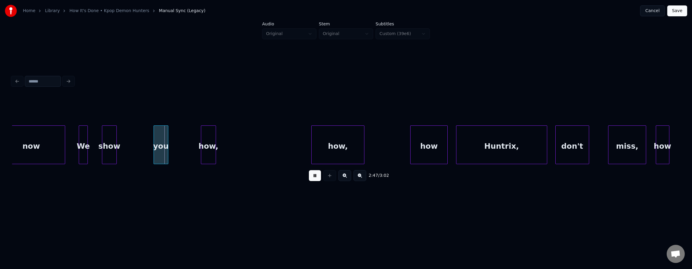
click at [312, 176] on button at bounding box center [315, 175] width 12 height 11
click at [83, 138] on div "We" at bounding box center [83, 146] width 8 height 41
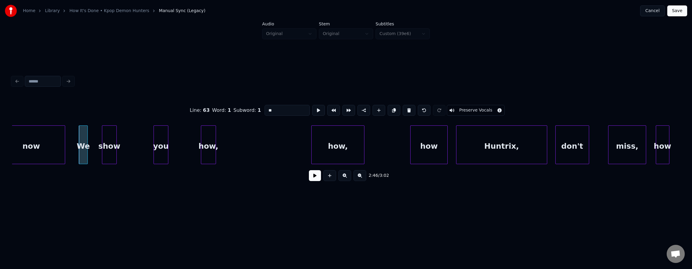
click at [314, 177] on button at bounding box center [315, 175] width 12 height 11
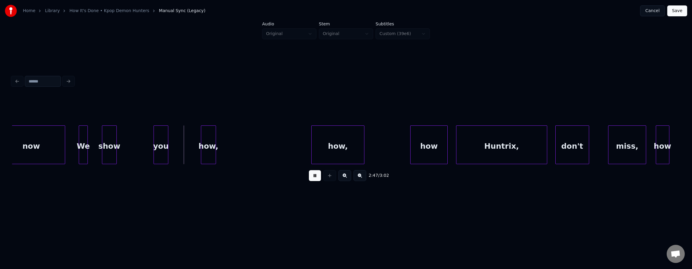
click at [86, 143] on div at bounding box center [87, 145] width 2 height 38
click at [84, 142] on div "We" at bounding box center [83, 146] width 8 height 41
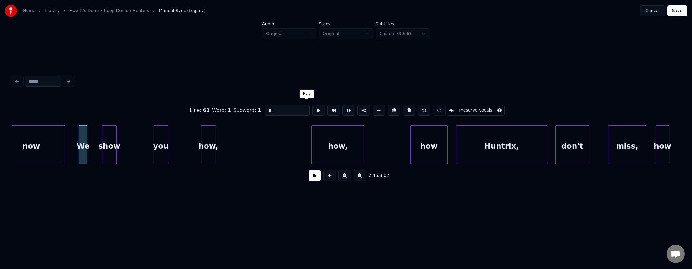
click at [312, 109] on button at bounding box center [318, 110] width 13 height 11
click at [107, 139] on div "show" at bounding box center [109, 146] width 14 height 41
type input "****"
click at [312, 107] on button at bounding box center [318, 110] width 13 height 11
click at [96, 140] on div at bounding box center [97, 145] width 2 height 38
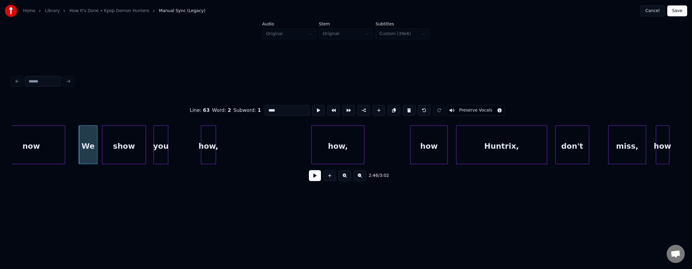
click at [145, 142] on div at bounding box center [145, 145] width 2 height 38
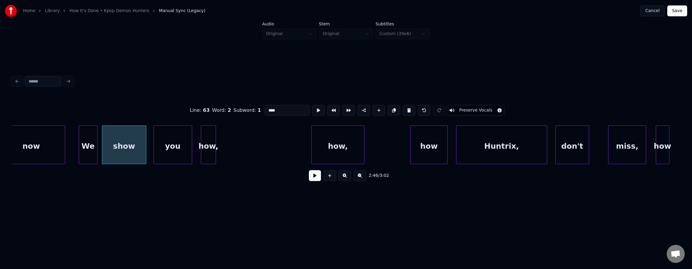
click at [190, 140] on div at bounding box center [191, 145] width 2 height 38
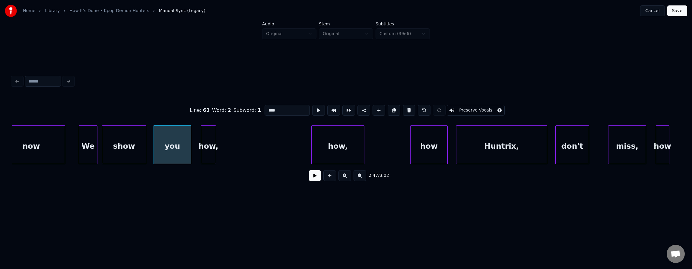
click at [169, 141] on div "you" at bounding box center [172, 146] width 37 height 41
click at [173, 143] on div "you" at bounding box center [173, 146] width 37 height 41
click at [312, 109] on button at bounding box center [318, 110] width 13 height 11
drag, startPoint x: 308, startPoint y: 108, endPoint x: 298, endPoint y: 112, distance: 10.0
click at [312, 109] on button at bounding box center [318, 110] width 13 height 11
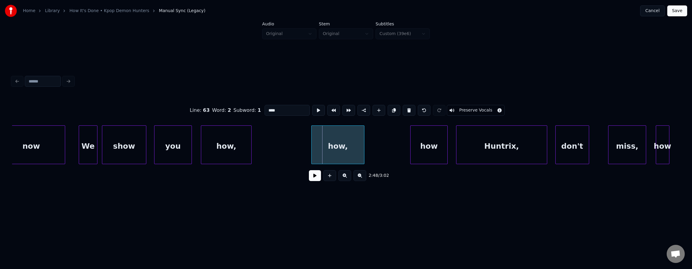
click at [251, 142] on div at bounding box center [251, 145] width 2 height 38
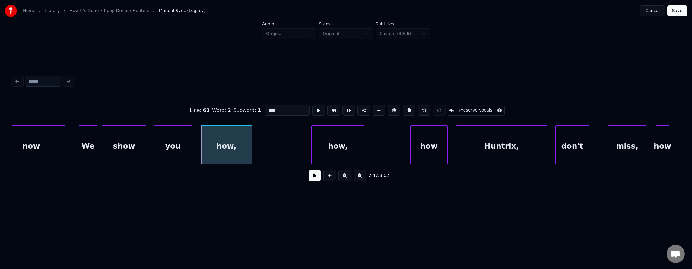
click at [311, 180] on button at bounding box center [315, 175] width 12 height 11
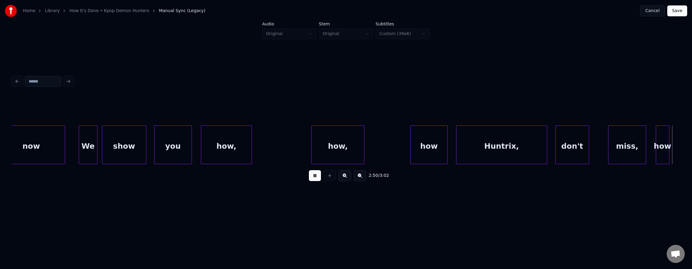
scroll to position [0, 23212]
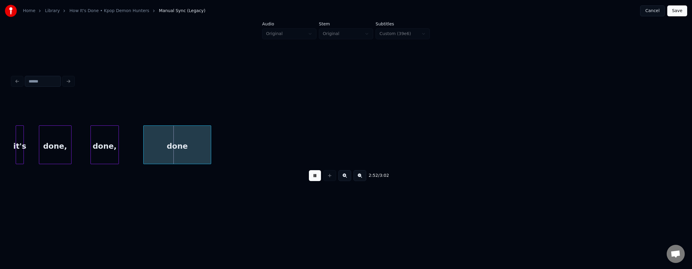
click at [311, 179] on button at bounding box center [315, 175] width 12 height 11
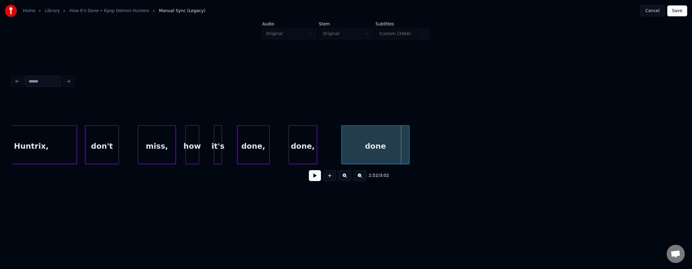
scroll to position [0, 23007]
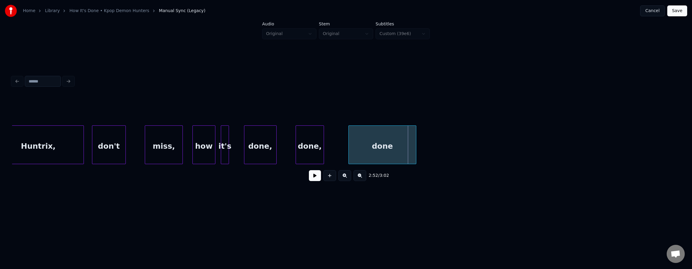
click at [214, 148] on div at bounding box center [214, 145] width 2 height 38
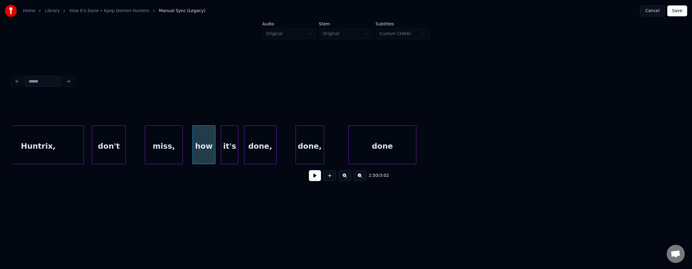
click at [237, 149] on div at bounding box center [237, 145] width 2 height 38
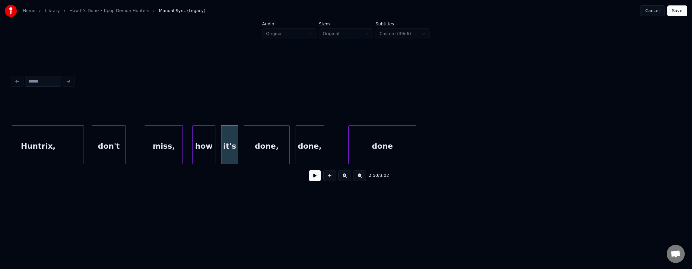
click at [289, 149] on div at bounding box center [289, 145] width 2 height 38
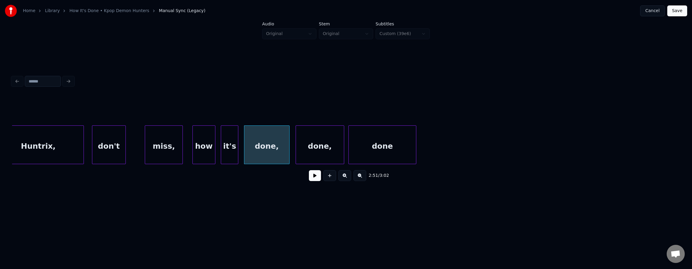
click at [343, 149] on div at bounding box center [343, 145] width 2 height 38
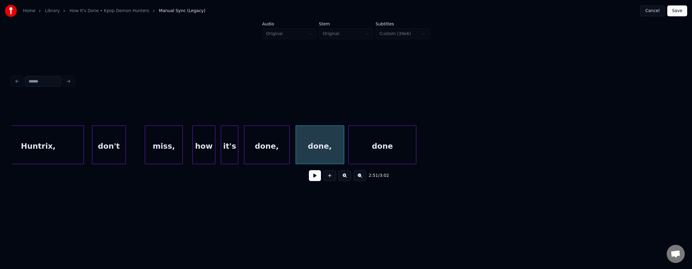
click at [675, 14] on button "Save" at bounding box center [678, 10] width 20 height 11
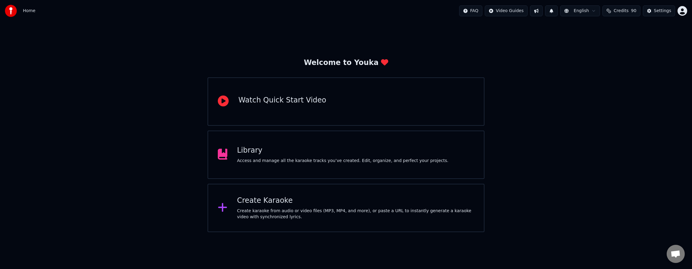
click at [261, 150] on div "Library" at bounding box center [343, 150] width 212 height 10
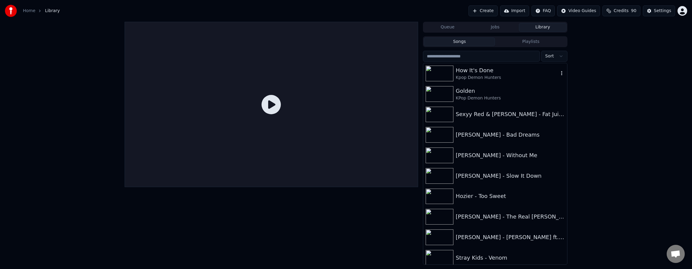
click at [476, 73] on div "How It's Done" at bounding box center [507, 70] width 103 height 8
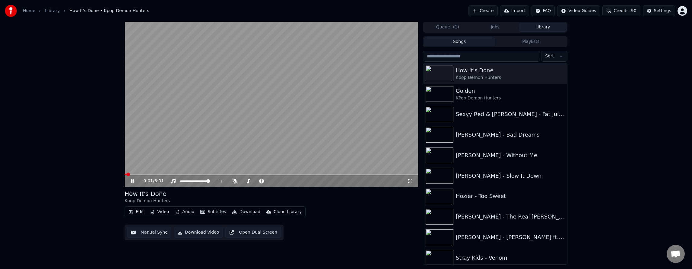
click at [133, 182] on icon at bounding box center [132, 181] width 3 height 4
click at [246, 213] on button "Download" at bounding box center [246, 211] width 33 height 8
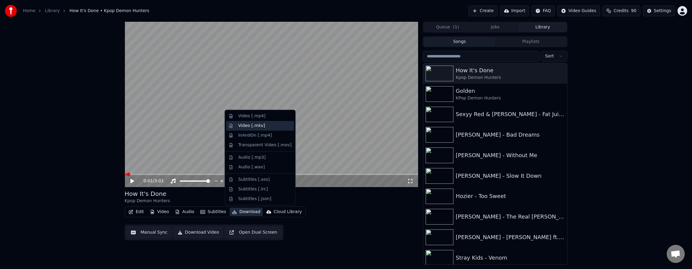
click at [260, 123] on div "Video [.mkv]" at bounding box center [251, 126] width 27 height 6
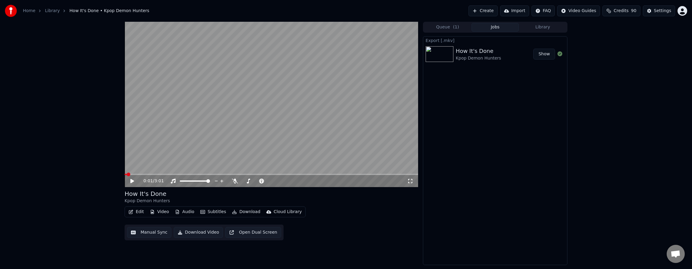
click at [243, 212] on button "Download" at bounding box center [246, 211] width 33 height 8
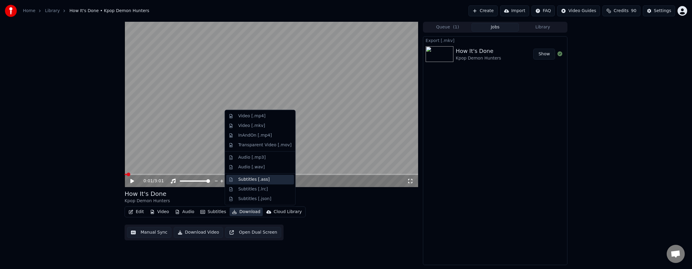
click at [261, 181] on div "Subtitles [.ass]" at bounding box center [253, 179] width 31 height 6
